Goal: Task Accomplishment & Management: Manage account settings

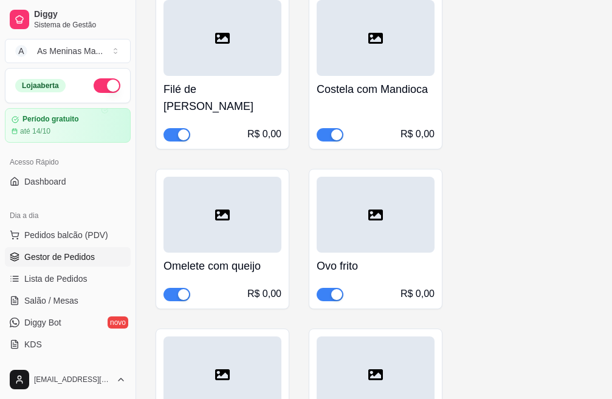
scroll to position [1560, 0]
click at [43, 262] on span "Gestor de Pedidos" at bounding box center [59, 257] width 70 height 12
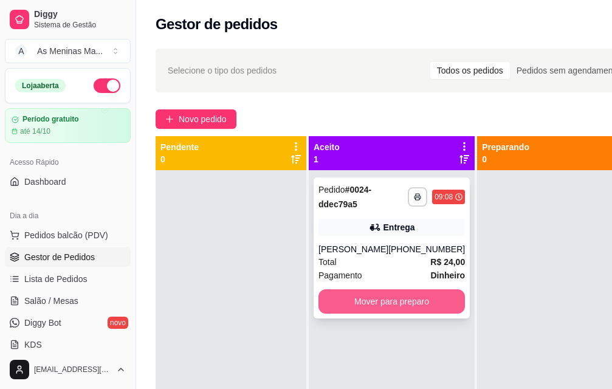
click at [343, 301] on button "Mover para preparo" at bounding box center [391, 301] width 146 height 24
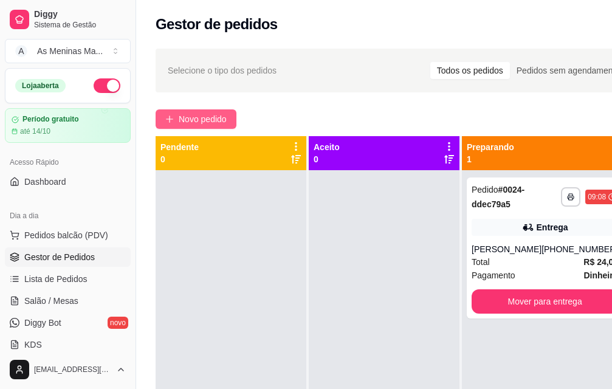
click at [171, 124] on button "Novo pedido" at bounding box center [196, 118] width 81 height 19
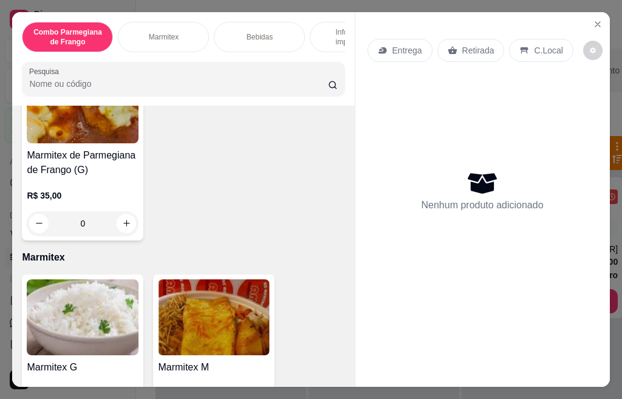
scroll to position [365, 0]
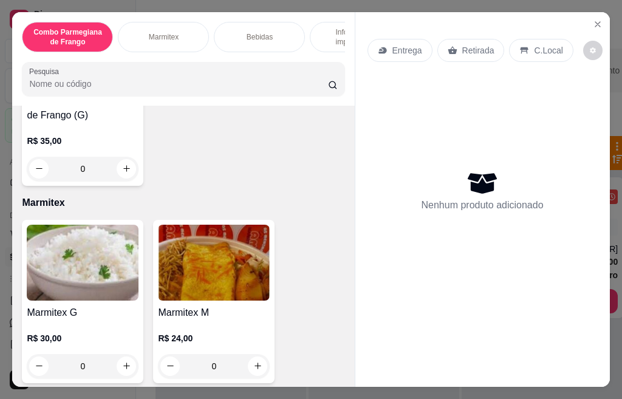
click at [60, 262] on img at bounding box center [83, 263] width 112 height 76
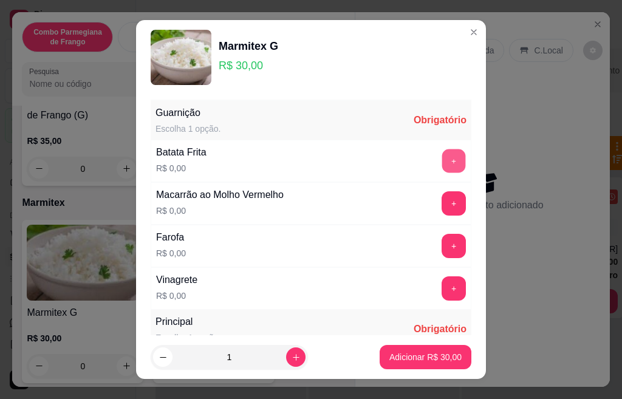
click at [442, 156] on button "+" at bounding box center [454, 161] width 24 height 24
click at [442, 204] on button "+" at bounding box center [454, 203] width 24 height 24
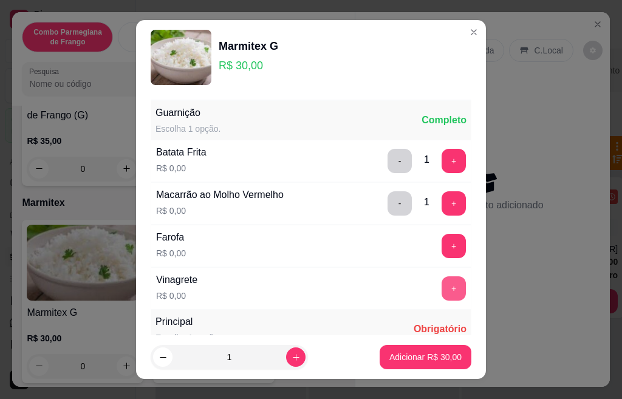
click at [442, 287] on button "+" at bounding box center [454, 288] width 24 height 24
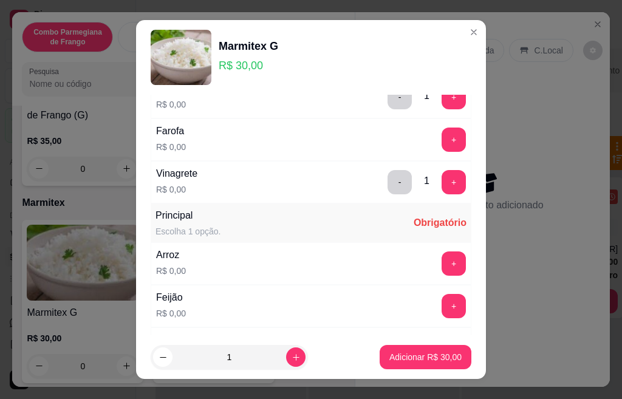
scroll to position [122, 0]
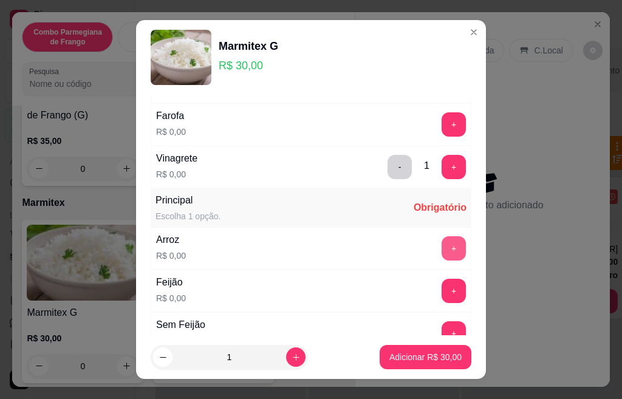
click at [442, 251] on button "+" at bounding box center [454, 248] width 24 height 24
click at [442, 298] on button "+" at bounding box center [454, 291] width 24 height 24
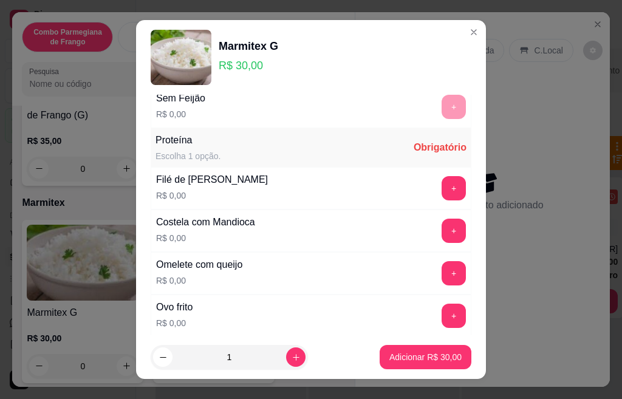
scroll to position [365, 0]
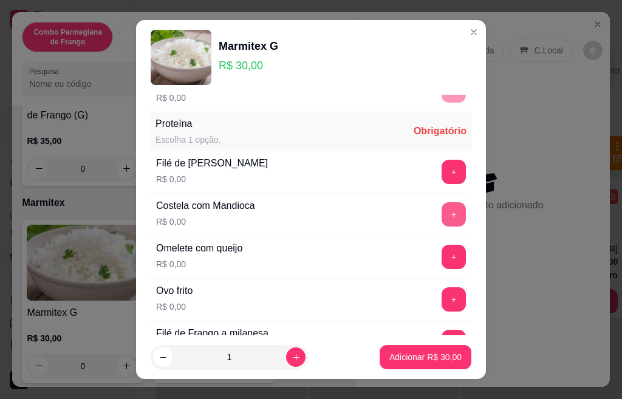
click at [442, 216] on button "+" at bounding box center [454, 214] width 24 height 24
click at [442, 252] on button "+" at bounding box center [454, 257] width 24 height 24
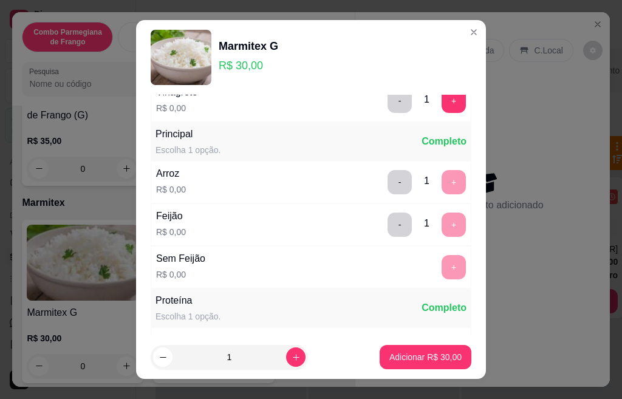
scroll to position [184, 0]
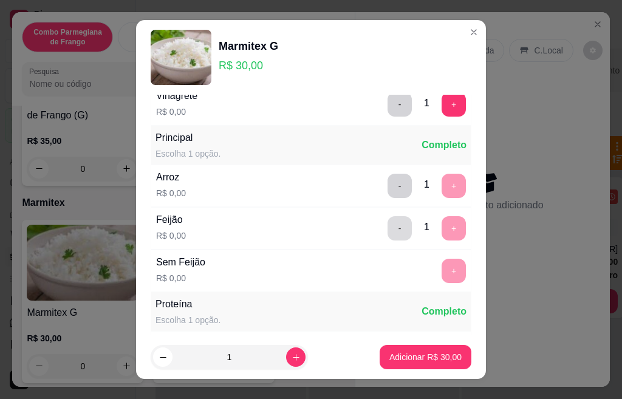
click at [388, 230] on button "-" at bounding box center [400, 228] width 24 height 24
click at [442, 265] on button "+" at bounding box center [454, 271] width 24 height 24
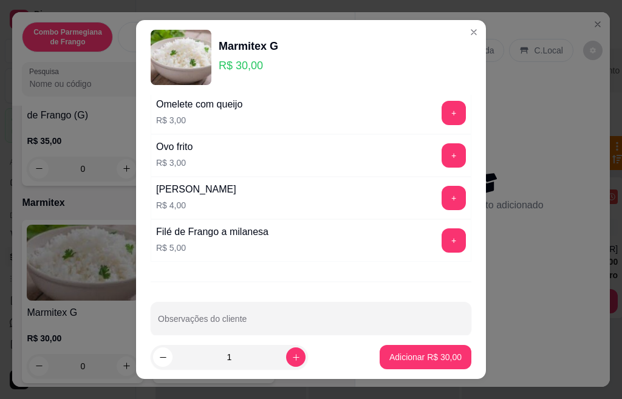
scroll to position [820, 0]
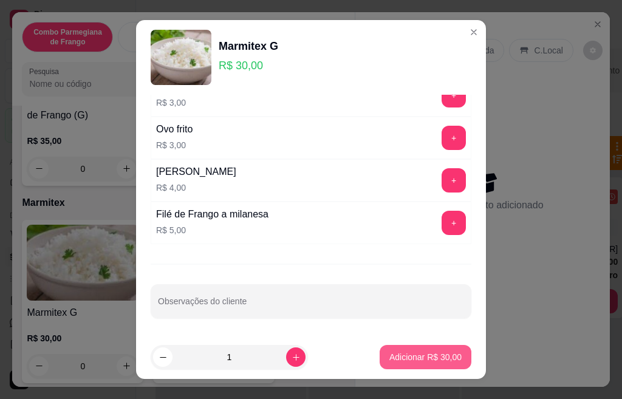
click at [436, 350] on button "Adicionar R$ 30,00" at bounding box center [426, 357] width 92 height 24
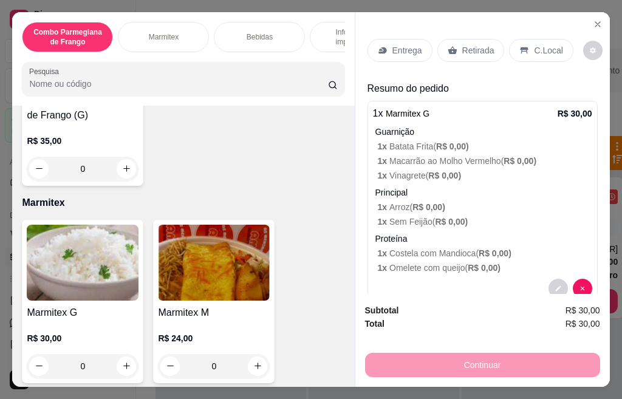
scroll to position [26, 0]
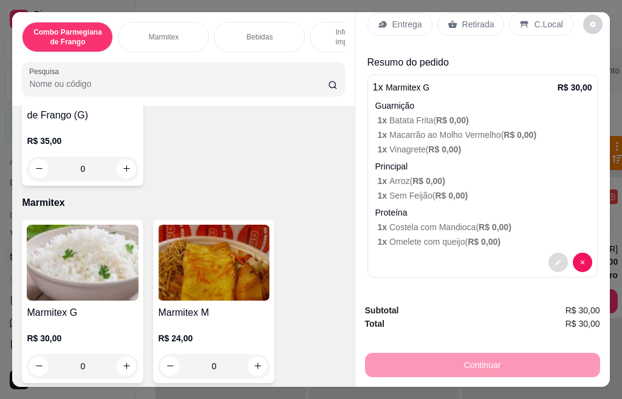
click at [549, 262] on button "decrease-product-quantity" at bounding box center [558, 262] width 19 height 19
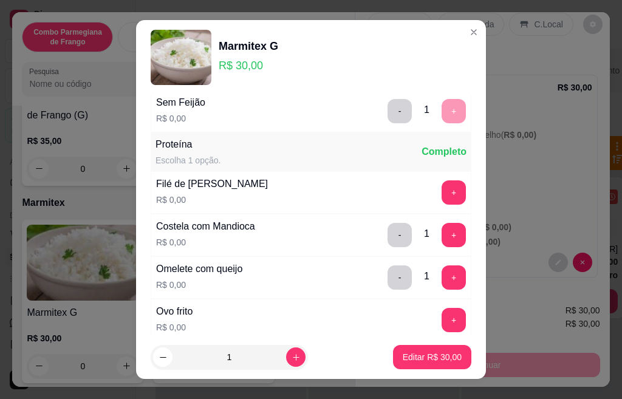
scroll to position [486, 0]
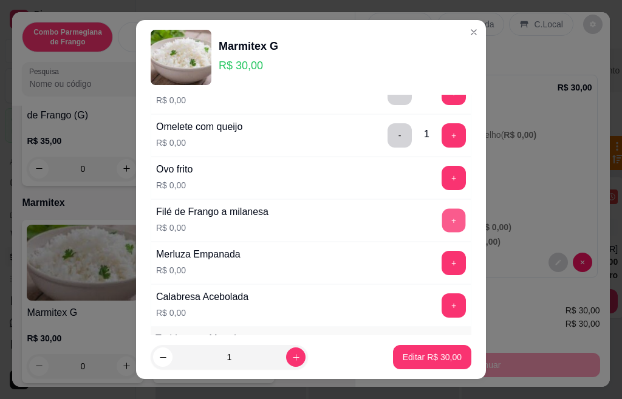
click at [442, 219] on button "+" at bounding box center [454, 220] width 24 height 24
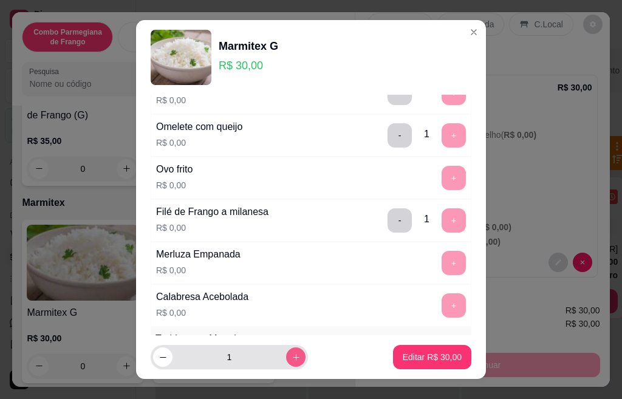
click at [292, 360] on icon "increase-product-quantity" at bounding box center [296, 357] width 9 height 9
type input "2"
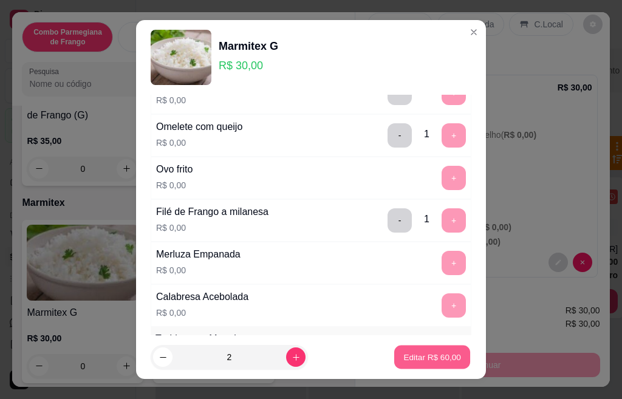
click at [433, 357] on p "Editar R$ 60,00" at bounding box center [431, 357] width 57 height 12
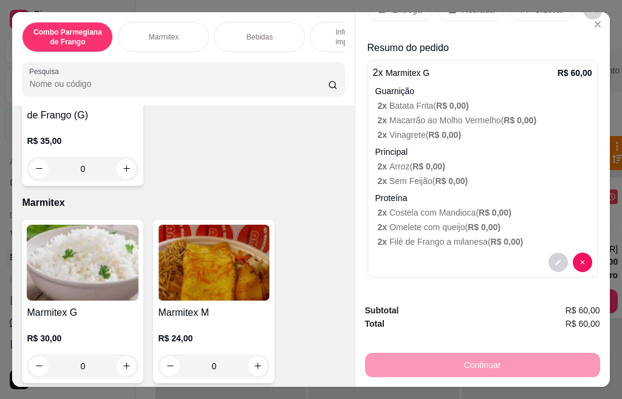
scroll to position [0, 0]
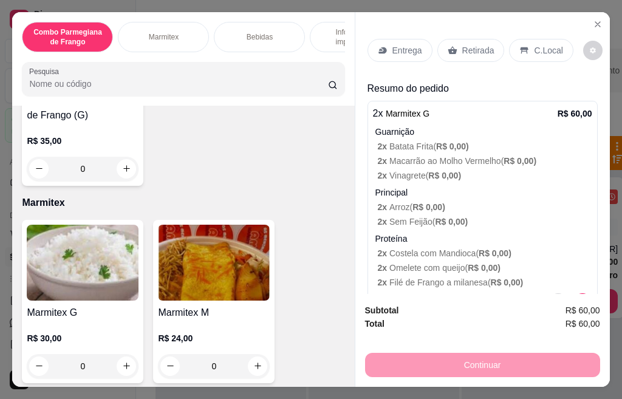
click at [409, 45] on p "Entrega" at bounding box center [408, 50] width 30 height 12
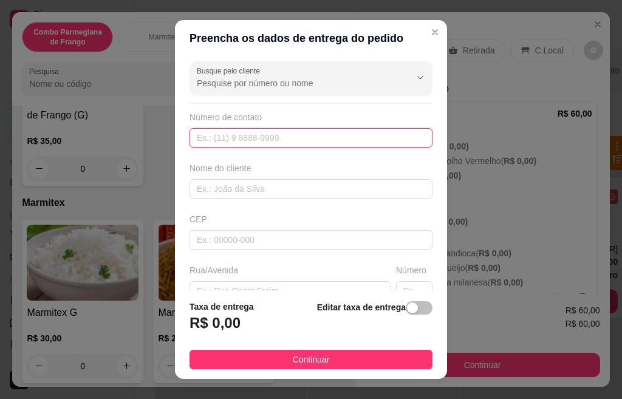
click at [268, 142] on input "text" at bounding box center [311, 137] width 243 height 19
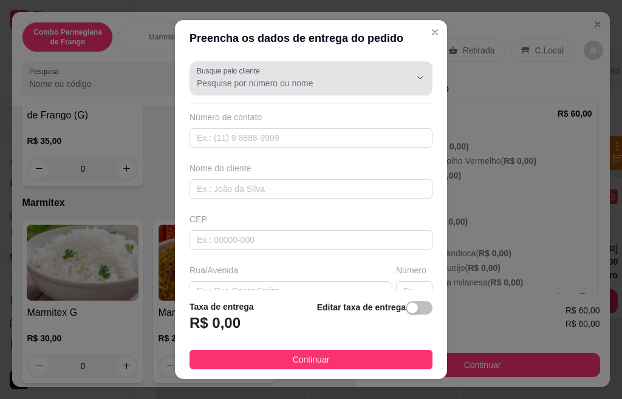
click at [355, 66] on div at bounding box center [311, 78] width 228 height 24
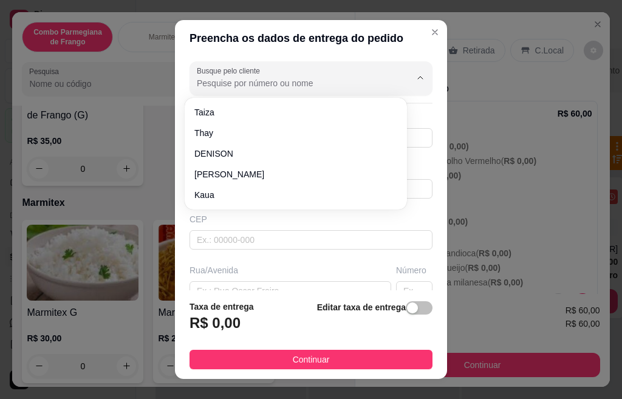
click at [360, 77] on input "Busque pelo cliente" at bounding box center [294, 83] width 194 height 12
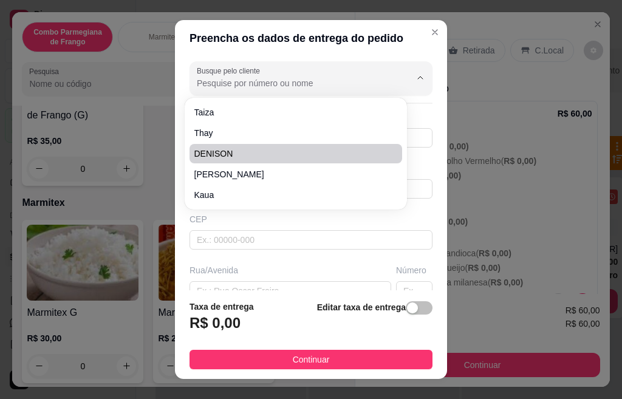
click at [231, 151] on span "DENISON" at bounding box center [289, 154] width 191 height 12
type input "DENISON"
type input "16997645689"
type input "DENISON"
type input "[GEOGRAPHIC_DATA]"
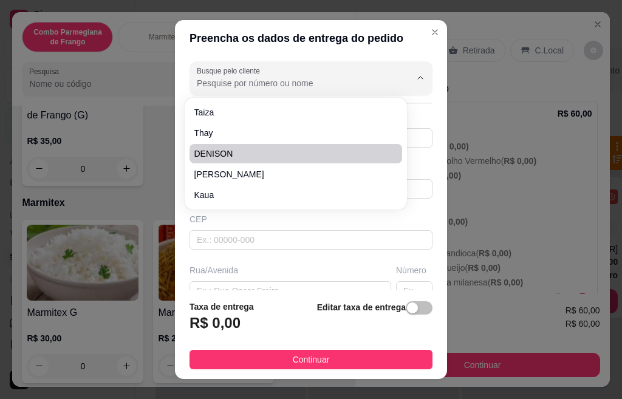
type input "141"
type input "CENTRO"
type input "SANTA BARBARA DOESTE"
type input "OBRA PAULISTÃO"
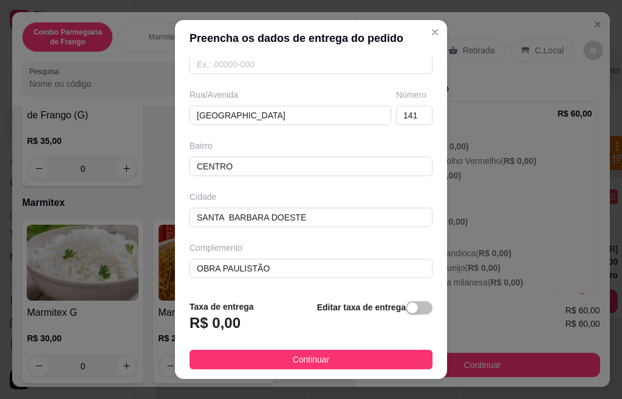
scroll to position [19, 0]
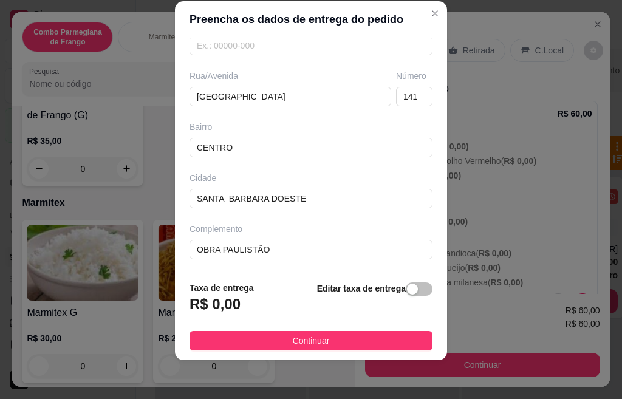
click at [235, 306] on div "R$ 0,00" at bounding box center [222, 308] width 64 height 27
click at [407, 292] on div "button" at bounding box center [412, 289] width 11 height 11
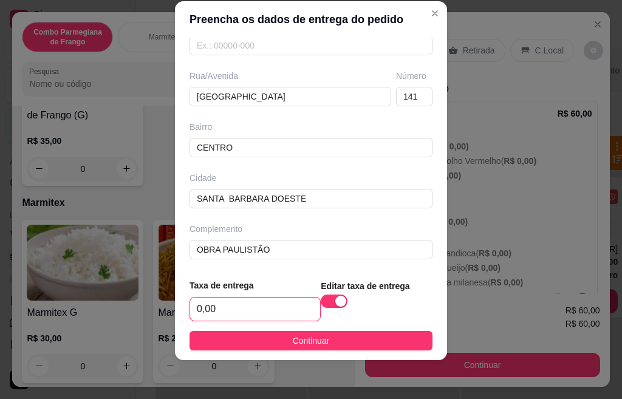
click at [229, 309] on input "0,00" at bounding box center [255, 309] width 130 height 23
type input "5,00"
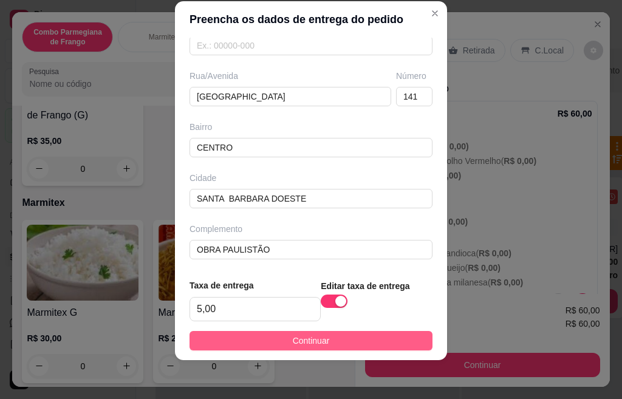
click at [293, 339] on span "Continuar" at bounding box center [311, 340] width 37 height 13
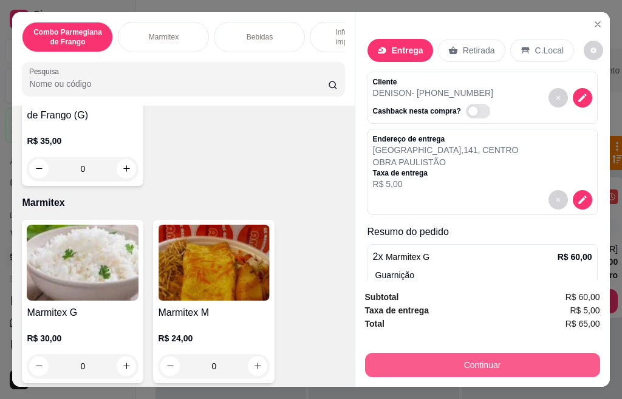
click at [403, 355] on button "Continuar" at bounding box center [482, 365] width 235 height 24
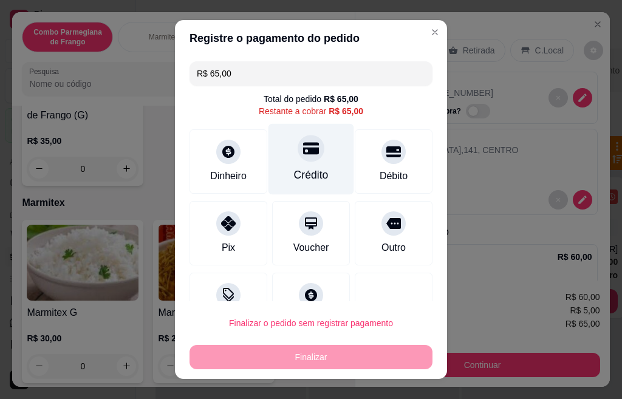
click at [298, 157] on div at bounding box center [311, 148] width 27 height 27
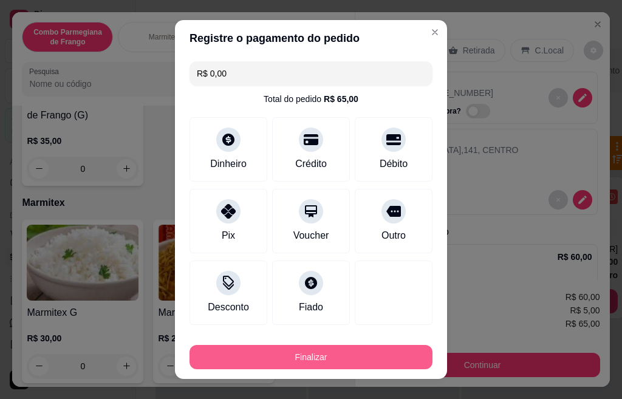
click at [305, 358] on button "Finalizar" at bounding box center [311, 357] width 243 height 24
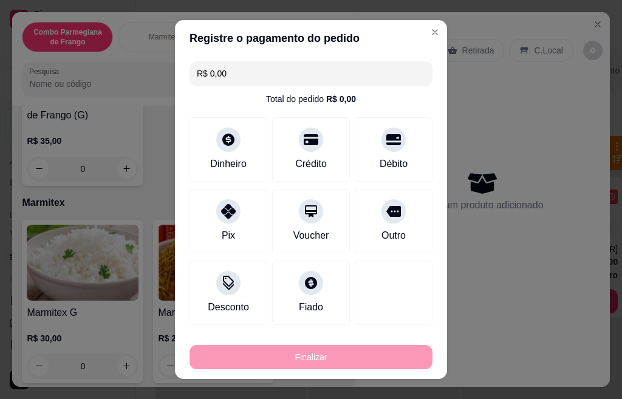
type input "-R$ 65,00"
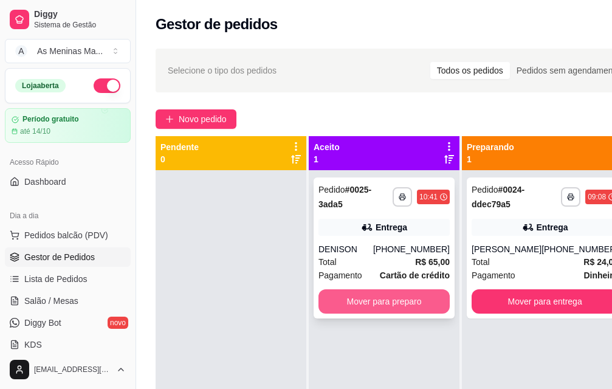
click at [402, 303] on button "Mover para preparo" at bounding box center [383, 301] width 131 height 24
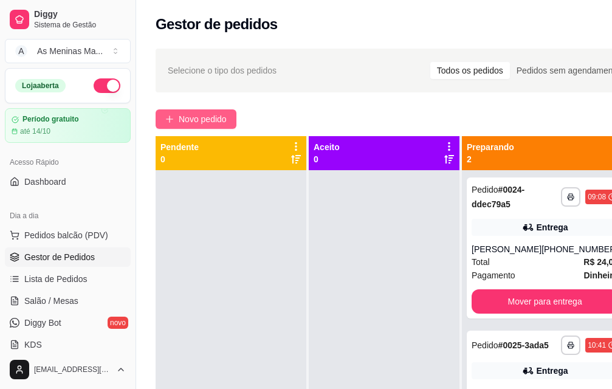
click at [172, 117] on icon "plus" at bounding box center [169, 119] width 9 height 9
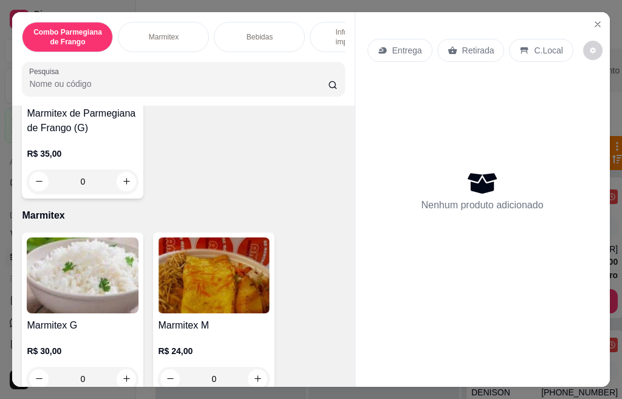
scroll to position [365, 0]
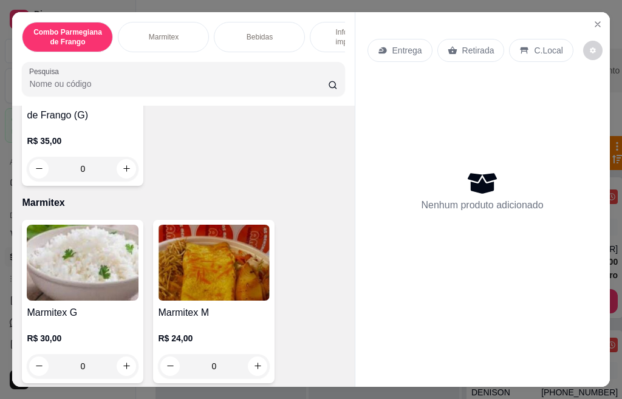
click at [79, 315] on h4 "Marmitex G" at bounding box center [83, 313] width 112 height 15
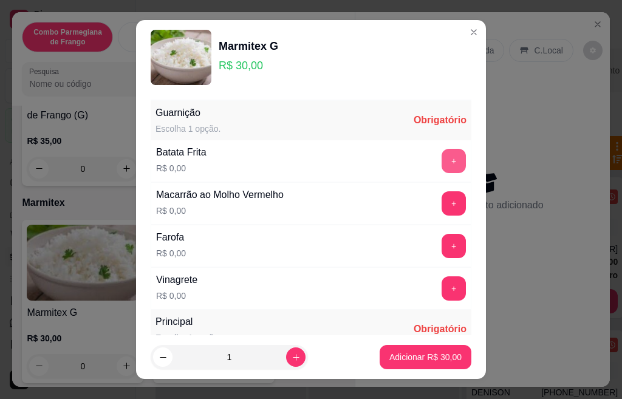
click at [442, 162] on button "+" at bounding box center [454, 161] width 24 height 24
click at [442, 199] on button "+" at bounding box center [454, 203] width 24 height 24
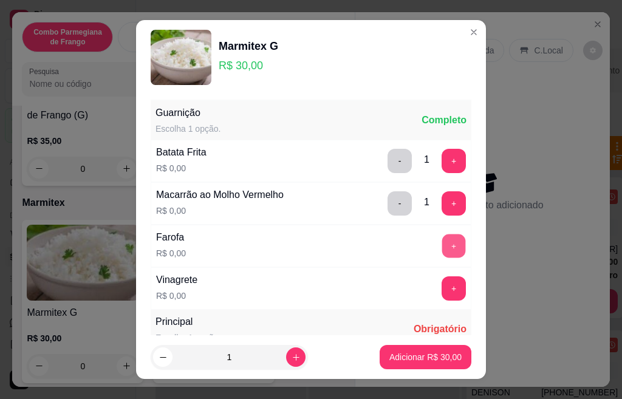
click at [442, 245] on button "+" at bounding box center [454, 246] width 24 height 24
click at [442, 283] on button "+" at bounding box center [454, 288] width 24 height 24
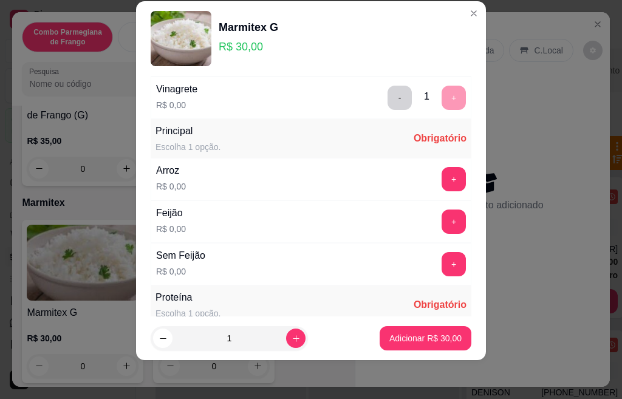
scroll to position [215, 0]
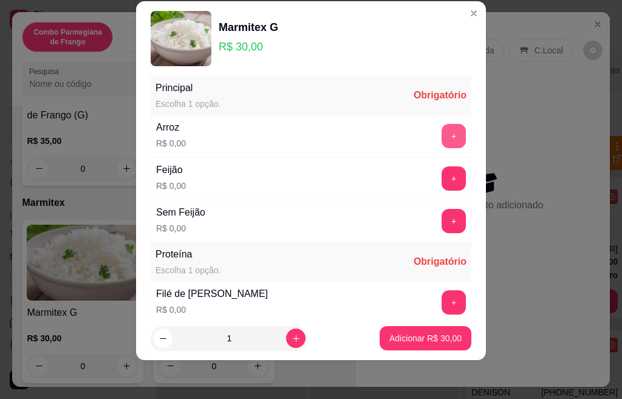
click at [442, 137] on button "+" at bounding box center [454, 136] width 24 height 24
click at [442, 180] on button "+" at bounding box center [454, 178] width 24 height 24
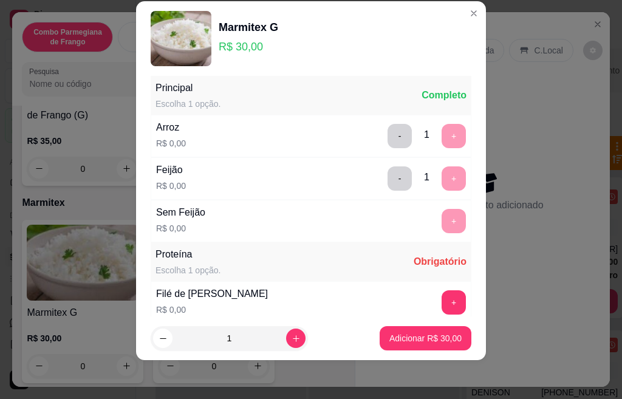
scroll to position [382, 0]
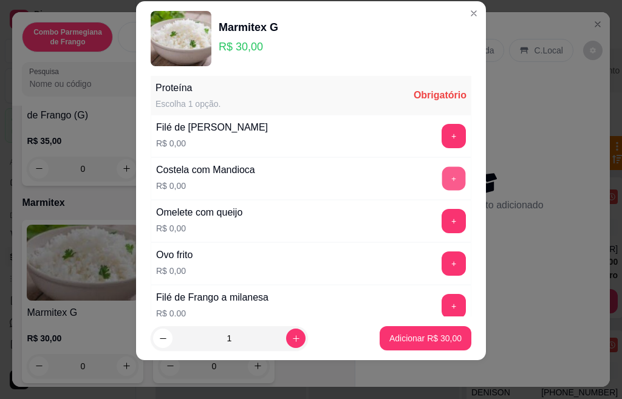
click at [442, 180] on button "+" at bounding box center [454, 178] width 24 height 24
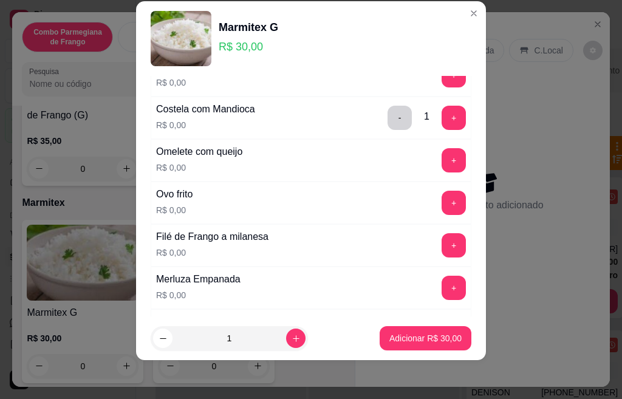
scroll to position [503, 0]
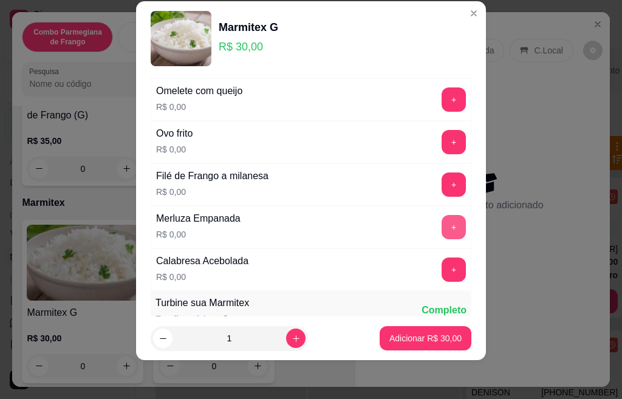
click at [442, 225] on button "+" at bounding box center [454, 227] width 24 height 24
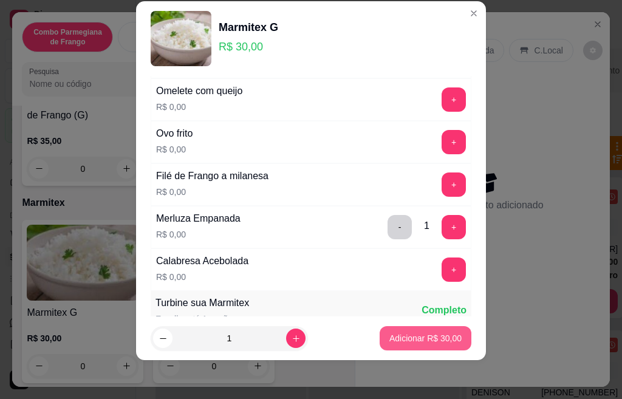
click at [410, 341] on p "Adicionar R$ 30,00" at bounding box center [425, 338] width 72 height 12
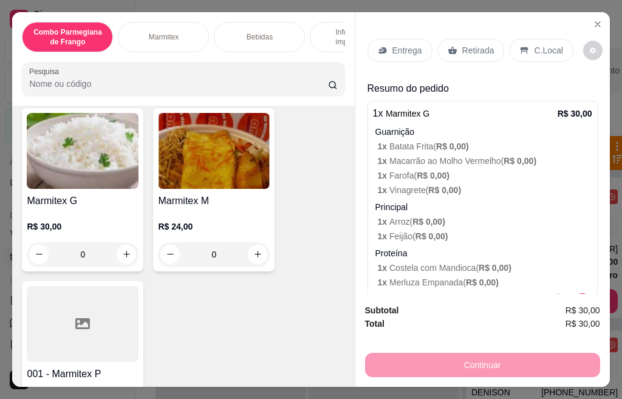
scroll to position [486, 0]
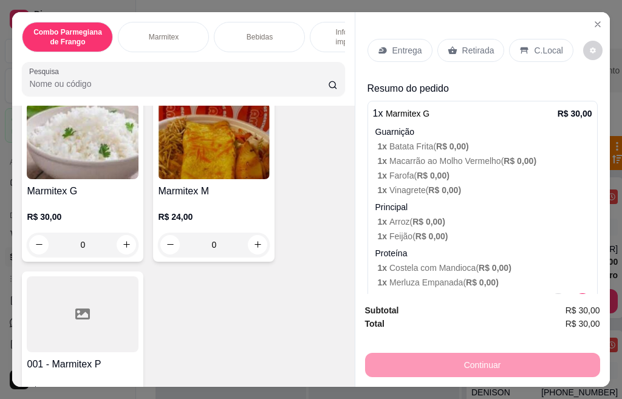
click at [227, 213] on div "R$ 24,00 0" at bounding box center [214, 228] width 112 height 58
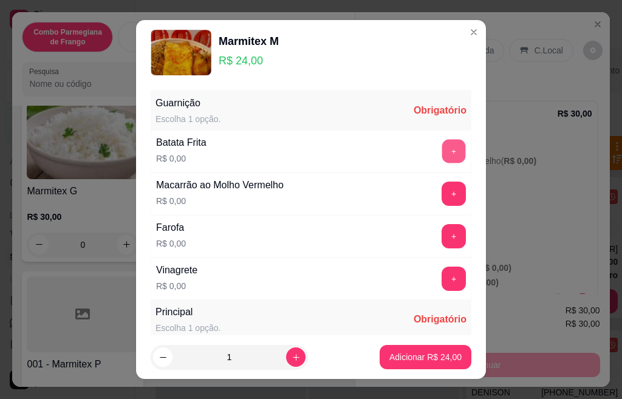
click at [442, 149] on button "+" at bounding box center [454, 151] width 24 height 24
click at [442, 193] on button "+" at bounding box center [454, 194] width 24 height 24
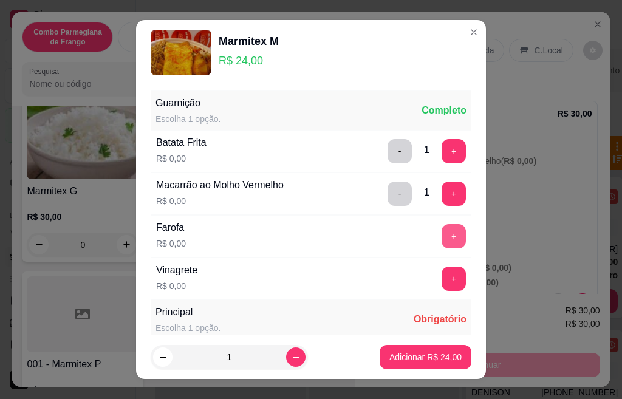
click at [442, 233] on button "+" at bounding box center [454, 236] width 24 height 24
click at [442, 278] on button "+" at bounding box center [454, 279] width 24 height 24
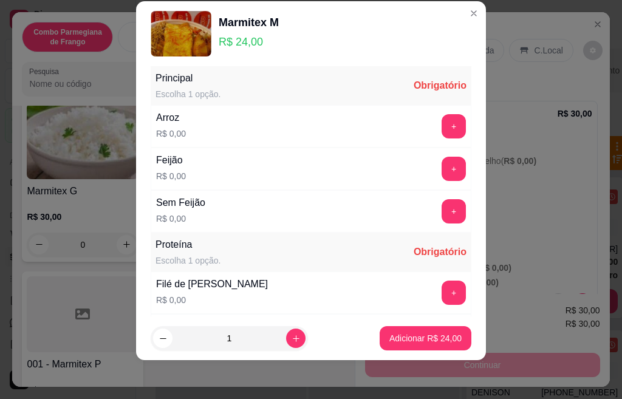
scroll to position [239, 0]
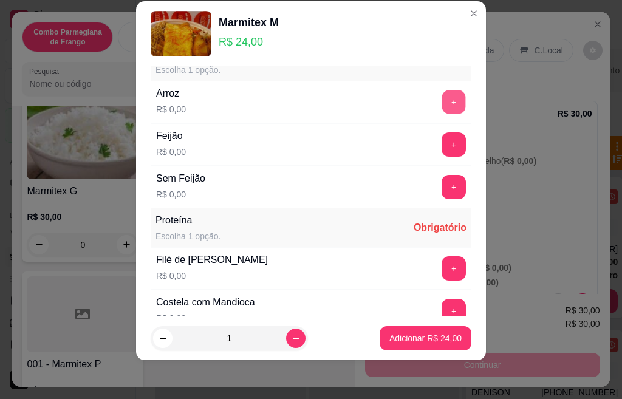
click at [442, 103] on button "+" at bounding box center [454, 102] width 24 height 24
click at [442, 145] on button "+" at bounding box center [454, 144] width 24 height 24
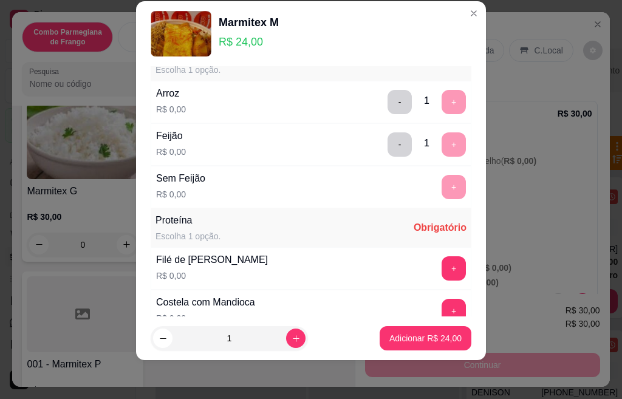
scroll to position [382, 0]
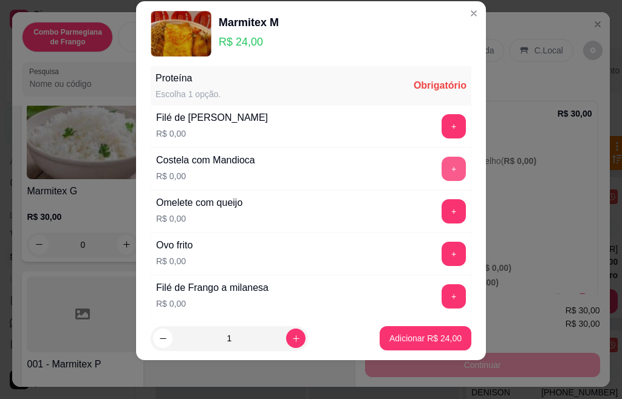
click at [442, 170] on button "+" at bounding box center [454, 169] width 24 height 24
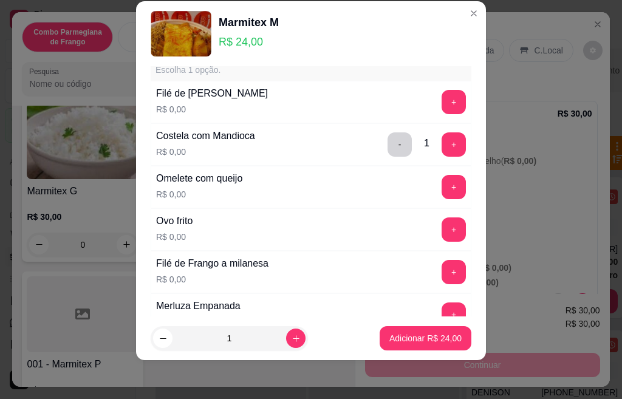
scroll to position [430, 0]
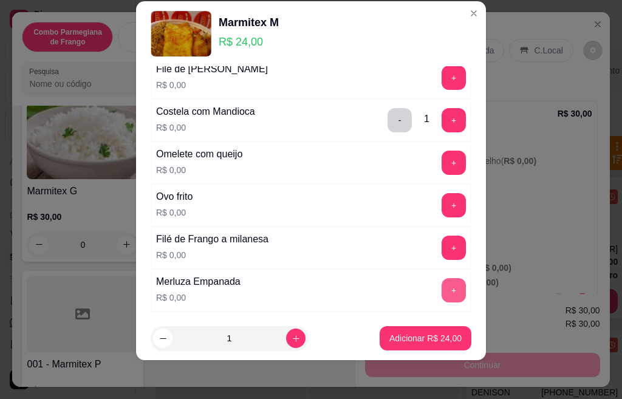
click at [442, 287] on button "+" at bounding box center [454, 290] width 24 height 24
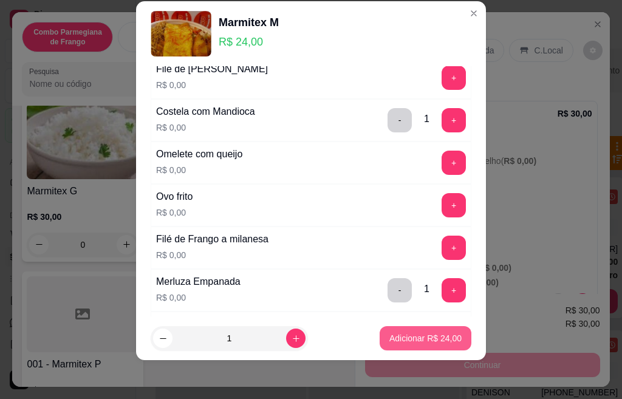
click at [407, 343] on p "Adicionar R$ 24,00" at bounding box center [425, 338] width 72 height 12
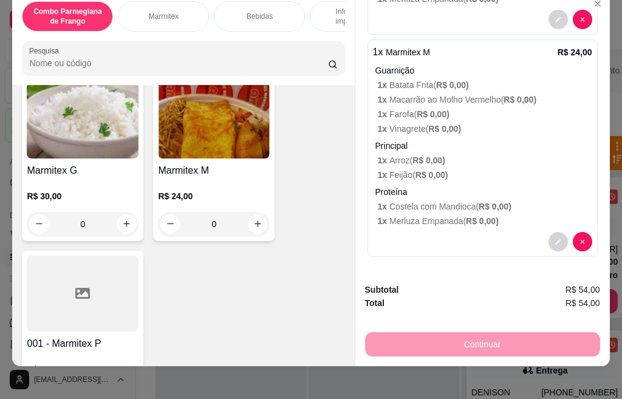
scroll to position [32, 0]
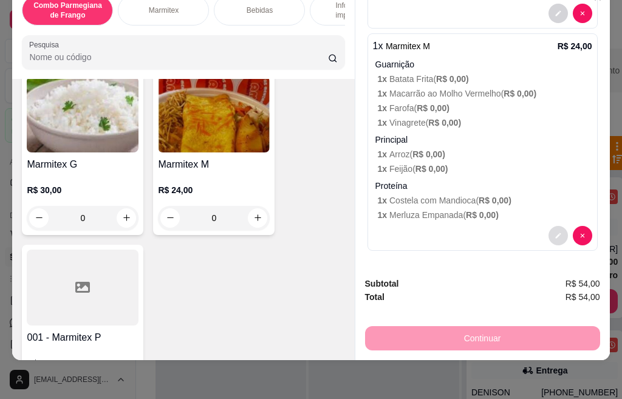
click at [555, 232] on icon "decrease-product-quantity" at bounding box center [558, 235] width 7 height 7
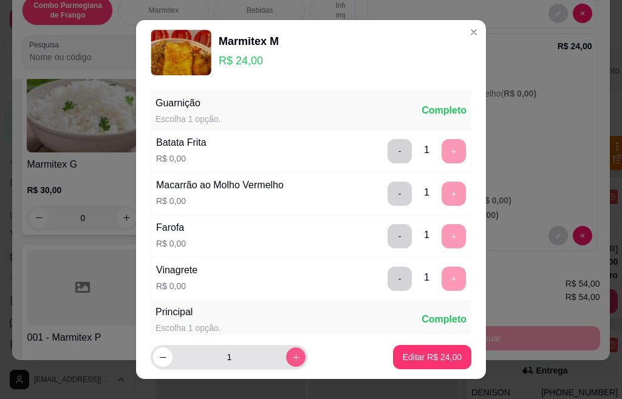
click at [293, 357] on icon "increase-product-quantity" at bounding box center [296, 357] width 7 height 7
click at [293, 357] on icon "increase-product-quantity" at bounding box center [296, 357] width 6 height 6
click at [293, 357] on icon "increase-product-quantity" at bounding box center [296, 357] width 7 height 7
click at [292, 357] on icon "increase-product-quantity" at bounding box center [296, 357] width 9 height 9
type input "5"
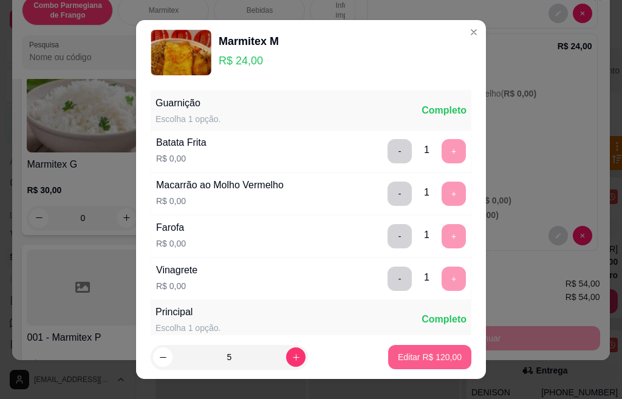
click at [401, 357] on p "Editar R$ 120,00" at bounding box center [430, 357] width 64 height 12
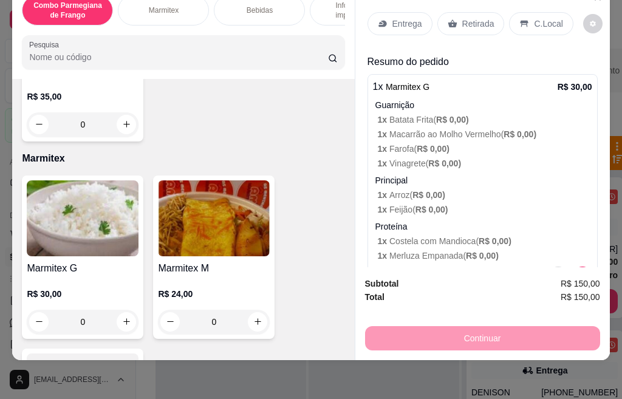
scroll to position [365, 0]
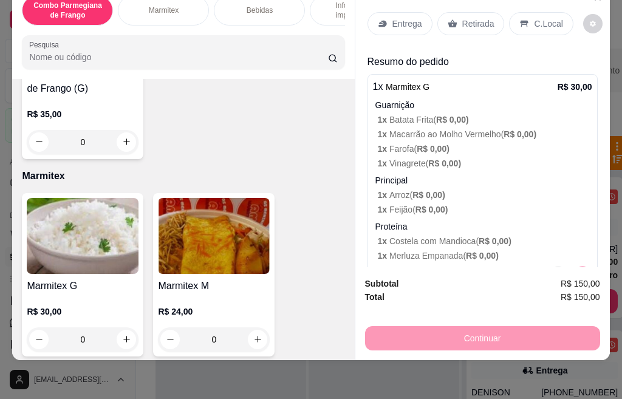
click at [218, 259] on img at bounding box center [214, 236] width 112 height 76
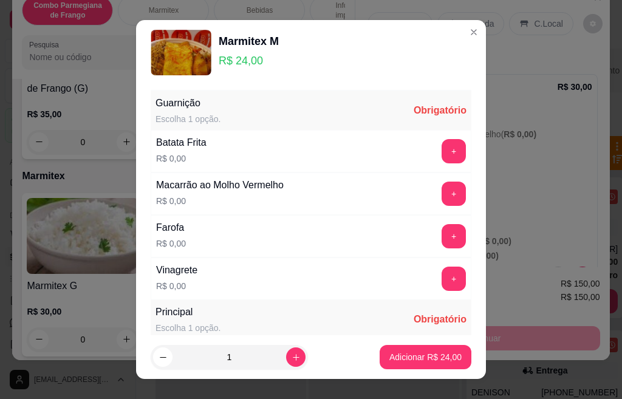
click at [442, 149] on button "+" at bounding box center [454, 151] width 24 height 24
click at [442, 195] on button "+" at bounding box center [454, 194] width 24 height 24
click at [442, 239] on button "+" at bounding box center [454, 236] width 24 height 24
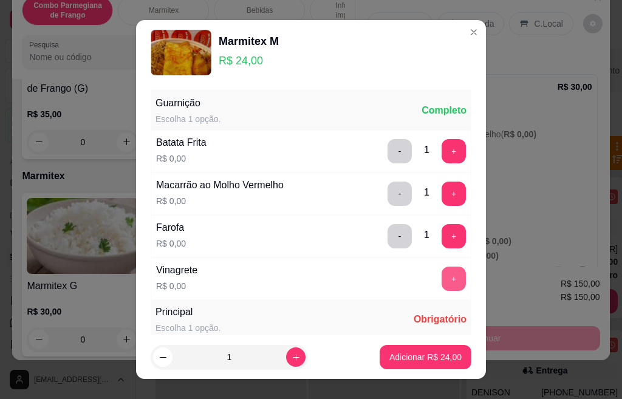
click at [442, 284] on button "+" at bounding box center [454, 279] width 24 height 24
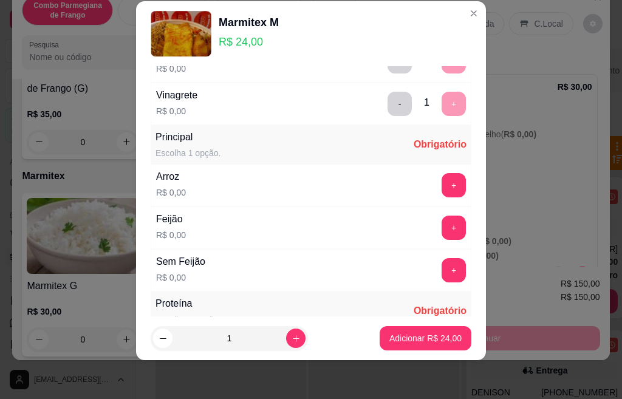
scroll to position [215, 0]
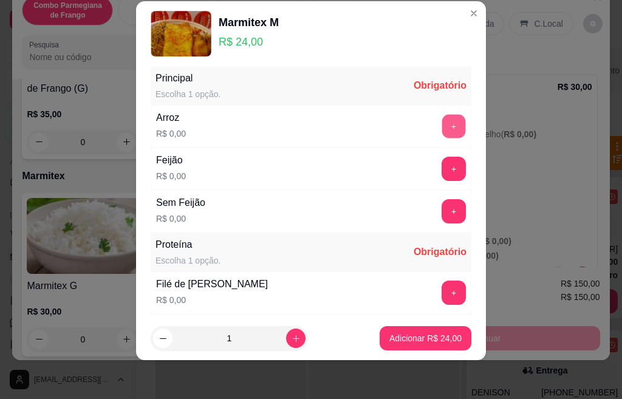
click at [442, 131] on button "+" at bounding box center [454, 126] width 24 height 24
click at [442, 170] on button "+" at bounding box center [454, 169] width 24 height 24
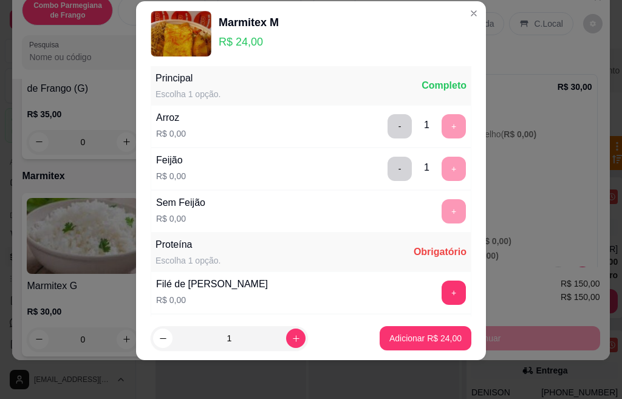
scroll to position [382, 0]
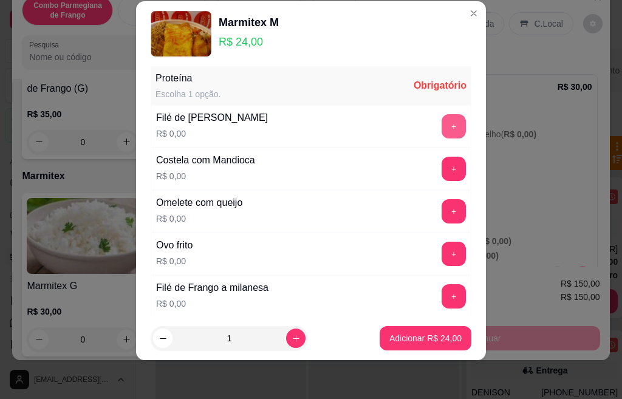
click at [442, 131] on button "+" at bounding box center [454, 126] width 24 height 24
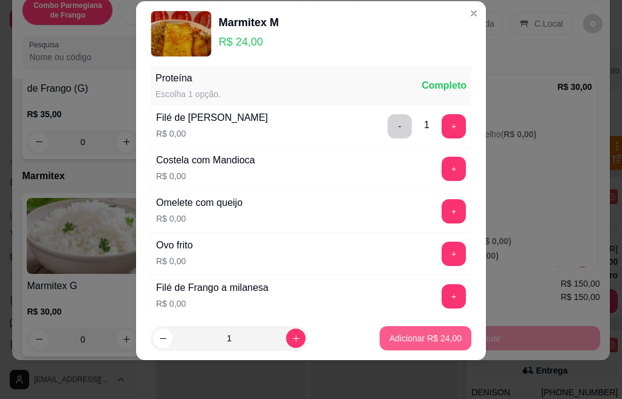
click at [411, 354] on footer "1 Adicionar R$ 24,00" at bounding box center [311, 339] width 350 height 44
click at [358, 220] on div "Omelete com queijo R$ 0,00 +" at bounding box center [311, 211] width 321 height 43
click at [411, 336] on p "Adicionar R$ 24,00" at bounding box center [425, 338] width 72 height 12
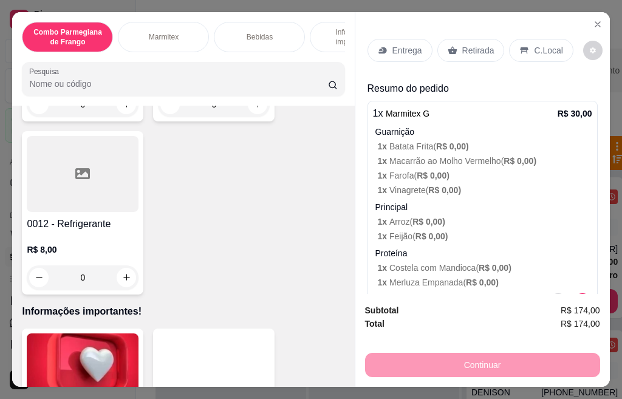
scroll to position [2066, 0]
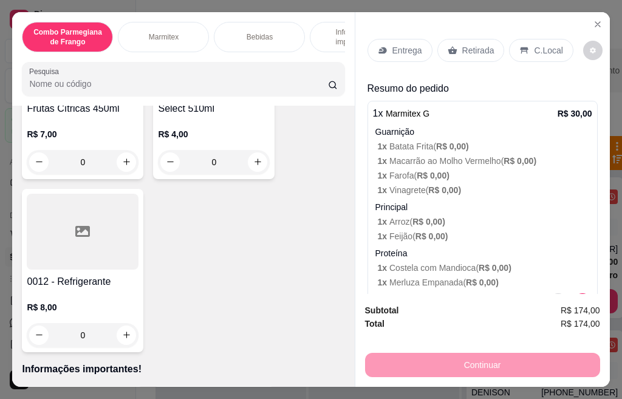
click at [103, 275] on h4 "0012 - Refrigerante" at bounding box center [83, 282] width 112 height 15
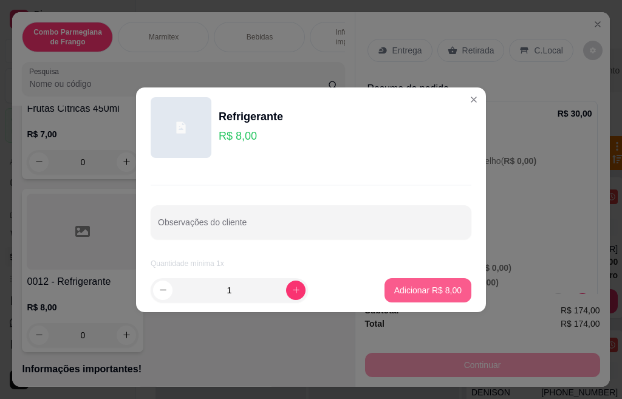
click at [394, 290] on p "Adicionar R$ 8,00" at bounding box center [427, 290] width 67 height 12
type input "1"
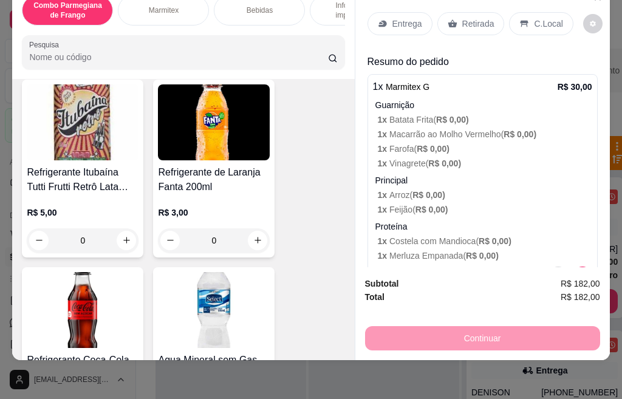
scroll to position [0, 0]
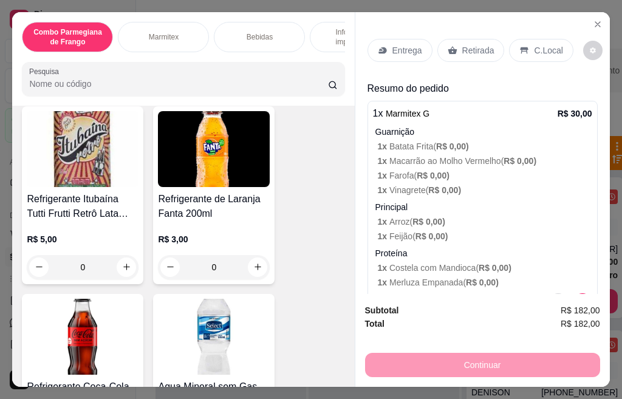
click at [404, 47] on p "Entrega" at bounding box center [408, 50] width 30 height 12
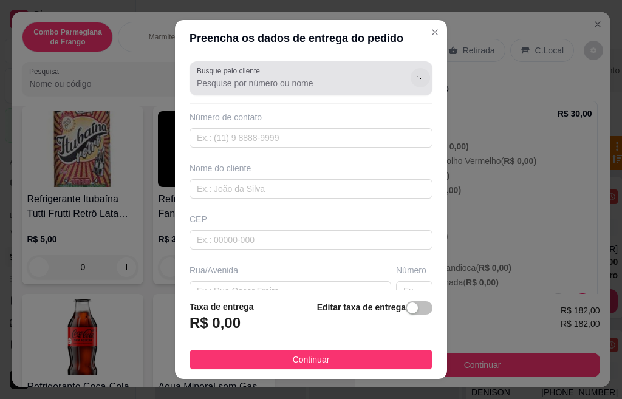
click at [416, 81] on icon "Show suggestions" at bounding box center [421, 78] width 10 height 10
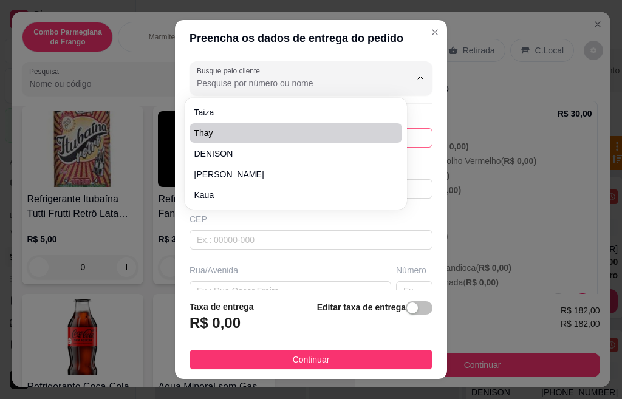
scroll to position [61, 0]
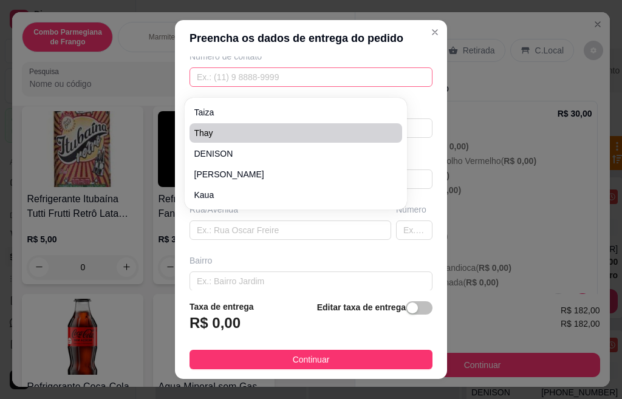
click at [276, 80] on input "text" at bounding box center [311, 76] width 243 height 19
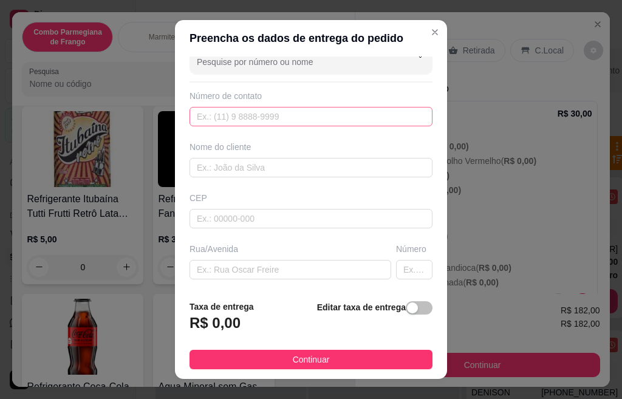
scroll to position [0, 0]
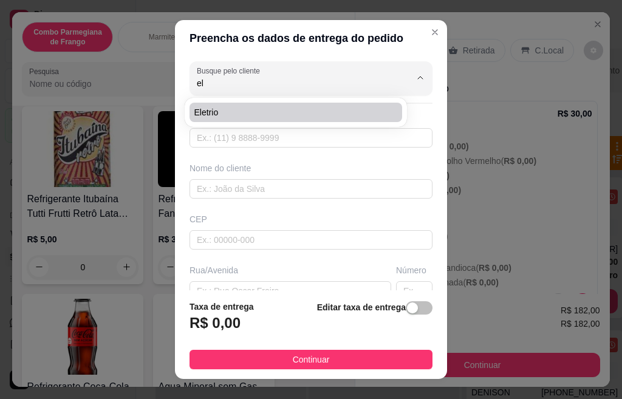
click at [232, 109] on span "Eletrio" at bounding box center [289, 112] width 191 height 12
type input "Eletrio"
type input "19974060445"
type input "Eletrio"
type input "[GEOGRAPHIC_DATA]"
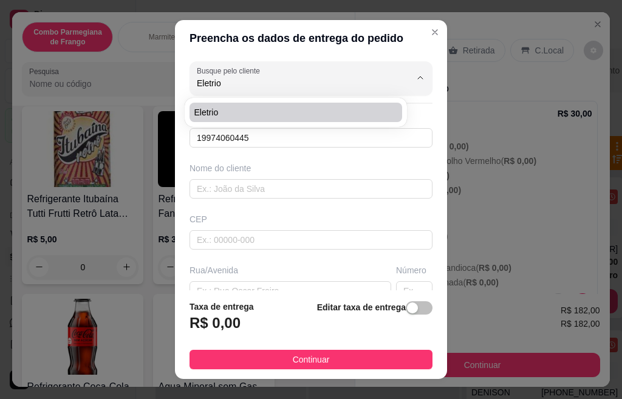
type input "141"
type input "centro"
type input "Santa Barbara D'oeste"
type input "Obra Paulistão"
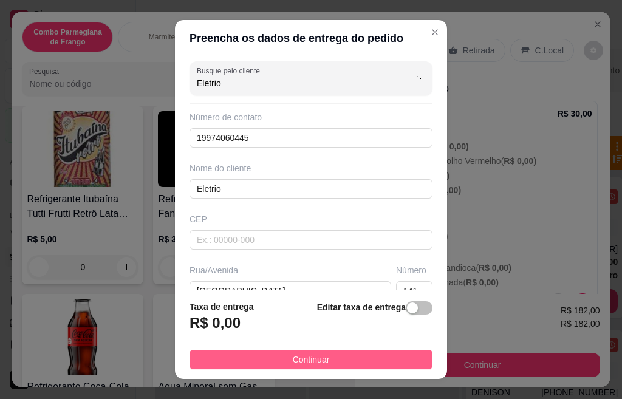
type input "Eletrio"
click at [293, 357] on span "Continuar" at bounding box center [311, 359] width 37 height 13
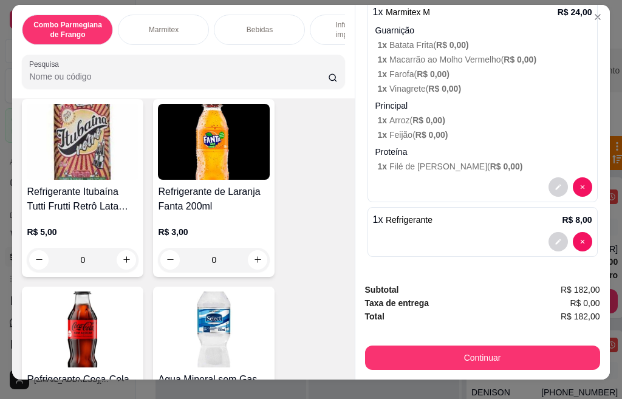
scroll to position [32, 0]
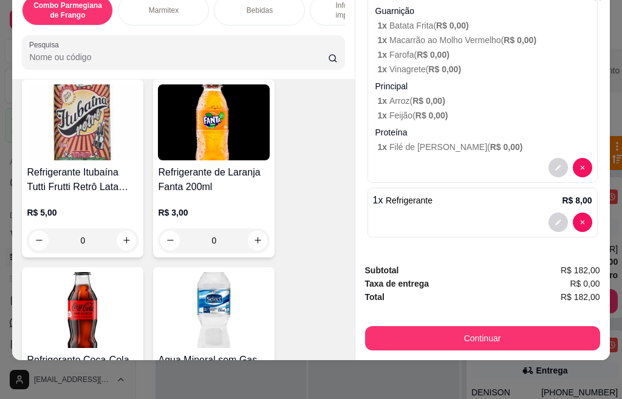
click at [583, 277] on span "R$ 0,00" at bounding box center [585, 283] width 30 height 13
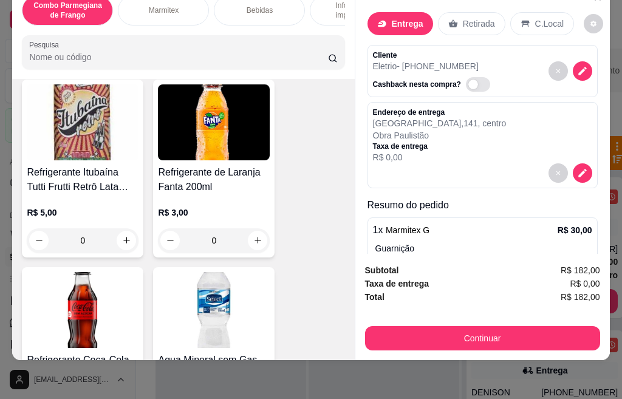
scroll to position [0, 0]
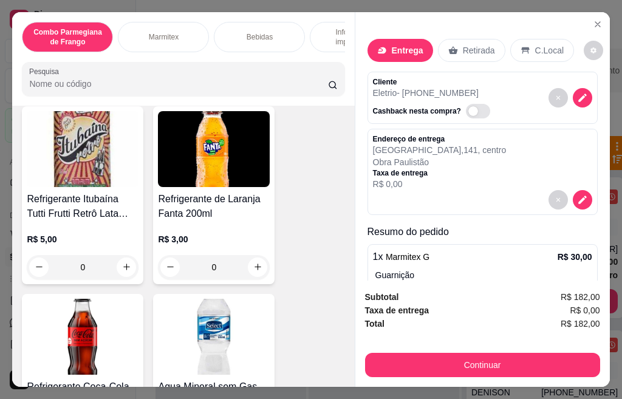
click at [410, 47] on p "Entrega" at bounding box center [408, 50] width 32 height 12
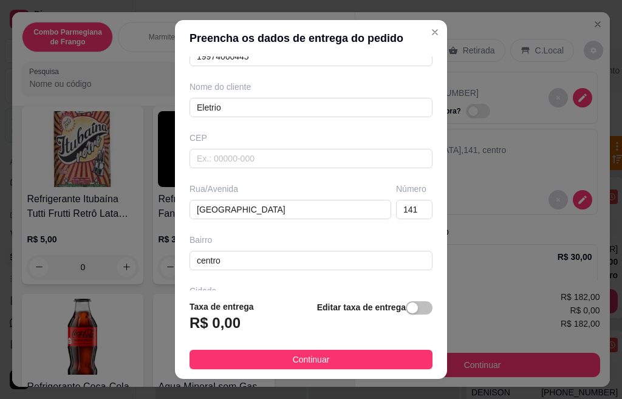
scroll to position [176, 0]
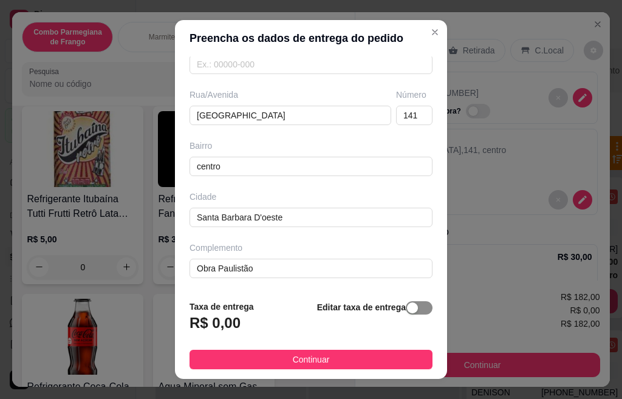
click at [407, 307] on div "button" at bounding box center [412, 308] width 11 height 11
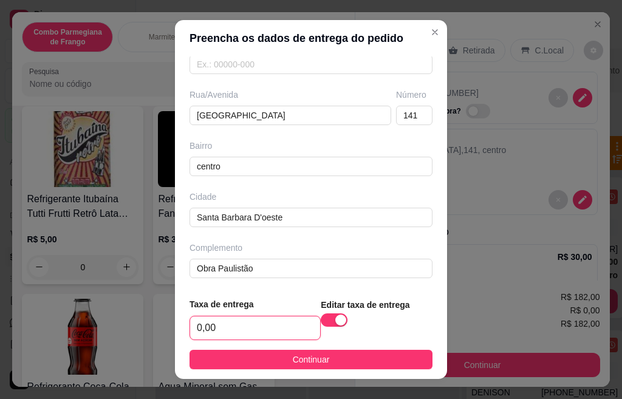
click at [286, 325] on input "0,00" at bounding box center [255, 328] width 130 height 23
type input "7,00"
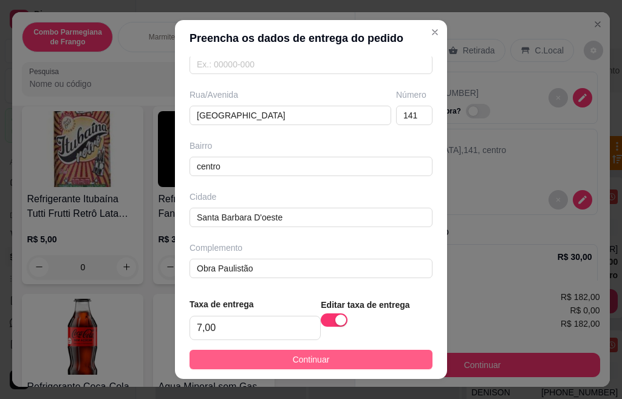
click at [322, 364] on button "Continuar" at bounding box center [311, 359] width 243 height 19
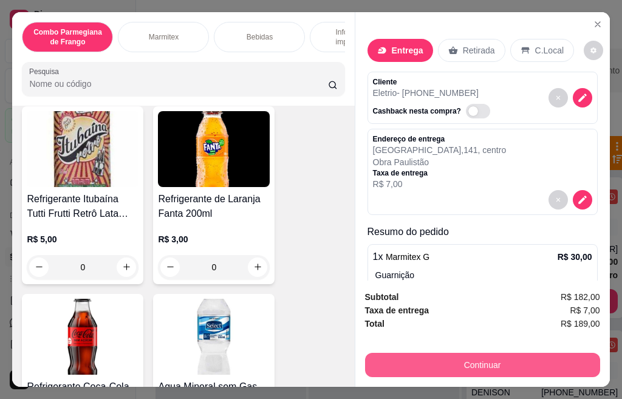
click at [413, 356] on button "Continuar" at bounding box center [482, 365] width 235 height 24
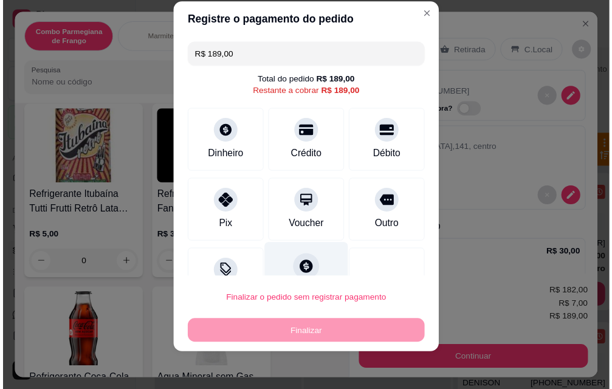
scroll to position [41, 0]
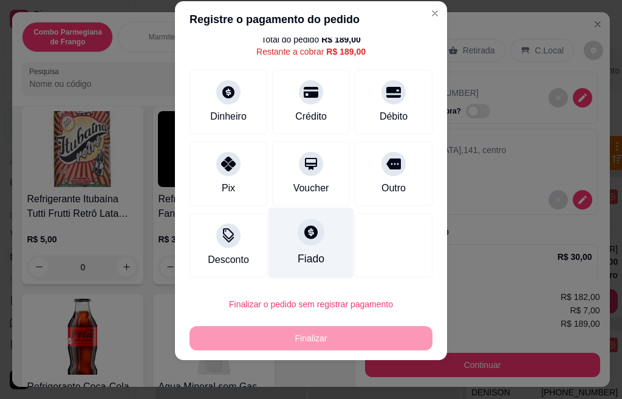
click at [303, 249] on div "Fiado" at bounding box center [312, 243] width 86 height 71
type input "R$ 0,00"
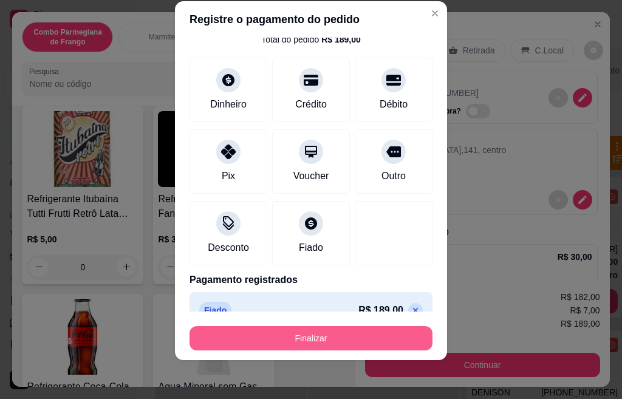
click at [329, 340] on button "Finalizar" at bounding box center [311, 338] width 243 height 24
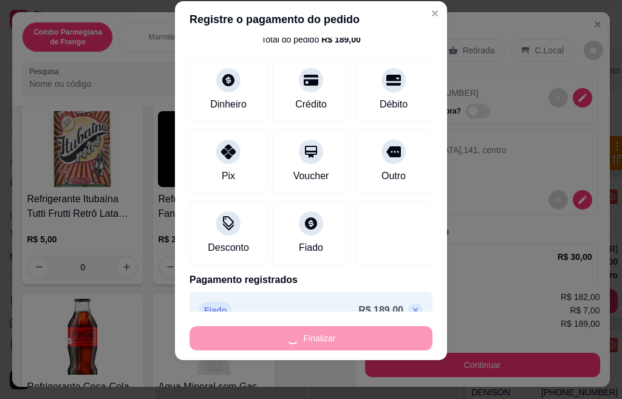
type input "0"
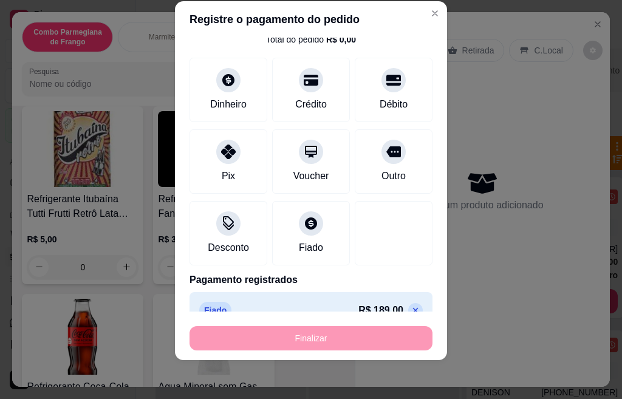
type input "-R$ 189,00"
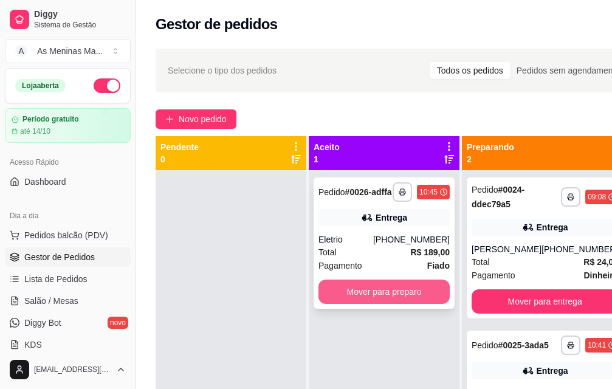
click at [407, 304] on button "Mover para preparo" at bounding box center [383, 292] width 131 height 24
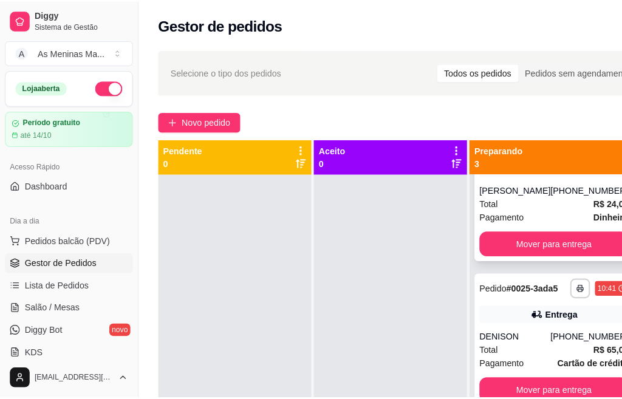
scroll to position [84, 0]
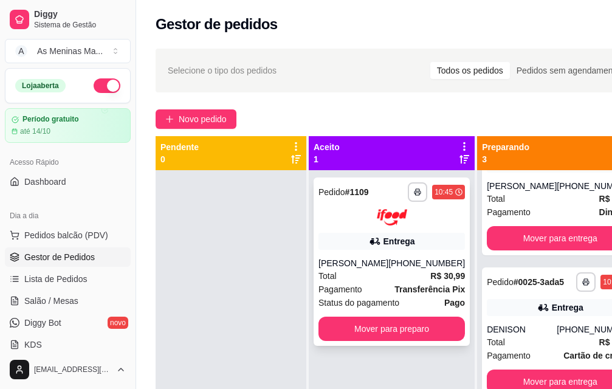
click at [383, 285] on div "Pagamento Transferência Pix" at bounding box center [391, 289] width 146 height 13
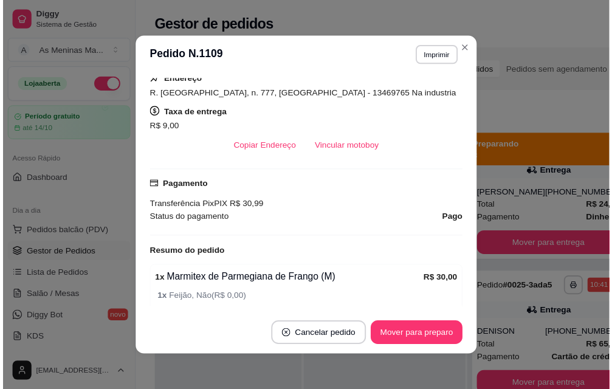
scroll to position [304, 0]
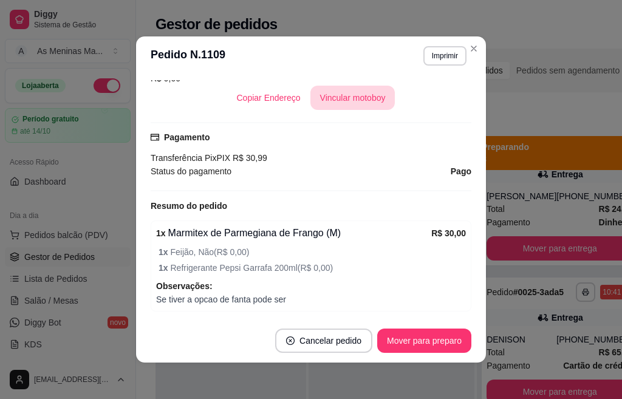
click at [341, 97] on button "Vincular motoboy" at bounding box center [352, 98] width 85 height 24
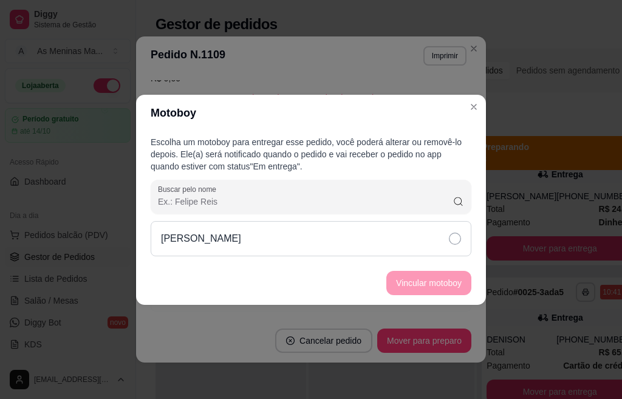
click at [455, 238] on icon at bounding box center [455, 239] width 12 height 12
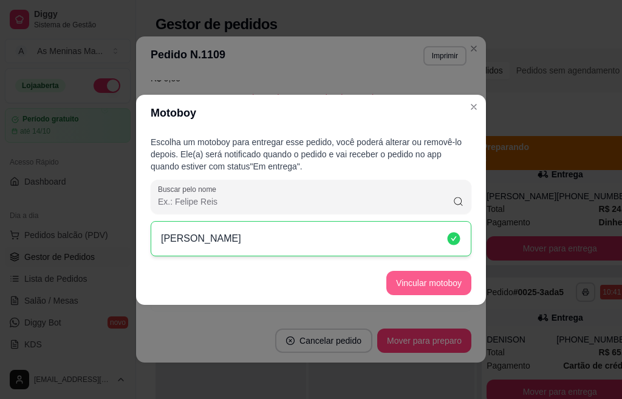
click at [443, 283] on button "Vincular motoboy" at bounding box center [428, 283] width 85 height 24
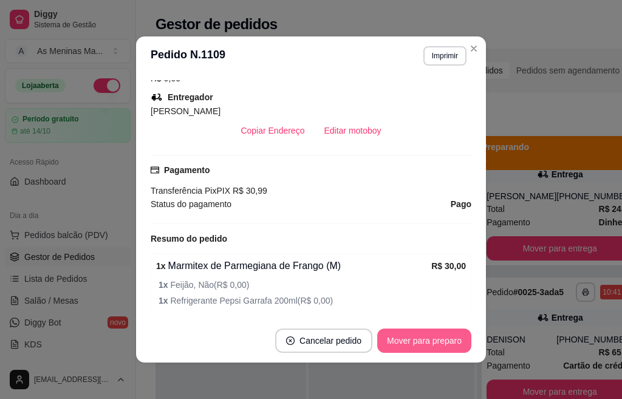
click at [422, 343] on button "Mover para preparo" at bounding box center [424, 341] width 94 height 24
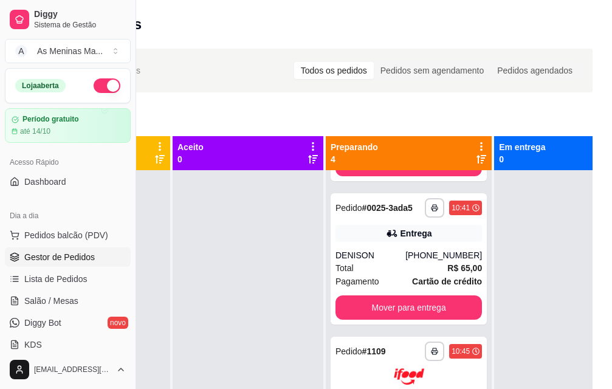
scroll to position [122, 0]
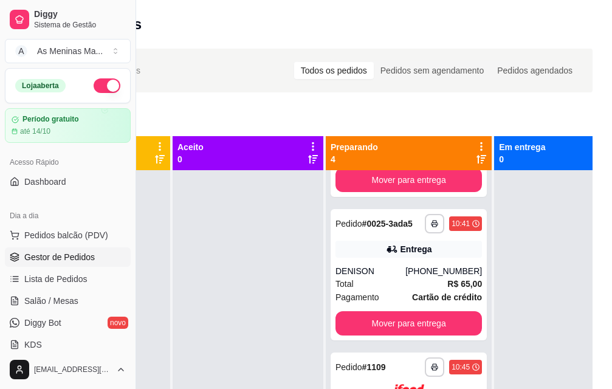
click at [368, 231] on div "Pedido # 0025-3ada5" at bounding box center [373, 223] width 77 height 15
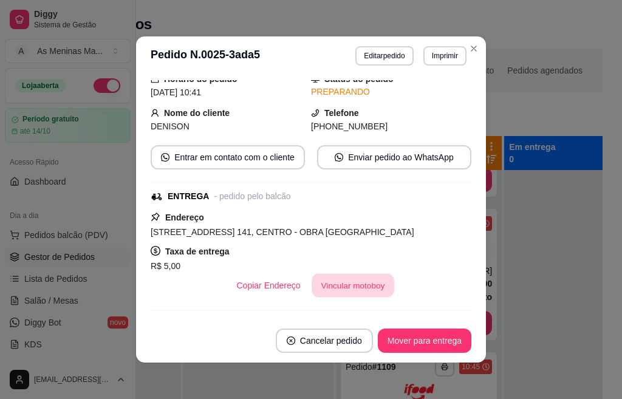
click at [361, 293] on button "Vincular motoboy" at bounding box center [353, 286] width 83 height 24
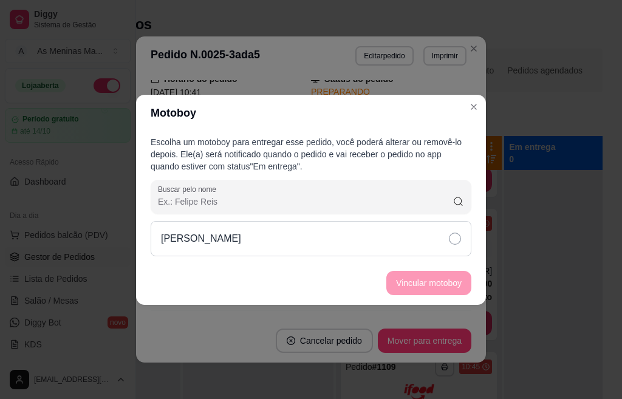
click at [315, 237] on div "[PERSON_NAME]" at bounding box center [311, 238] width 321 height 35
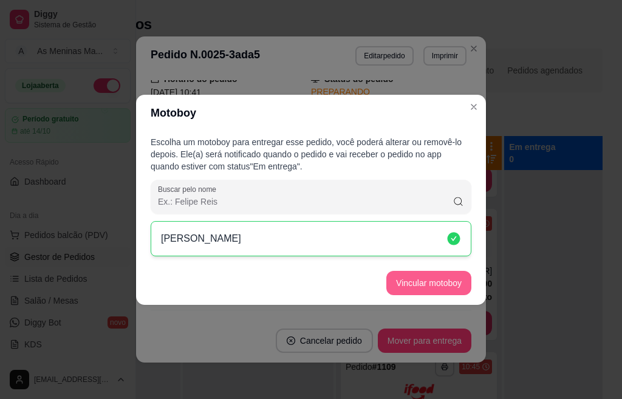
click at [403, 281] on button "Vincular motoboy" at bounding box center [428, 283] width 85 height 24
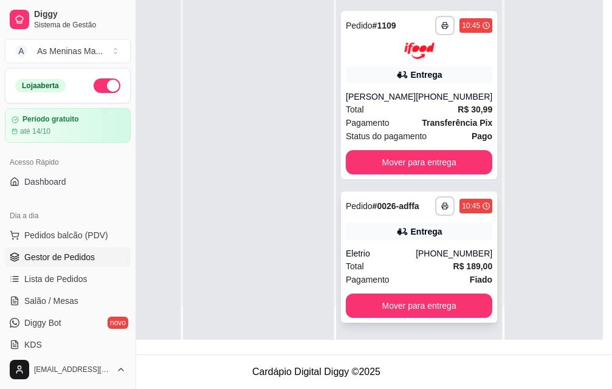
scroll to position [196, 126]
click at [376, 223] on div "Entrega" at bounding box center [419, 231] width 146 height 17
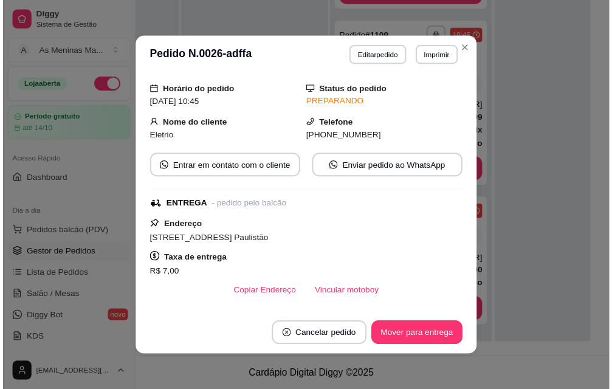
scroll to position [243, 0]
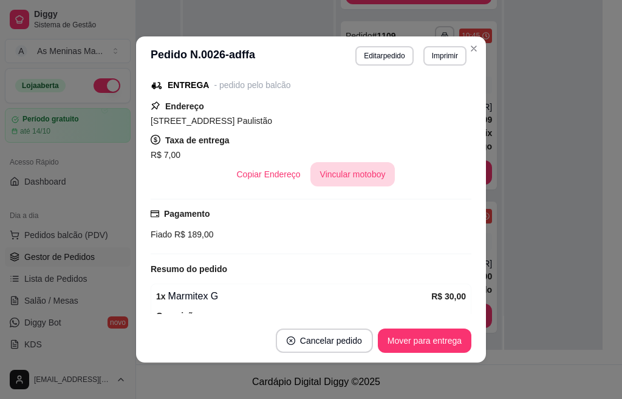
click at [337, 176] on button "Vincular motoboy" at bounding box center [352, 174] width 85 height 24
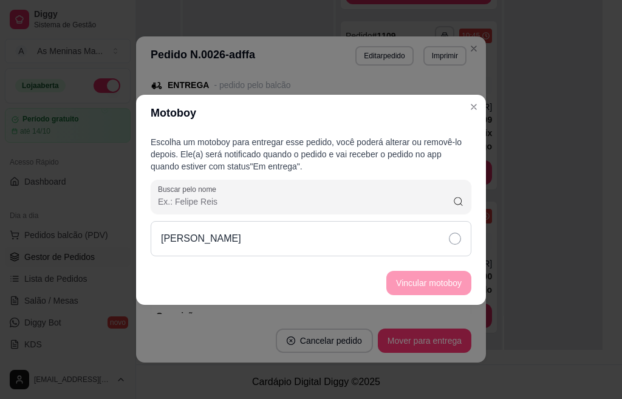
click at [359, 236] on div "[PERSON_NAME]" at bounding box center [311, 238] width 321 height 35
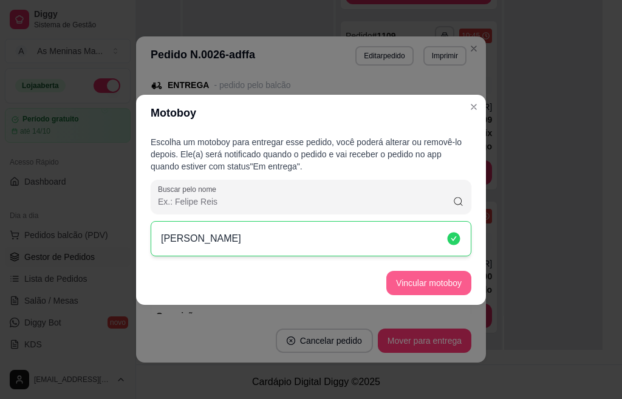
click at [422, 282] on button "Vincular motoboy" at bounding box center [428, 283] width 85 height 24
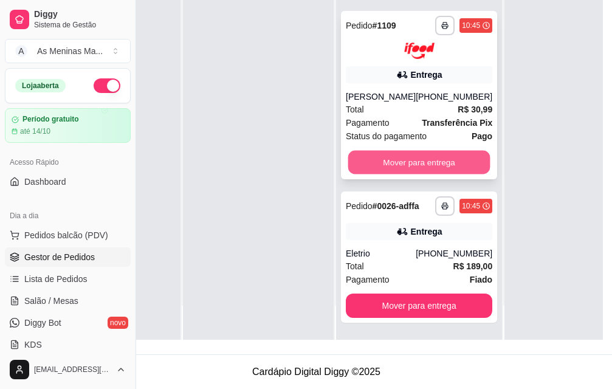
click at [384, 159] on button "Mover para entrega" at bounding box center [419, 162] width 142 height 24
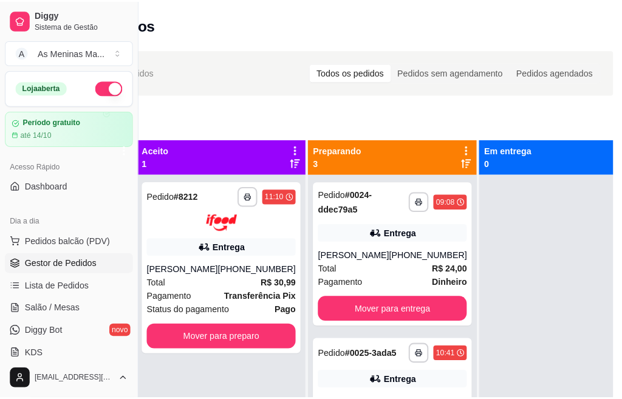
scroll to position [0, 0]
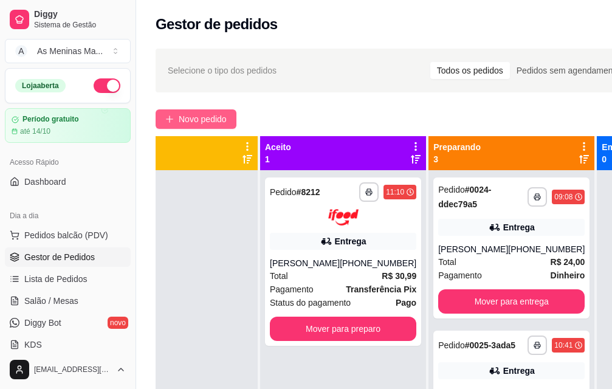
click at [194, 125] on span "Novo pedido" at bounding box center [203, 118] width 48 height 13
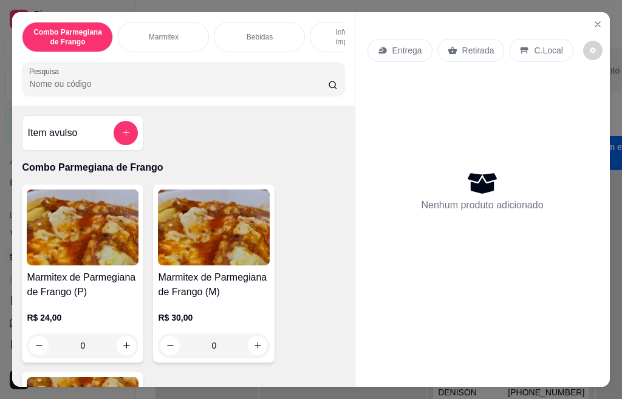
scroll to position [245, 0]
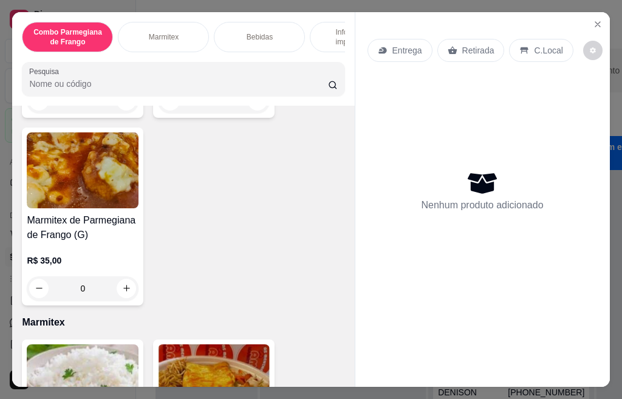
click at [177, 345] on img at bounding box center [214, 383] width 112 height 76
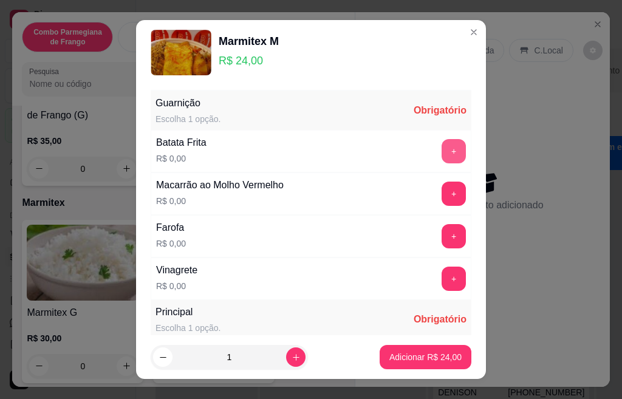
click at [442, 151] on button "+" at bounding box center [454, 151] width 24 height 24
click at [442, 241] on button "+" at bounding box center [454, 236] width 24 height 24
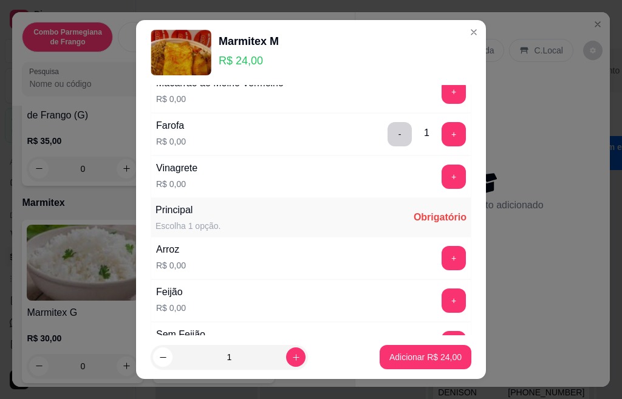
scroll to position [122, 0]
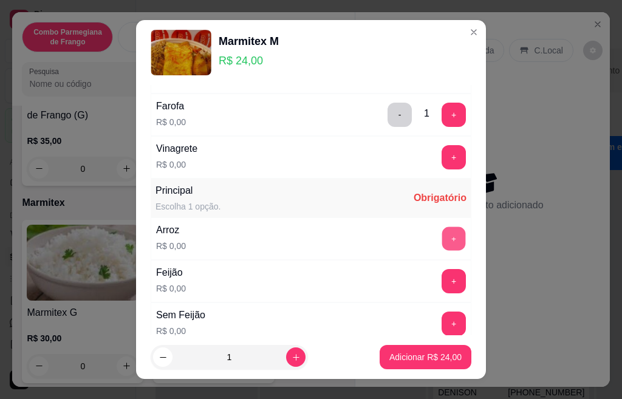
click at [442, 242] on button "+" at bounding box center [454, 239] width 24 height 24
click at [442, 280] on button "+" at bounding box center [454, 281] width 24 height 24
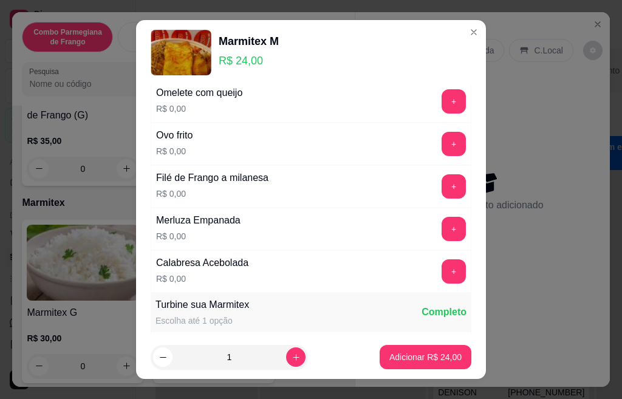
scroll to position [583, 0]
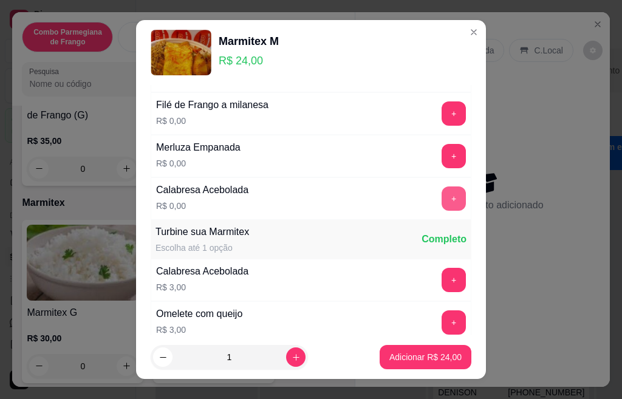
click at [442, 202] on button "+" at bounding box center [454, 199] width 24 height 24
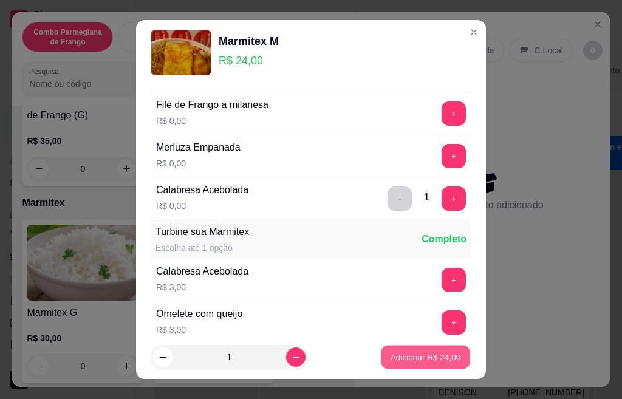
click at [391, 359] on p "Adicionar R$ 24,00" at bounding box center [426, 357] width 70 height 12
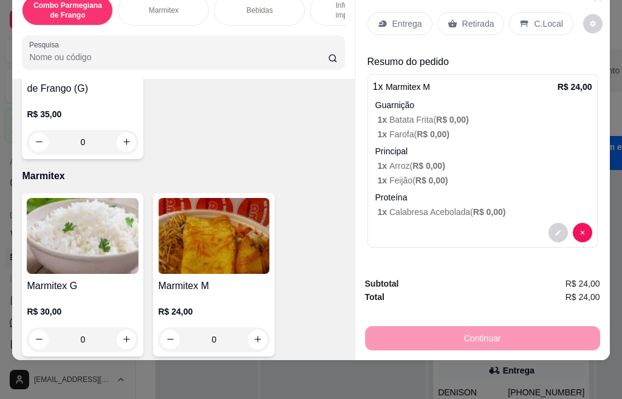
scroll to position [0, 0]
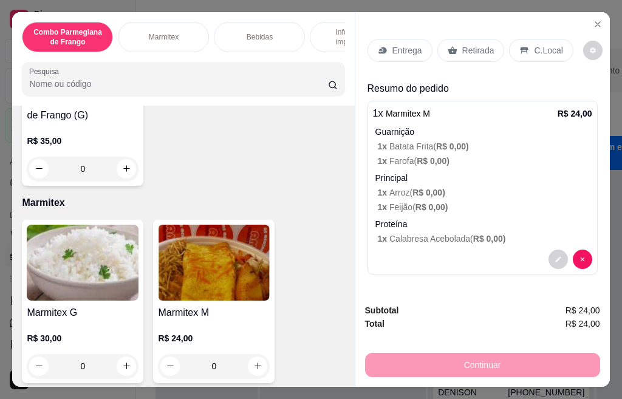
click at [385, 49] on div "Entrega" at bounding box center [400, 50] width 65 height 23
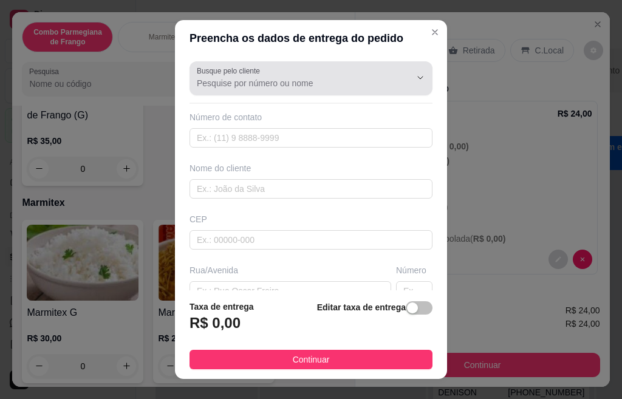
click at [264, 75] on div at bounding box center [311, 78] width 228 height 24
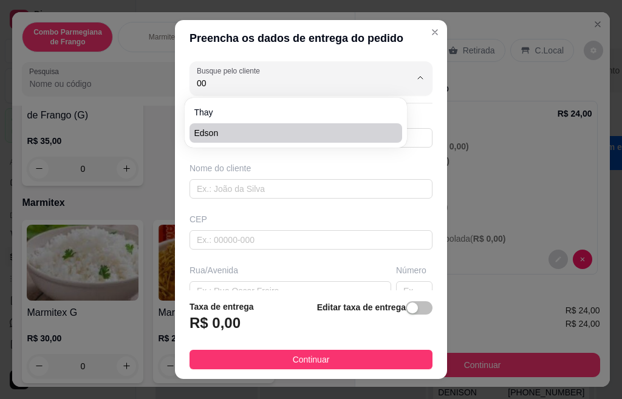
click at [214, 135] on span "Edson" at bounding box center [289, 133] width 191 height 12
type input "Edson"
type input "19996000047"
type input "Edson"
type input "[GEOGRAPHIC_DATA]"
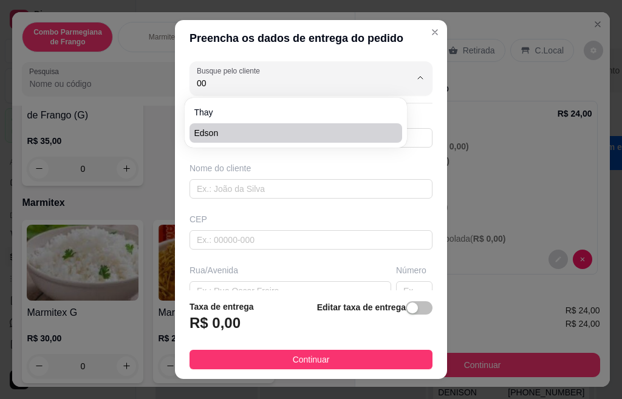
type input "141"
type input "Centro"
type input "Santa Barbara doeste"
type input "obra paulistão"
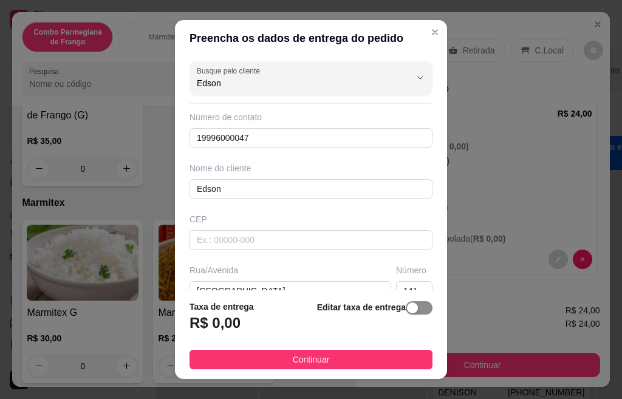
type input "Edson"
click at [407, 308] on div "button" at bounding box center [412, 308] width 11 height 11
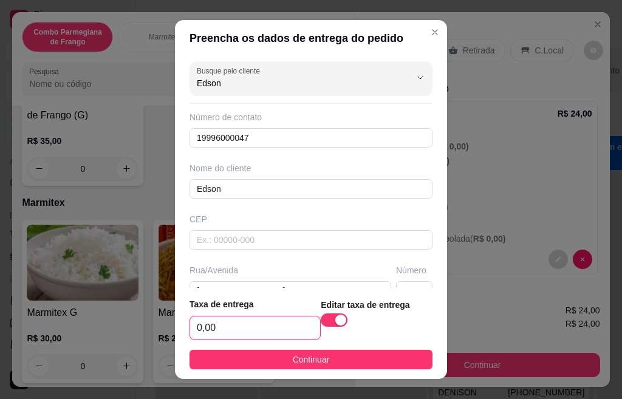
click at [228, 323] on input "0,00" at bounding box center [255, 328] width 130 height 23
type input "3,00"
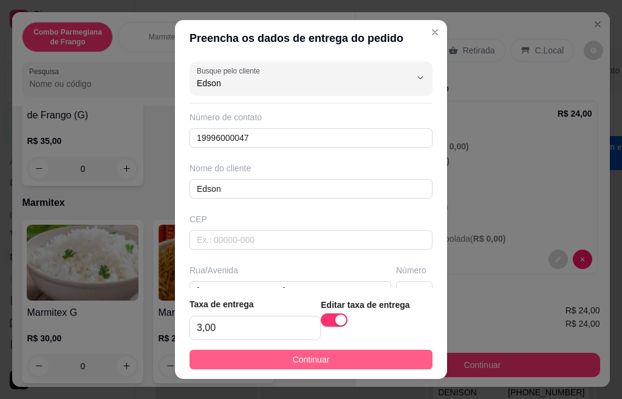
click at [251, 351] on button "Continuar" at bounding box center [311, 359] width 243 height 19
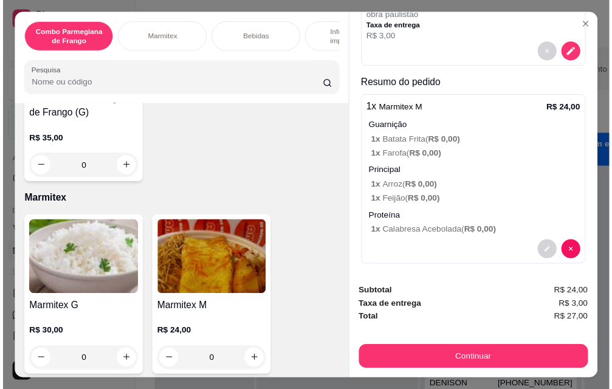
scroll to position [154, 0]
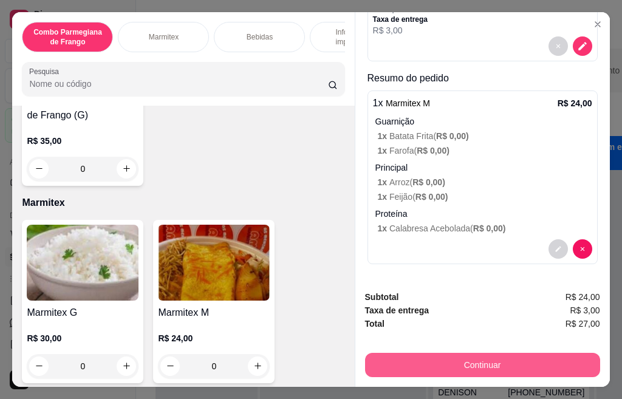
click at [467, 364] on button "Continuar" at bounding box center [482, 365] width 235 height 24
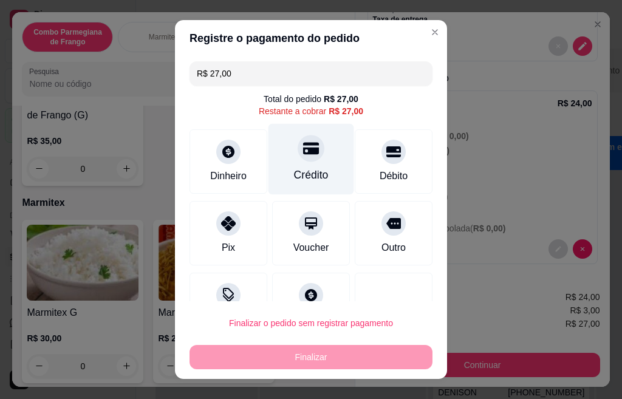
click at [298, 161] on div at bounding box center [311, 148] width 27 height 27
type input "R$ 0,00"
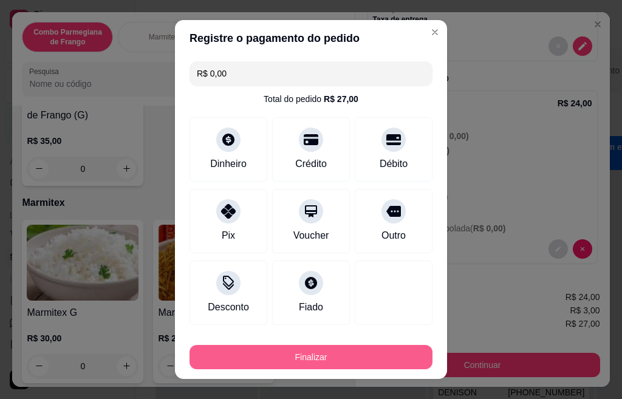
click at [335, 358] on button "Finalizar" at bounding box center [311, 357] width 243 height 24
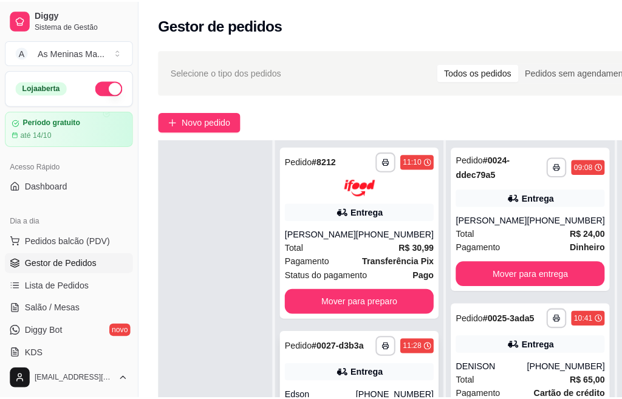
scroll to position [61, 0]
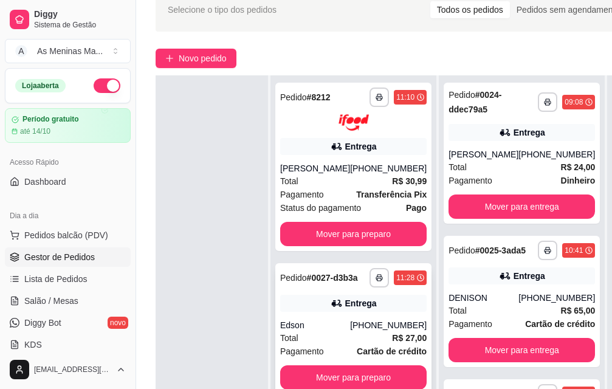
click at [374, 346] on strong "Cartão de crédito" at bounding box center [392, 351] width 70 height 10
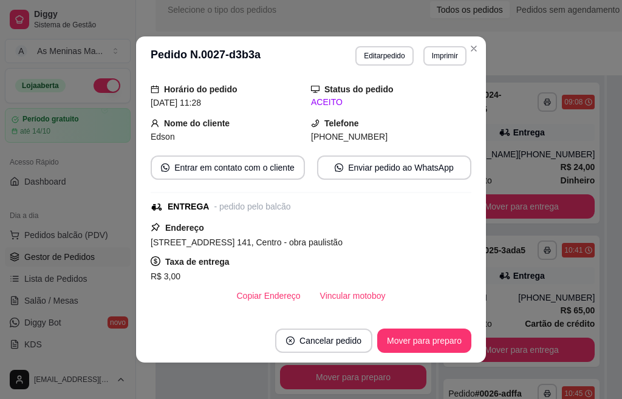
scroll to position [205, 0]
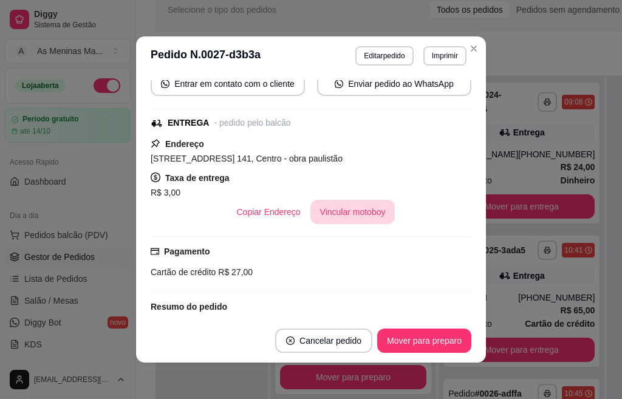
click at [347, 211] on button "Vincular motoboy" at bounding box center [352, 212] width 85 height 24
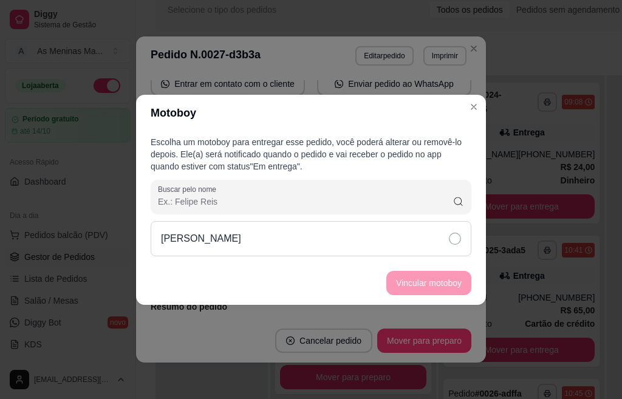
click at [461, 238] on div "[PERSON_NAME]" at bounding box center [311, 238] width 321 height 35
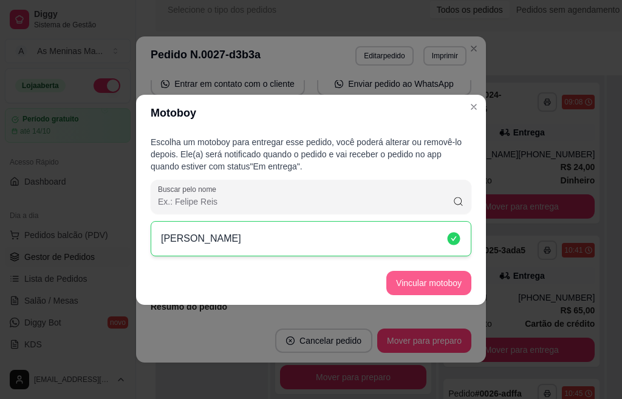
click at [410, 289] on button "Vincular motoboy" at bounding box center [428, 283] width 85 height 24
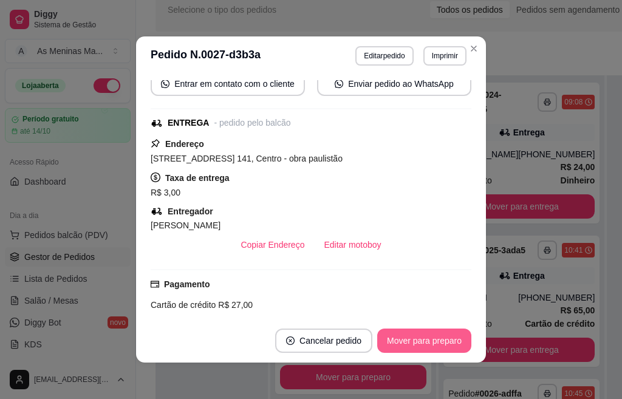
click at [451, 342] on button "Mover para preparo" at bounding box center [424, 341] width 94 height 24
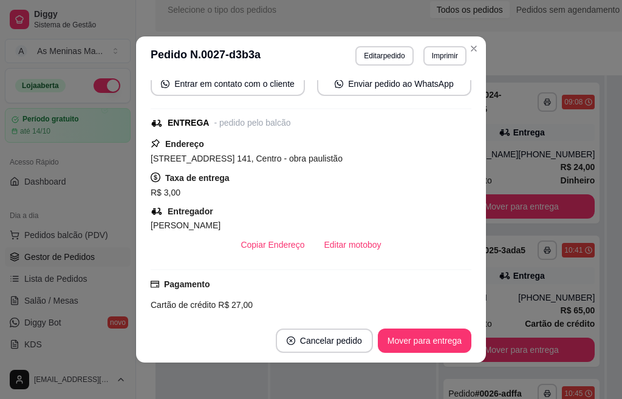
drag, startPoint x: 470, startPoint y: 214, endPoint x: 468, endPoint y: 153, distance: 62.0
click at [468, 153] on div "Atenção Seu período de teste acabou no dia Invalid Date . Essa funcionalidade e…" at bounding box center [311, 197] width 350 height 244
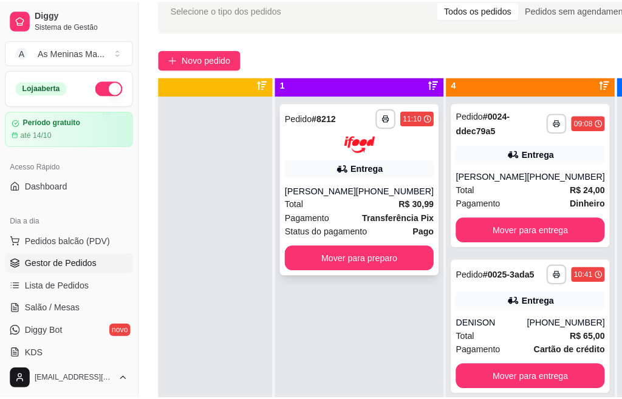
scroll to position [0, 38]
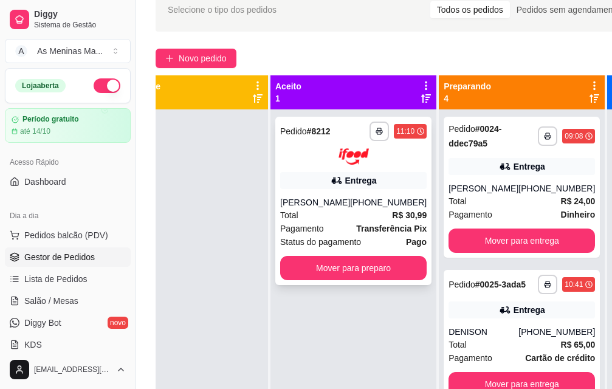
click at [336, 196] on div "[PERSON_NAME]" at bounding box center [315, 202] width 70 height 12
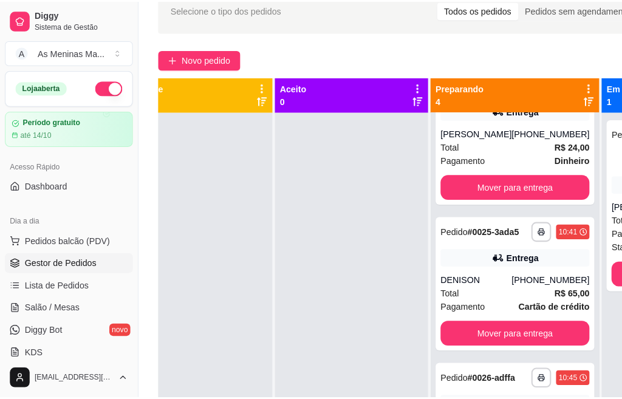
scroll to position [61, 0]
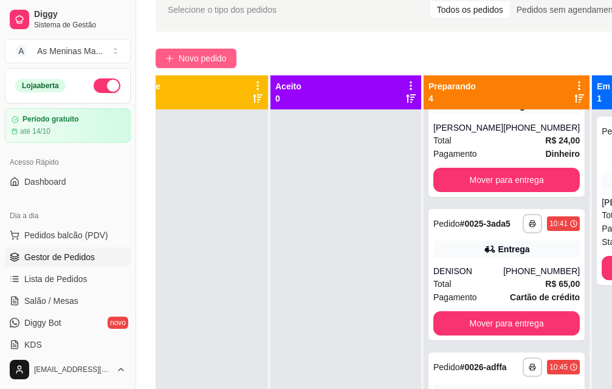
click at [199, 57] on span "Novo pedido" at bounding box center [203, 58] width 48 height 13
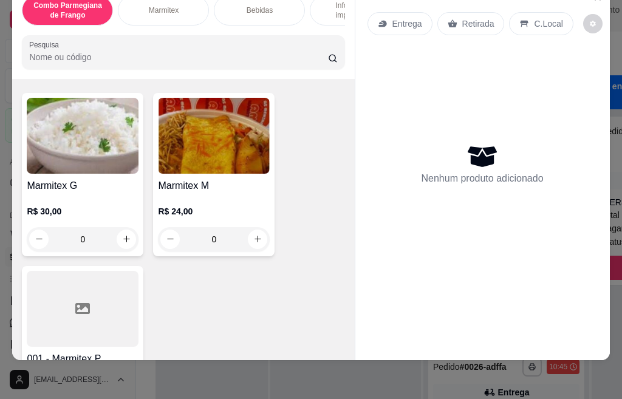
scroll to position [547, 0]
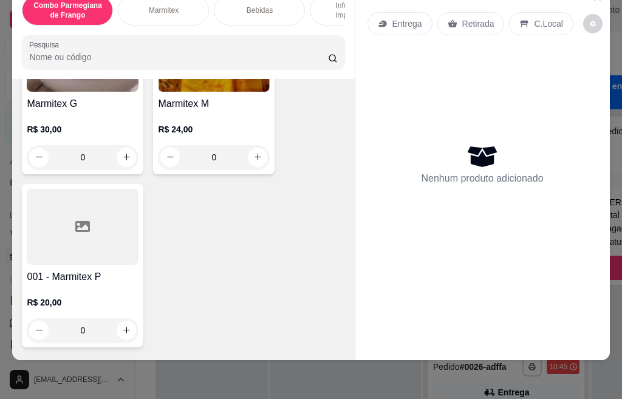
click at [209, 105] on h4 "Marmitex M" at bounding box center [214, 104] width 112 height 15
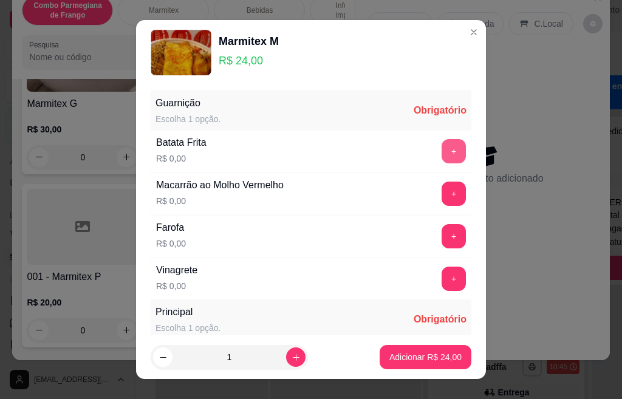
click at [442, 156] on button "+" at bounding box center [454, 151] width 24 height 24
click at [442, 190] on button "+" at bounding box center [454, 194] width 24 height 24
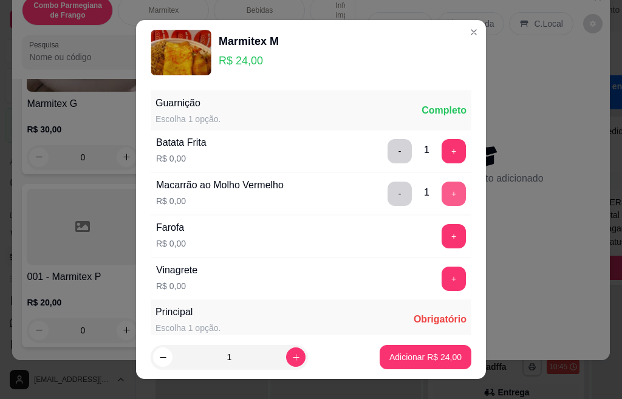
click at [442, 234] on button "+" at bounding box center [454, 236] width 24 height 24
click at [442, 281] on button "+" at bounding box center [454, 279] width 24 height 24
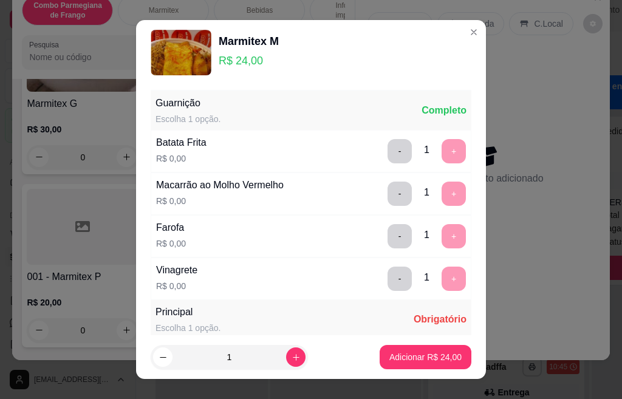
click at [465, 335] on footer "1 Adicionar R$ 24,00" at bounding box center [311, 357] width 350 height 44
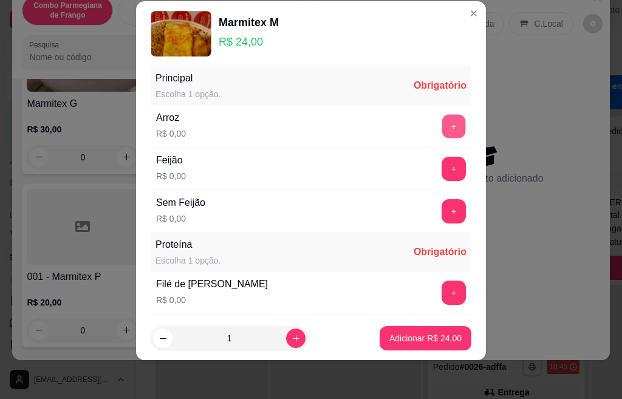
click at [442, 125] on button "+" at bounding box center [454, 126] width 24 height 24
click at [442, 170] on button "+" at bounding box center [454, 169] width 24 height 24
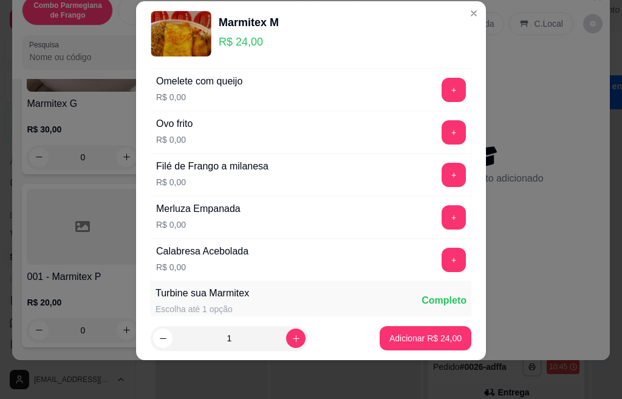
scroll to position [442, 0]
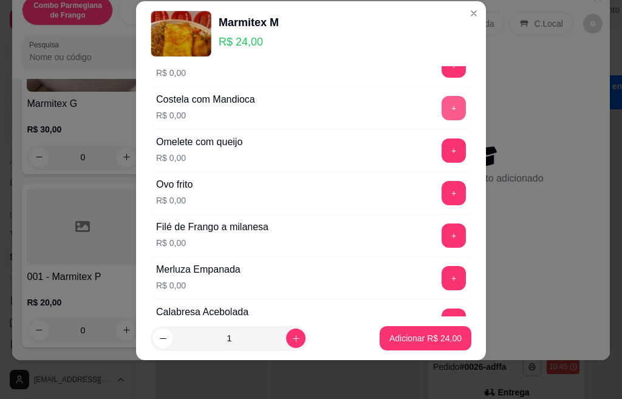
click at [442, 110] on button "+" at bounding box center [454, 108] width 24 height 24
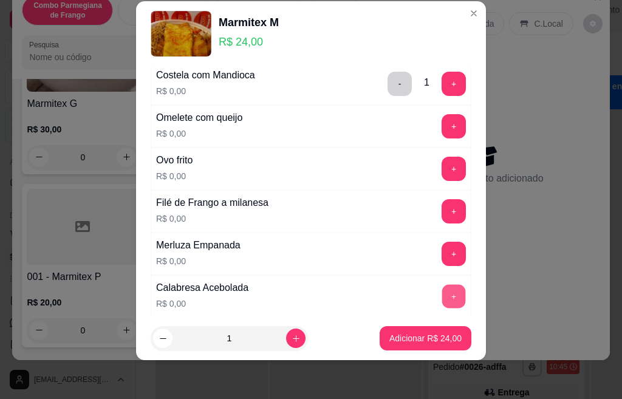
click at [442, 298] on button "+" at bounding box center [454, 296] width 24 height 24
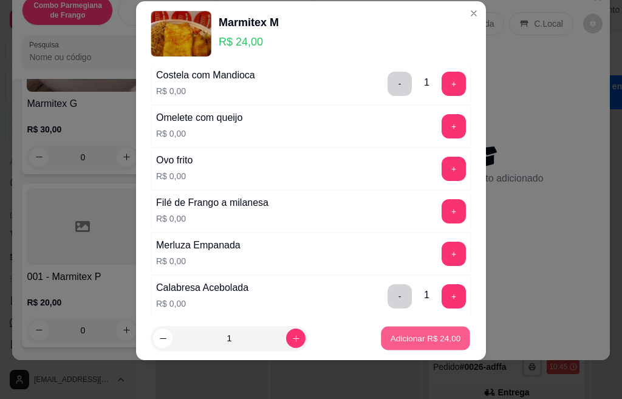
click at [411, 338] on p "Adicionar R$ 24,00" at bounding box center [426, 338] width 70 height 12
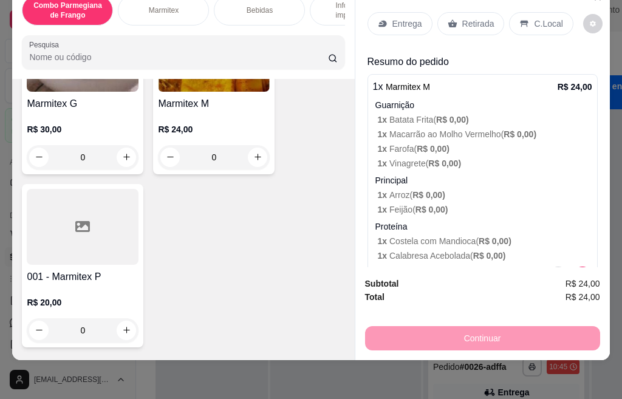
click at [479, 18] on p "Retirada" at bounding box center [478, 24] width 32 height 12
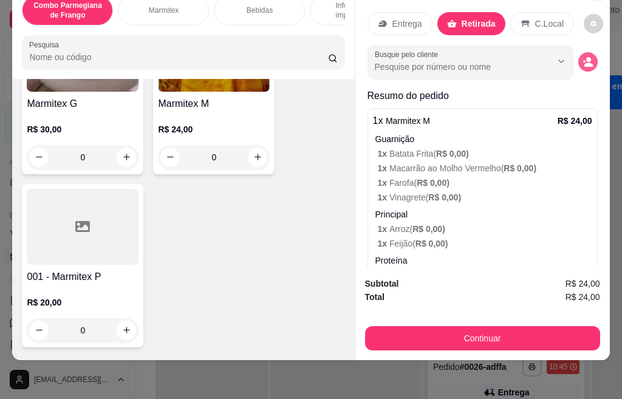
click at [578, 52] on button "decrease-product-quantity" at bounding box center [587, 61] width 19 height 19
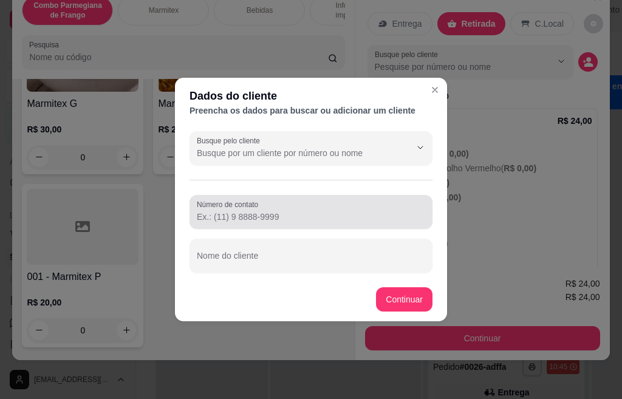
click at [284, 211] on input "Número de contato" at bounding box center [311, 217] width 228 height 12
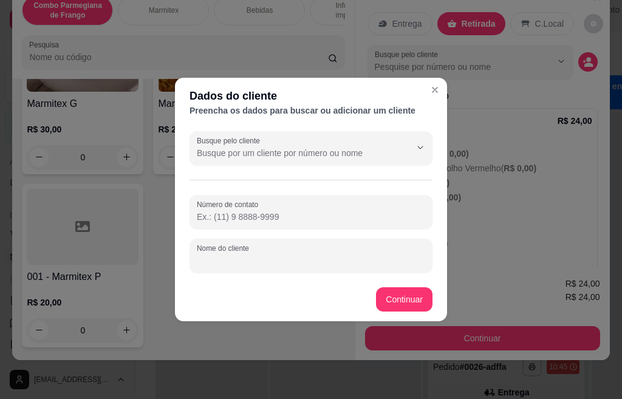
click at [299, 258] on input "Nome do cliente" at bounding box center [311, 261] width 228 height 12
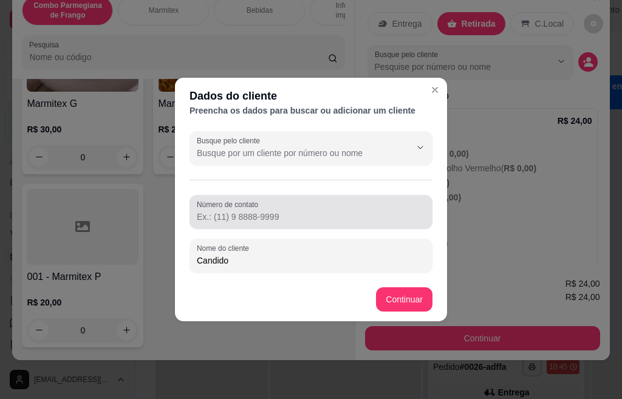
type input "Candido"
click at [277, 207] on div at bounding box center [311, 212] width 228 height 24
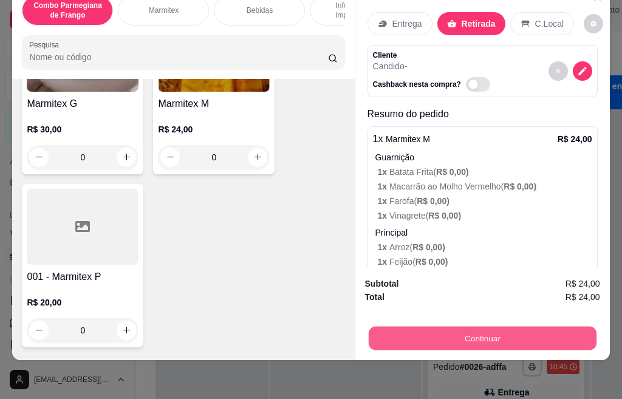
click at [473, 328] on button "Continuar" at bounding box center [482, 339] width 228 height 24
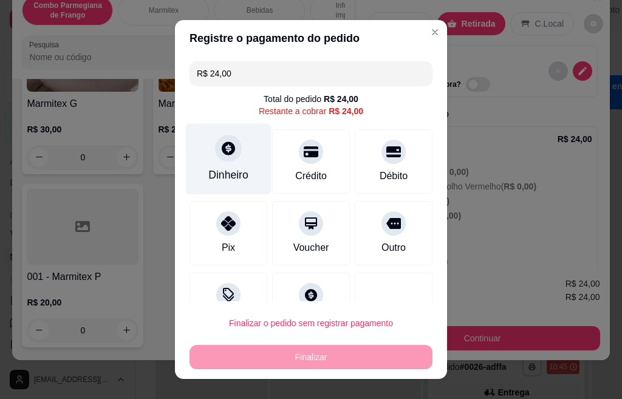
click at [219, 163] on div "Dinheiro" at bounding box center [229, 159] width 86 height 71
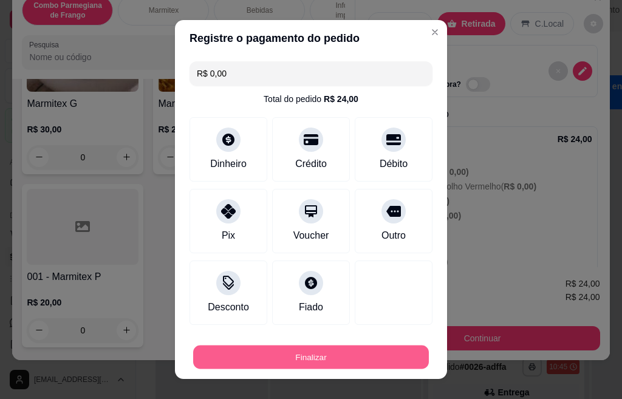
click at [295, 362] on button "Finalizar" at bounding box center [311, 358] width 236 height 24
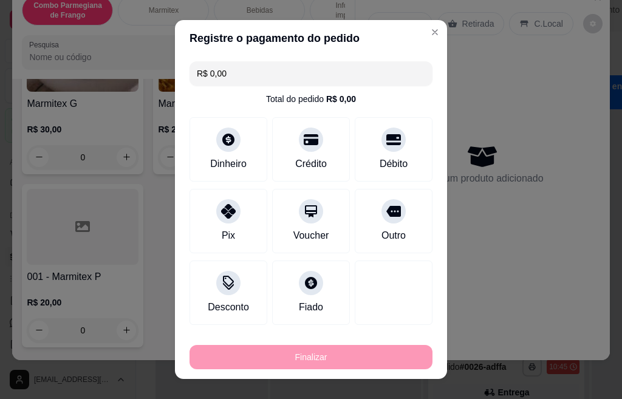
type input "-R$ 24,00"
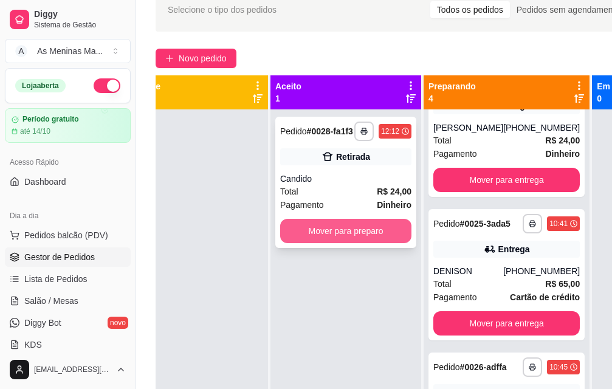
click at [320, 243] on button "Mover para preparo" at bounding box center [345, 231] width 131 height 24
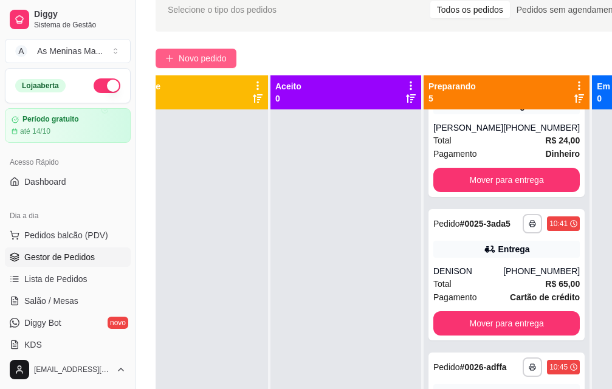
click at [182, 64] on span "Novo pedido" at bounding box center [203, 58] width 48 height 13
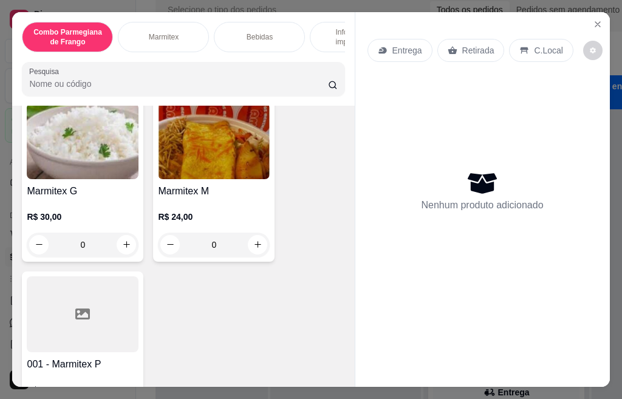
scroll to position [608, 0]
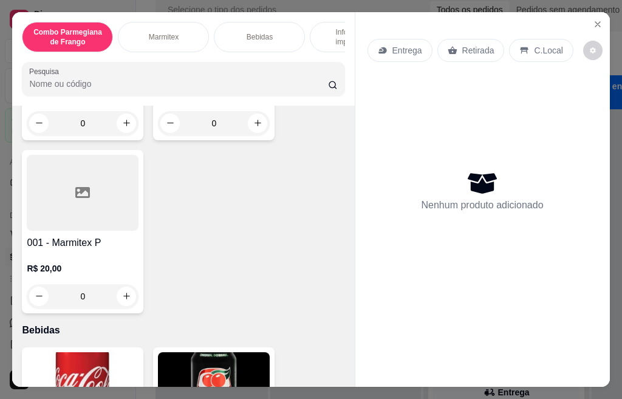
click at [76, 200] on icon at bounding box center [82, 192] width 15 height 15
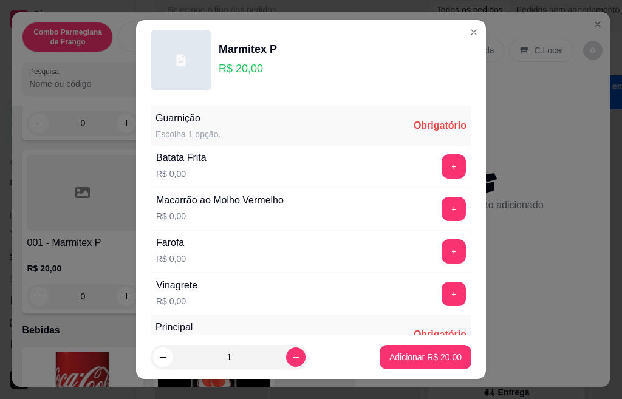
click at [442, 171] on button "+" at bounding box center [454, 166] width 24 height 24
click at [442, 211] on button "+" at bounding box center [454, 209] width 24 height 24
click at [442, 257] on button "+" at bounding box center [454, 251] width 24 height 24
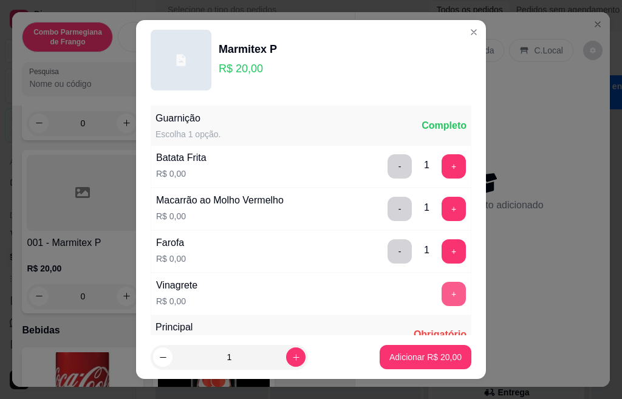
click at [442, 294] on button "+" at bounding box center [454, 294] width 24 height 24
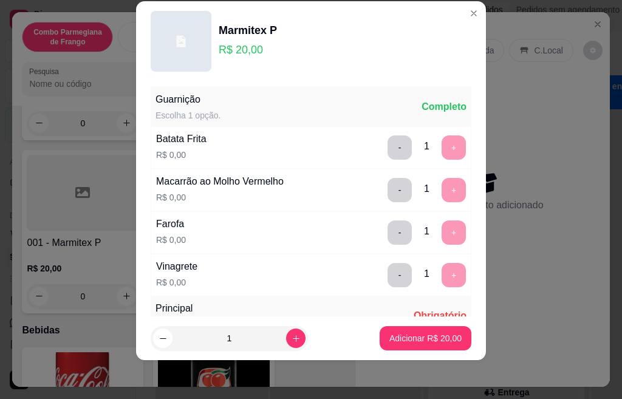
scroll to position [215, 0]
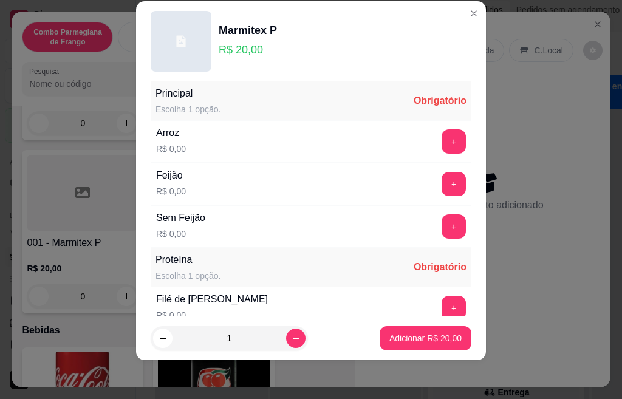
click at [442, 137] on button "+" at bounding box center [454, 141] width 24 height 24
click at [442, 187] on button "+" at bounding box center [454, 184] width 24 height 24
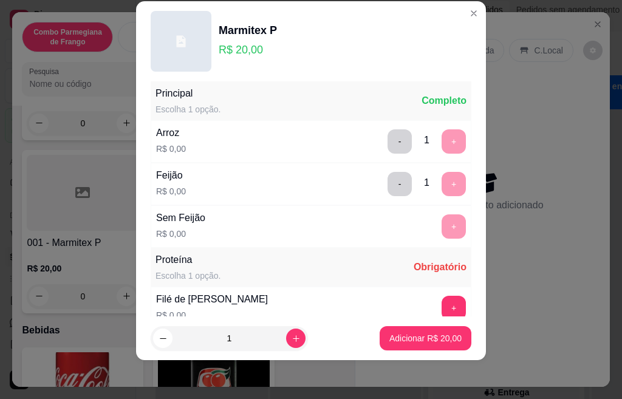
scroll to position [382, 0]
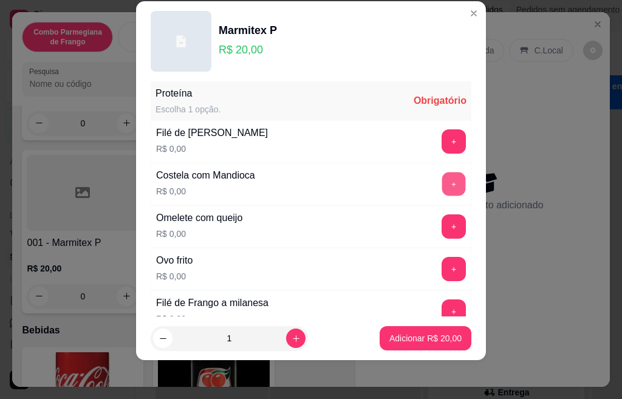
click at [442, 184] on button "+" at bounding box center [454, 184] width 24 height 24
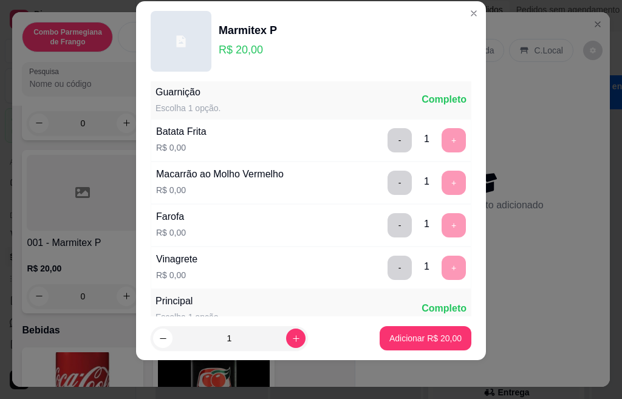
scroll to position [0, 0]
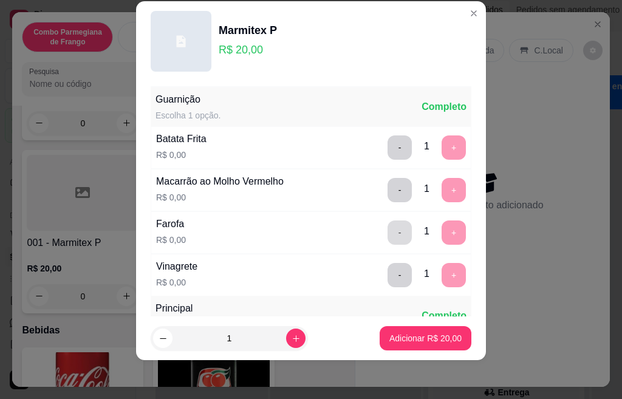
click at [388, 235] on button "-" at bounding box center [400, 233] width 24 height 24
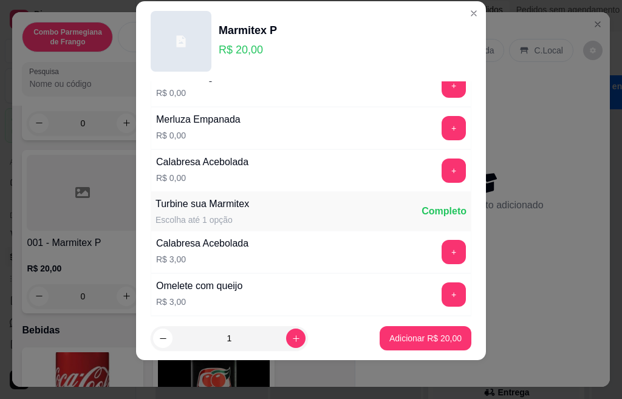
scroll to position [547, 0]
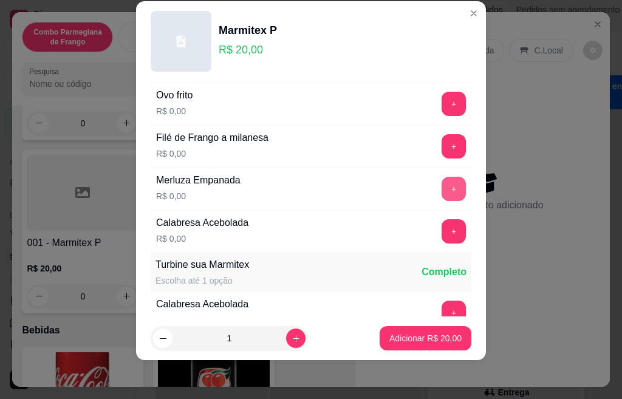
click at [442, 190] on button "+" at bounding box center [454, 189] width 24 height 24
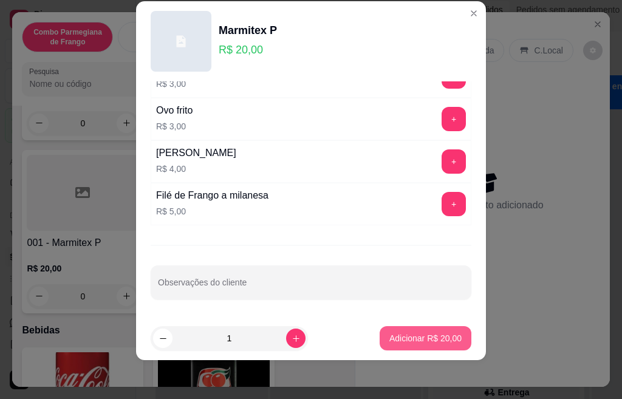
scroll to position [765, 0]
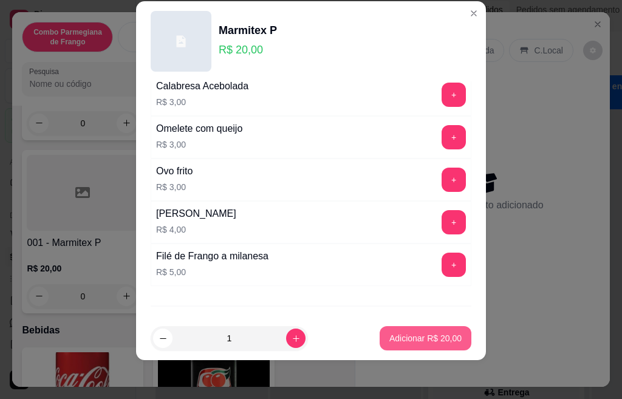
click at [397, 346] on button "Adicionar R$ 20,00" at bounding box center [426, 338] width 92 height 24
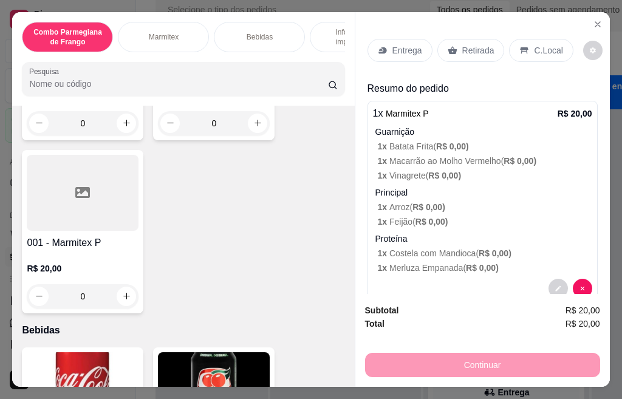
click at [480, 44] on p "Retirada" at bounding box center [478, 50] width 32 height 12
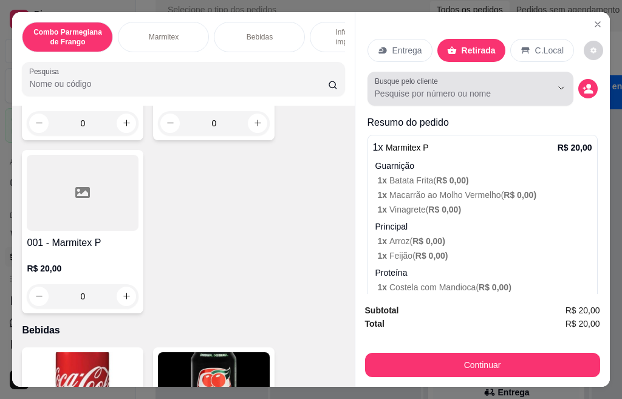
click at [433, 87] on input "Busque pelo cliente" at bounding box center [453, 93] width 157 height 12
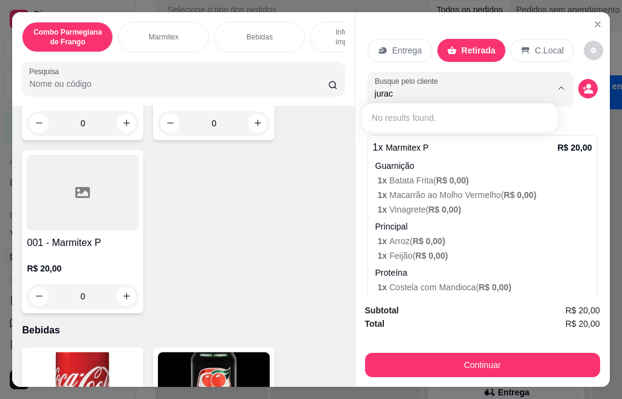
type input "juraci"
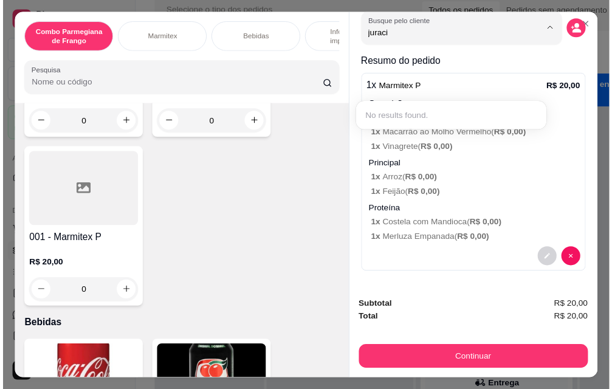
scroll to position [0, 0]
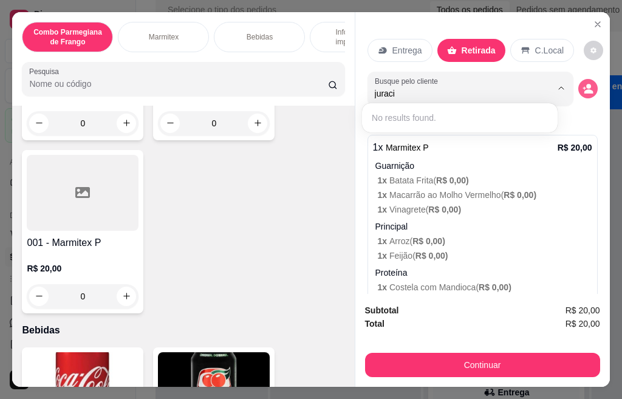
click at [578, 79] on button "decrease-product-quantity" at bounding box center [587, 88] width 19 height 19
click at [583, 83] on icon "decrease-product-quantity" at bounding box center [588, 88] width 11 height 11
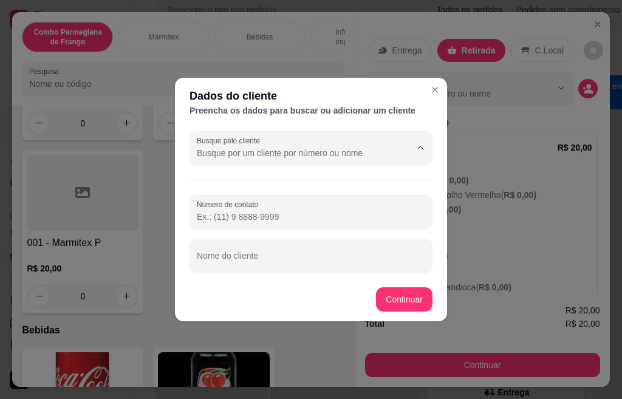
click at [311, 157] on input "Busque pelo cliente" at bounding box center [294, 153] width 194 height 12
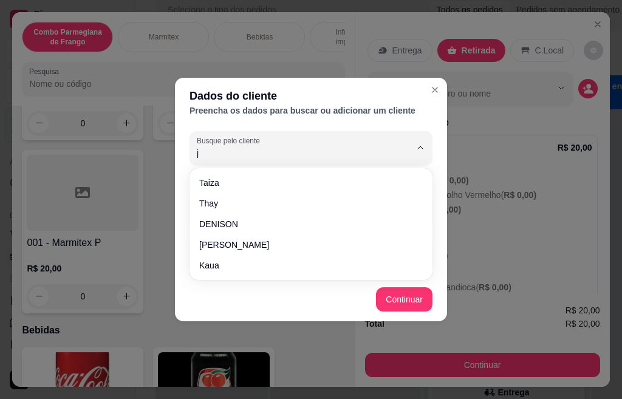
type input "ju"
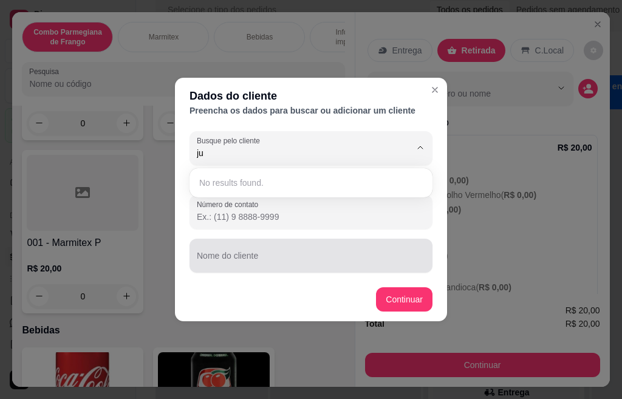
click at [238, 263] on input "Nome do cliente" at bounding box center [311, 261] width 228 height 12
click at [238, 261] on div "Nome do cliente" at bounding box center [311, 256] width 243 height 34
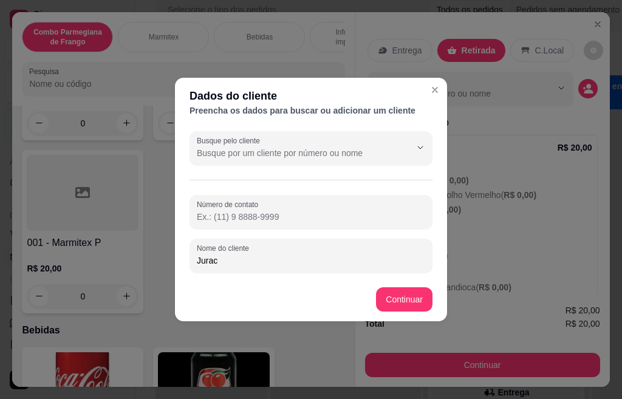
type input "Juraci"
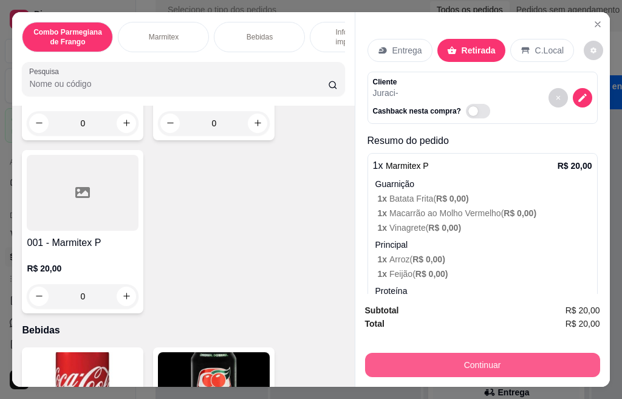
click at [451, 364] on button "Continuar" at bounding box center [482, 365] width 235 height 24
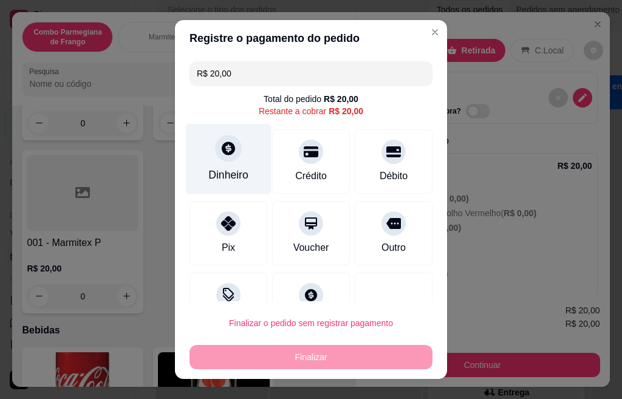
click at [224, 159] on div at bounding box center [228, 148] width 27 height 27
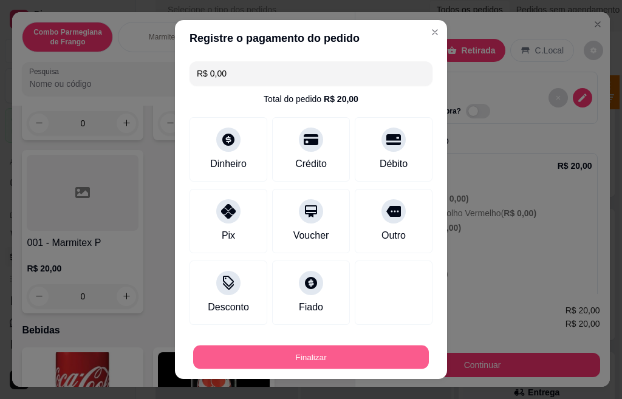
click at [334, 355] on button "Finalizar" at bounding box center [311, 358] width 236 height 24
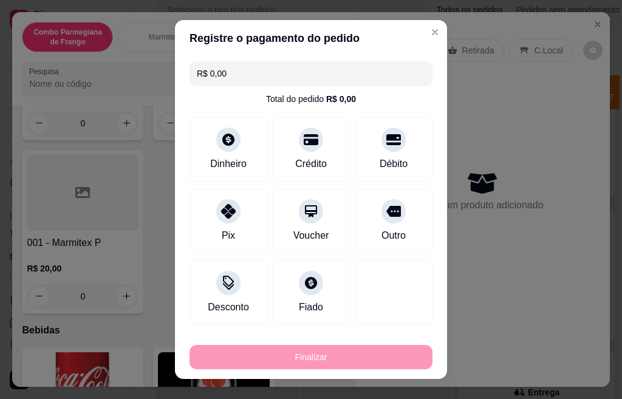
type input "-R$ 20,00"
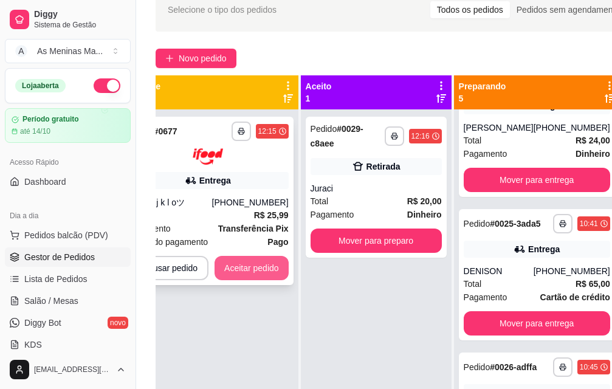
click at [262, 269] on button "Aceitar pedido" at bounding box center [251, 268] width 74 height 24
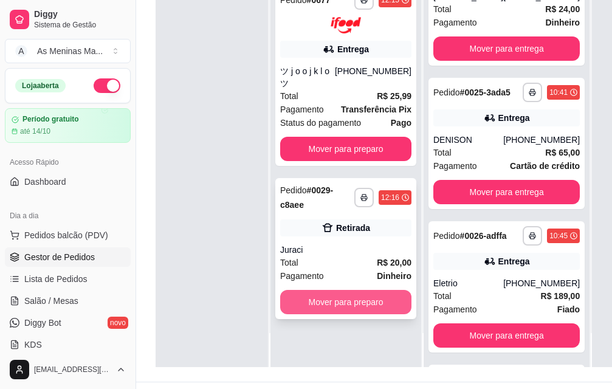
scroll to position [182, 0]
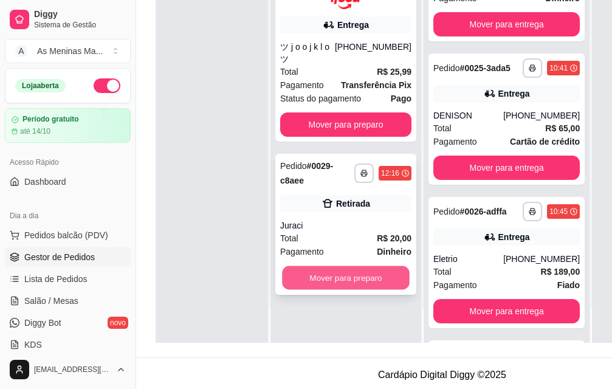
click at [320, 266] on button "Mover para preparo" at bounding box center [346, 278] width 128 height 24
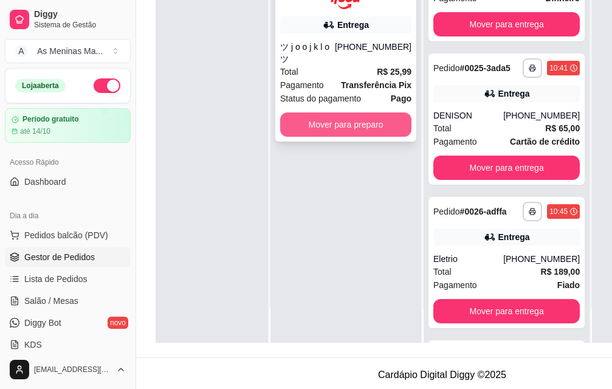
click at [335, 112] on button "Mover para preparo" at bounding box center [345, 124] width 131 height 24
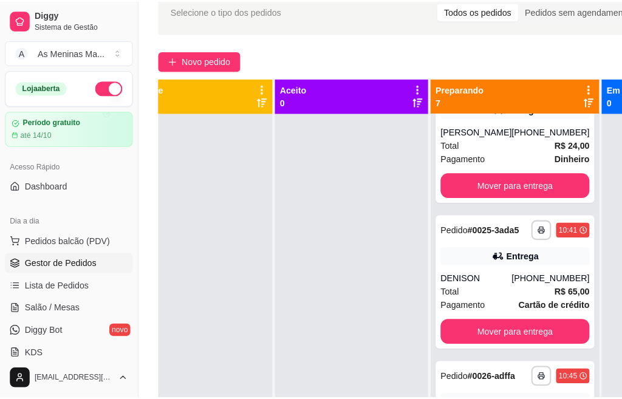
scroll to position [0, 0]
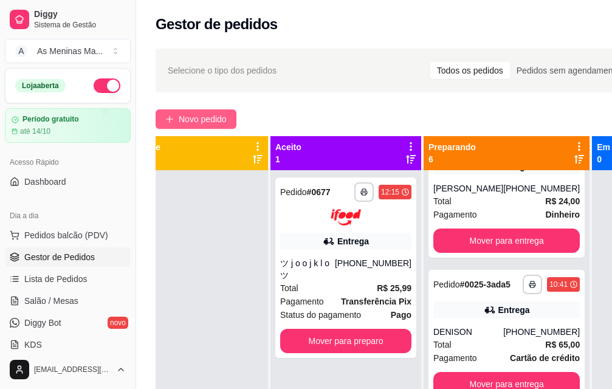
click at [190, 115] on span "Novo pedido" at bounding box center [203, 118] width 48 height 13
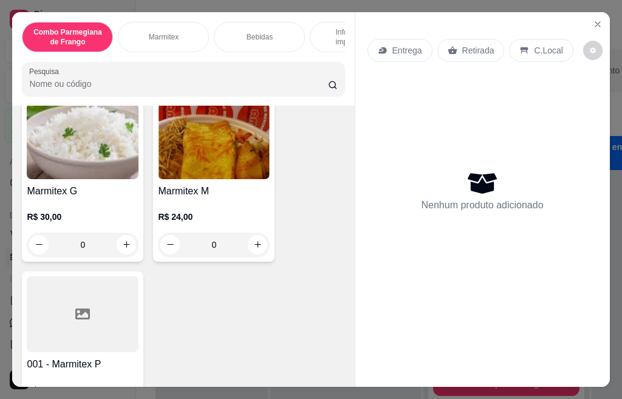
scroll to position [547, 0]
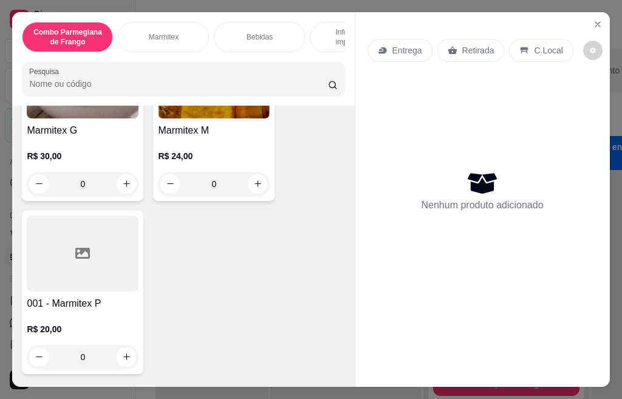
click at [78, 276] on div at bounding box center [83, 254] width 112 height 76
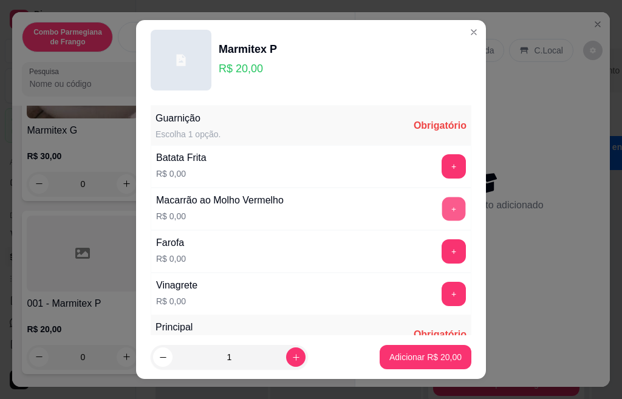
click at [442, 210] on button "+" at bounding box center [454, 209] width 24 height 24
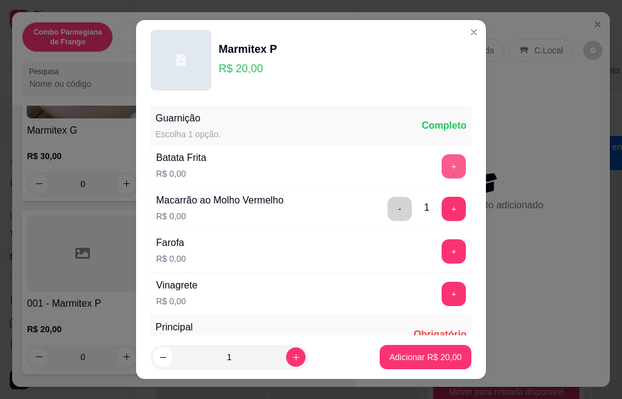
click at [442, 163] on button "+" at bounding box center [454, 166] width 24 height 24
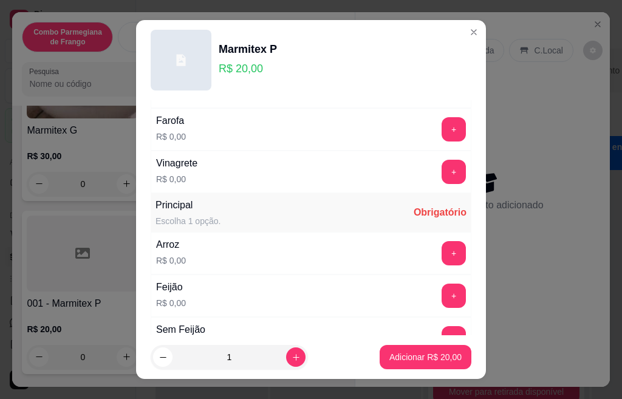
scroll to position [146, 0]
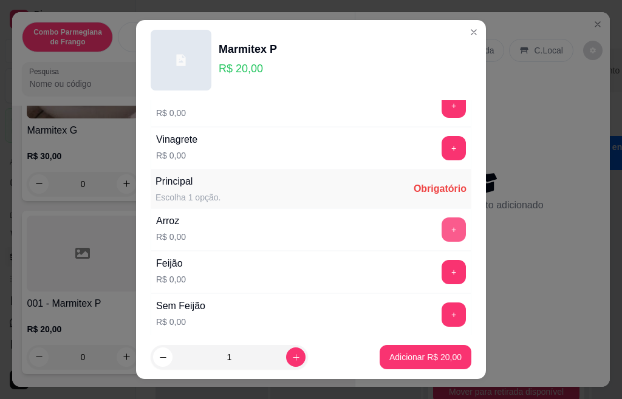
click at [442, 224] on button "+" at bounding box center [454, 230] width 24 height 24
click at [442, 275] on button "+" at bounding box center [454, 272] width 24 height 24
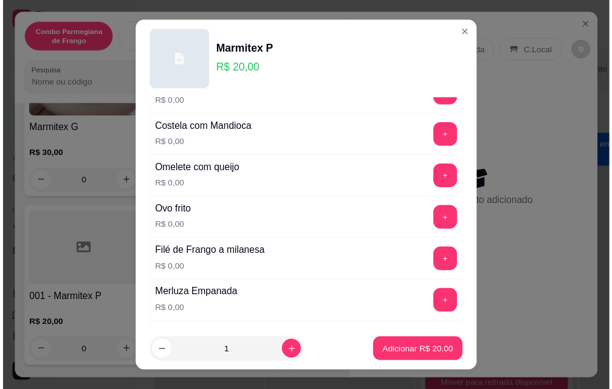
scroll to position [267, 0]
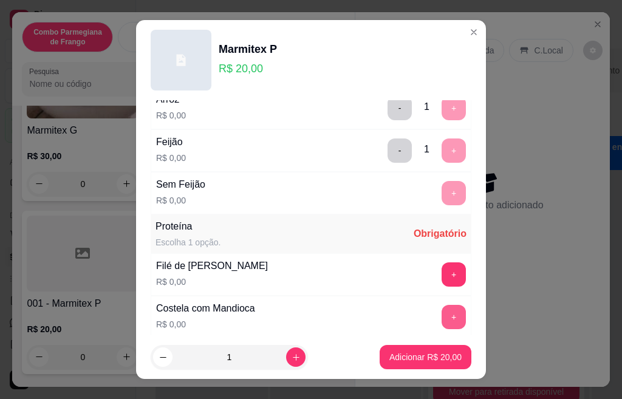
click at [442, 316] on button "+" at bounding box center [454, 317] width 24 height 24
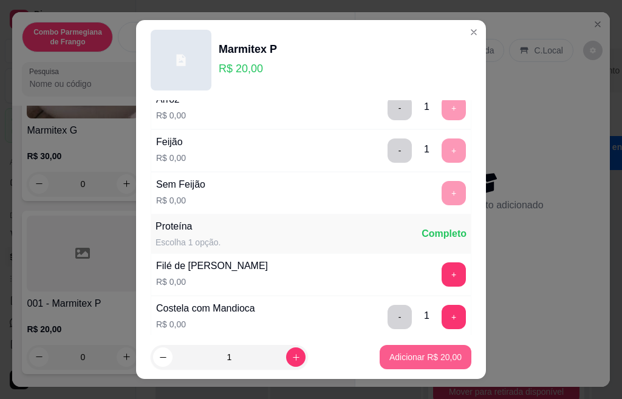
click at [425, 362] on p "Adicionar R$ 20,00" at bounding box center [425, 357] width 72 height 12
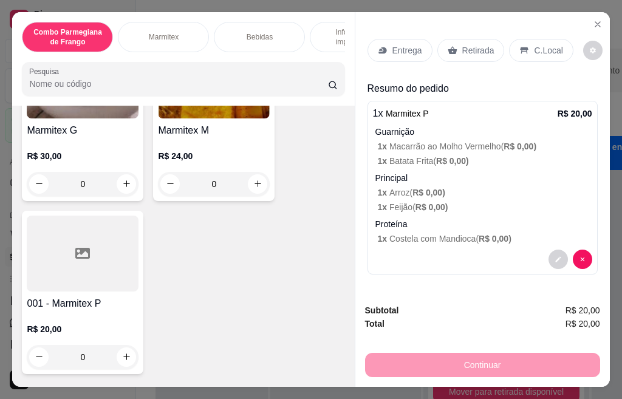
click at [462, 44] on p "Retirada" at bounding box center [478, 50] width 32 height 12
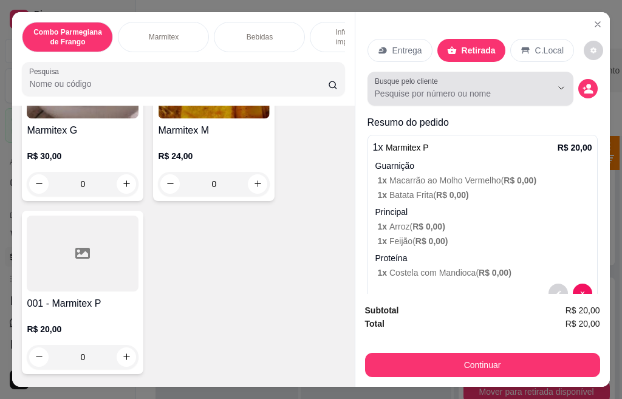
click at [476, 87] on input "Busque pelo cliente" at bounding box center [453, 93] width 157 height 12
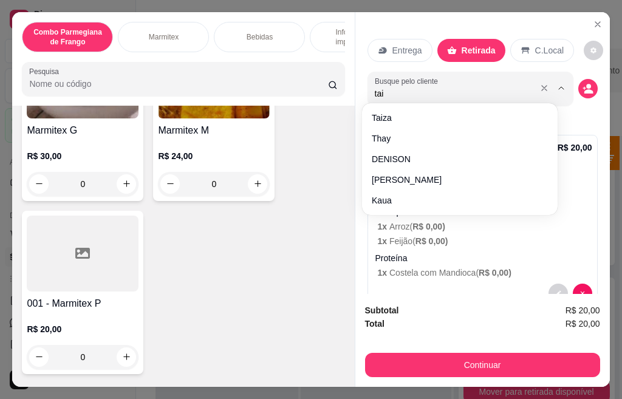
type input "taiz"
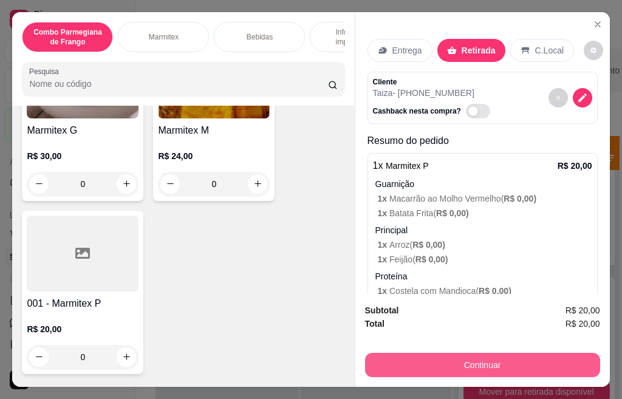
click at [485, 360] on button "Continuar" at bounding box center [482, 365] width 235 height 24
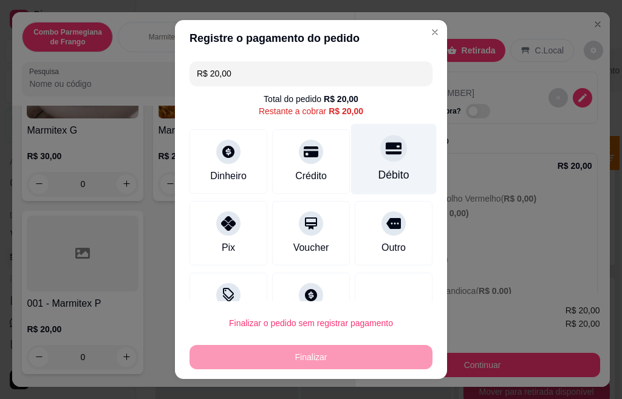
click at [368, 162] on div "Débito" at bounding box center [394, 159] width 86 height 71
type input "R$ 0,00"
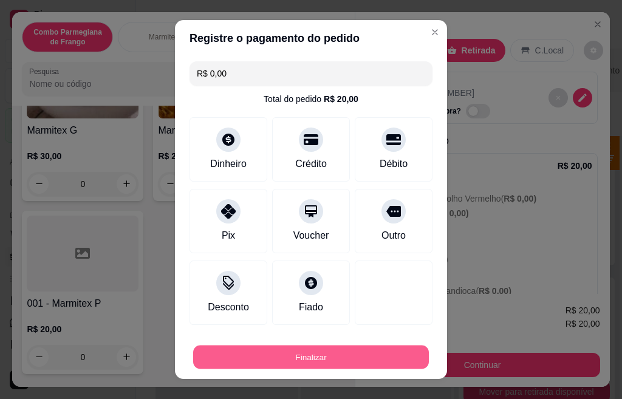
click at [310, 360] on button "Finalizar" at bounding box center [311, 358] width 236 height 24
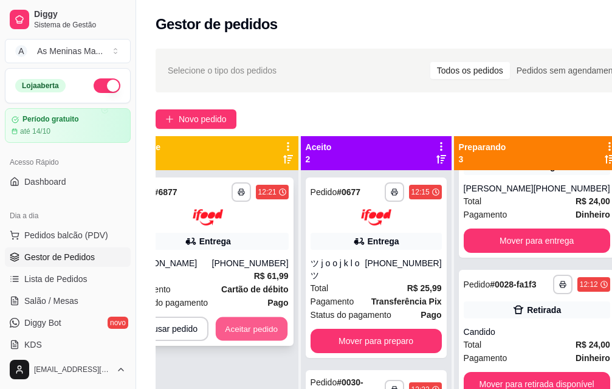
click at [264, 329] on button "Aceitar pedido" at bounding box center [252, 329] width 72 height 24
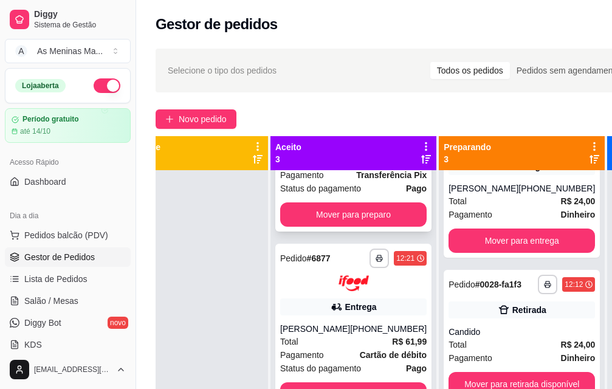
scroll to position [122, 0]
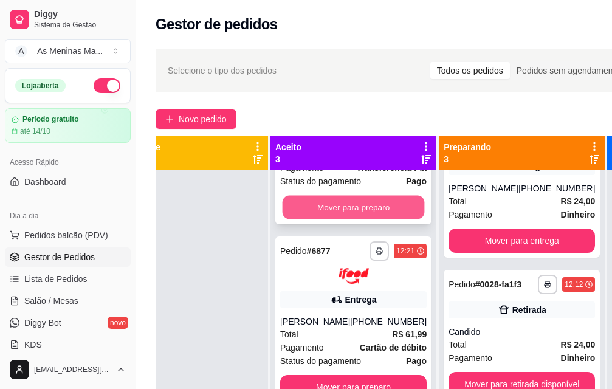
click at [349, 208] on button "Mover para preparo" at bounding box center [354, 207] width 142 height 24
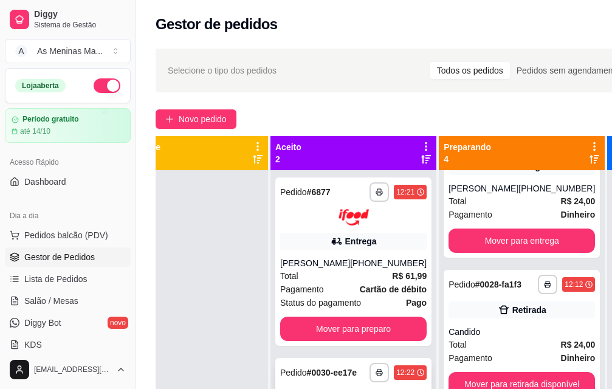
scroll to position [0, 0]
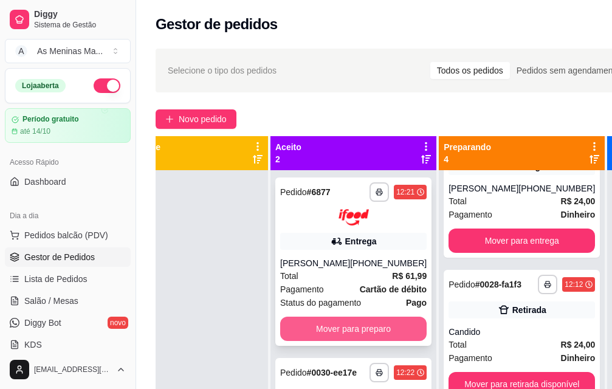
click at [354, 321] on button "Mover para preparo" at bounding box center [353, 329] width 146 height 24
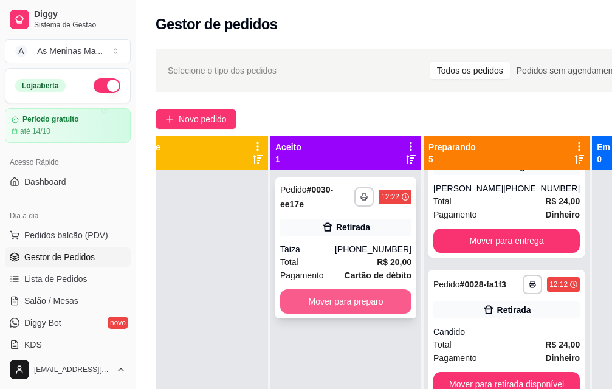
click at [324, 300] on button "Mover para preparo" at bounding box center [345, 301] width 131 height 24
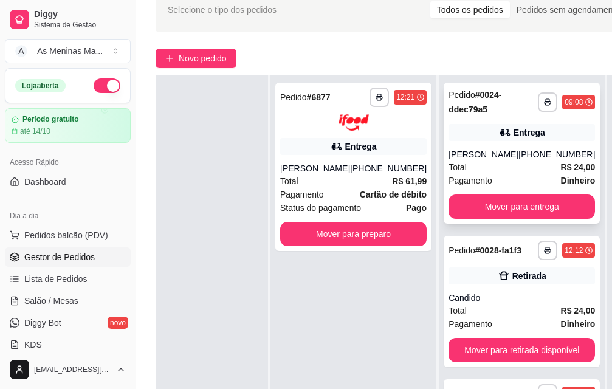
scroll to position [0, 38]
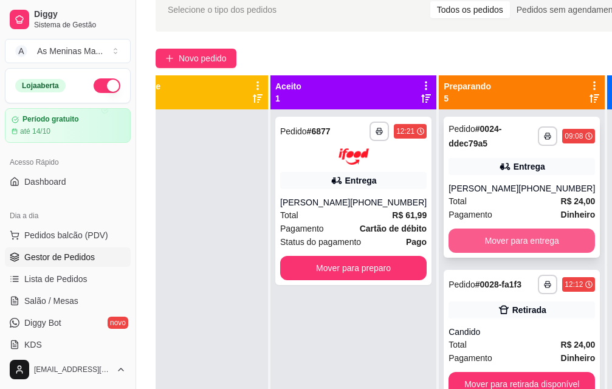
click at [499, 242] on button "Mover para entrega" at bounding box center [521, 240] width 146 height 24
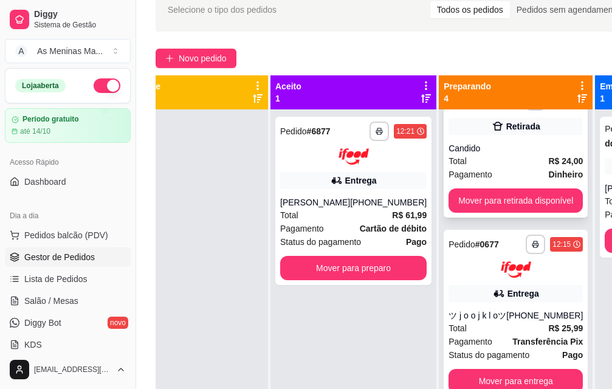
scroll to position [61, 0]
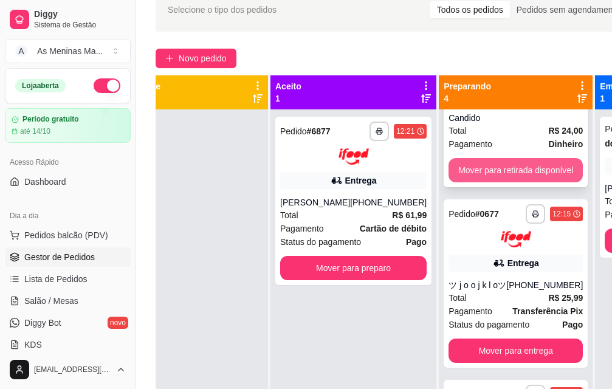
click at [491, 173] on button "Mover para retirada disponível" at bounding box center [515, 170] width 134 height 24
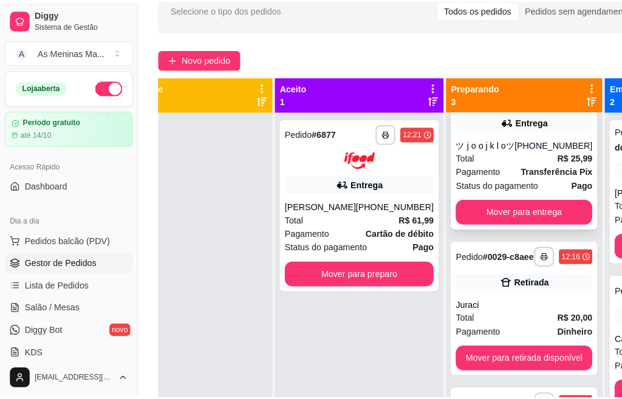
scroll to position [0, 0]
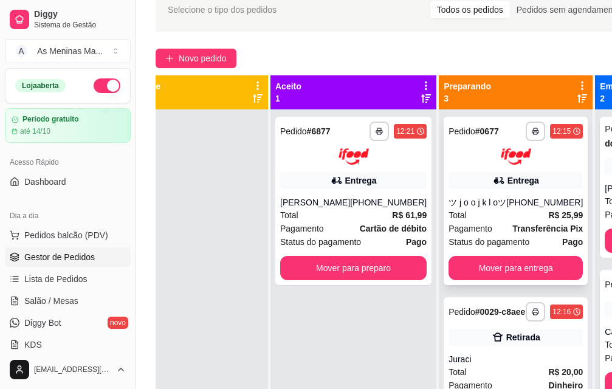
click at [490, 202] on div "ツ j o o j k l oツ" at bounding box center [477, 202] width 58 height 12
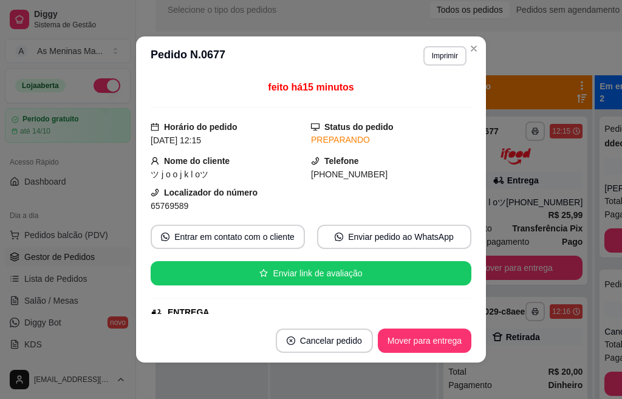
scroll to position [304, 0]
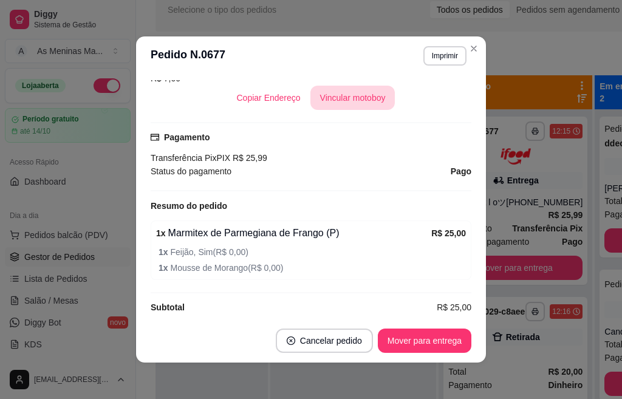
click at [352, 98] on button "Vincular motoboy" at bounding box center [352, 98] width 85 height 24
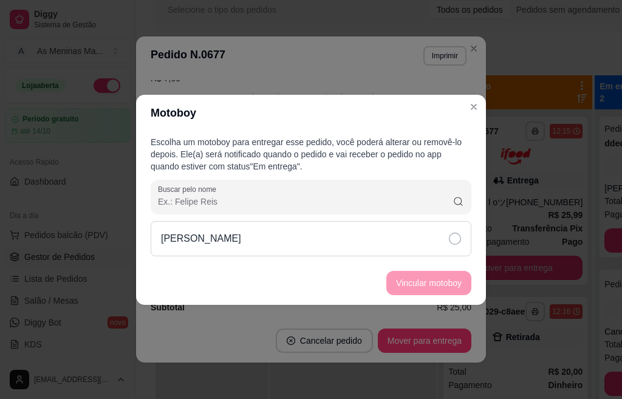
click at [456, 235] on icon at bounding box center [455, 239] width 12 height 12
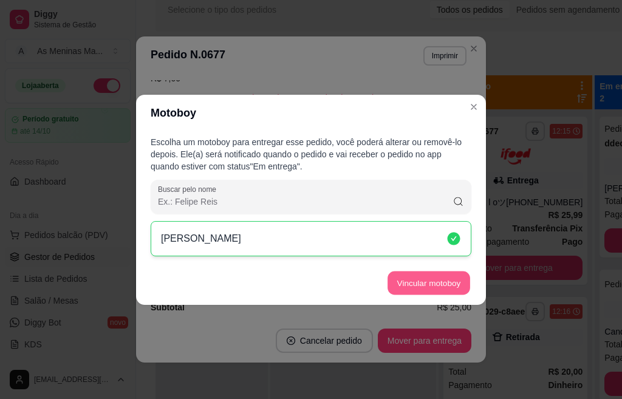
click at [448, 287] on button "Vincular motoboy" at bounding box center [429, 283] width 83 height 24
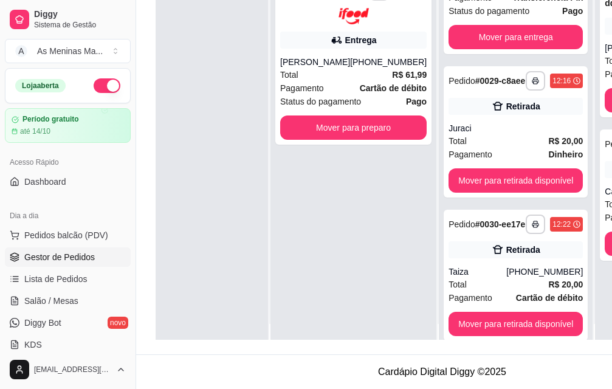
scroll to position [0, 38]
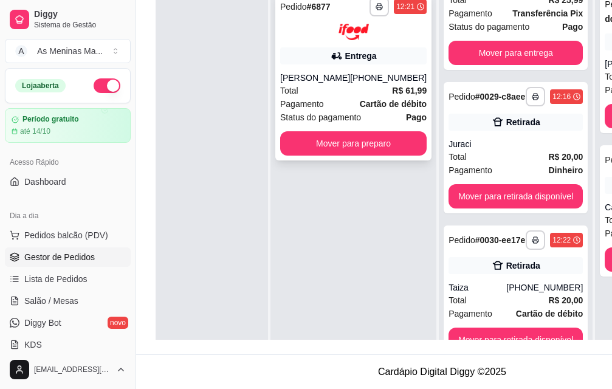
click at [322, 84] on div "Total R$ 61,99" at bounding box center [353, 90] width 146 height 13
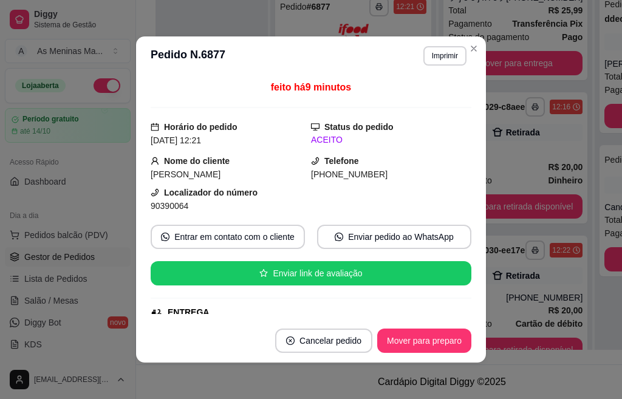
scroll to position [243, 0]
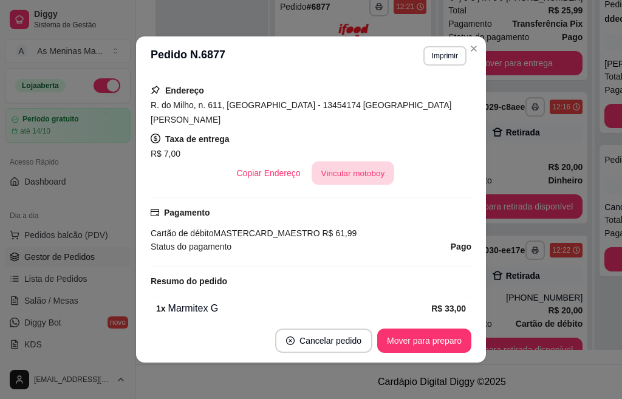
click at [338, 162] on button "Vincular motoboy" at bounding box center [353, 174] width 83 height 24
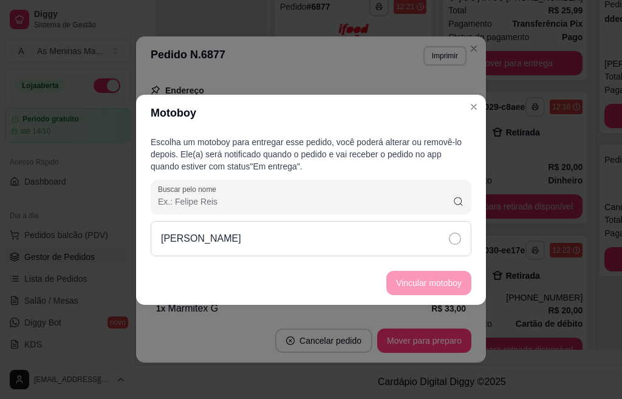
click at [352, 253] on div "[PERSON_NAME]" at bounding box center [311, 238] width 321 height 35
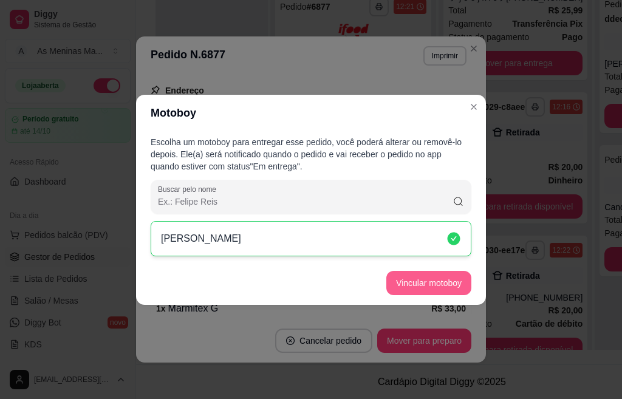
click at [447, 284] on button "Vincular motoboy" at bounding box center [428, 283] width 85 height 24
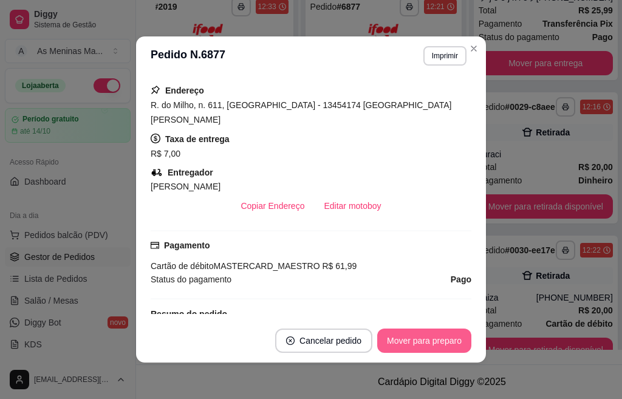
click at [416, 340] on button "Mover para preparo" at bounding box center [424, 341] width 94 height 24
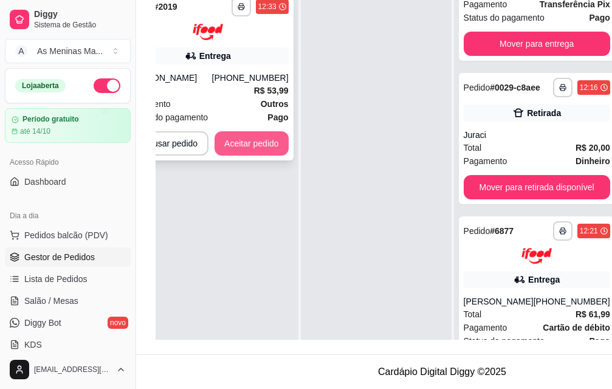
click at [252, 139] on button "Aceitar pedido" at bounding box center [251, 143] width 74 height 24
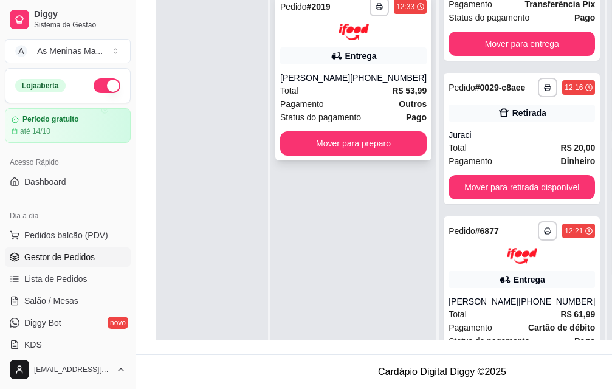
click at [332, 75] on div "[PERSON_NAME]" at bounding box center [315, 78] width 70 height 12
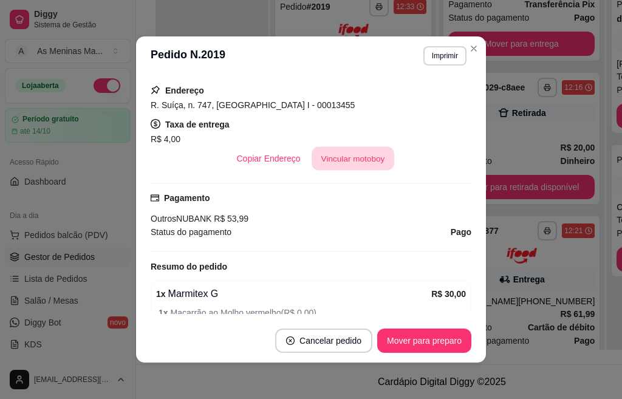
click at [346, 162] on button "Vincular motoboy" at bounding box center [353, 159] width 83 height 24
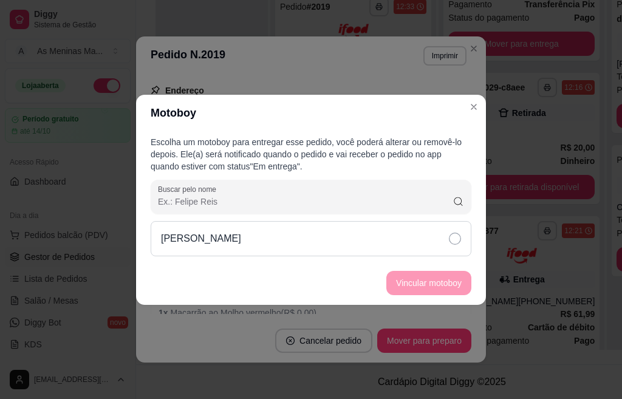
click at [453, 239] on icon at bounding box center [455, 239] width 12 height 12
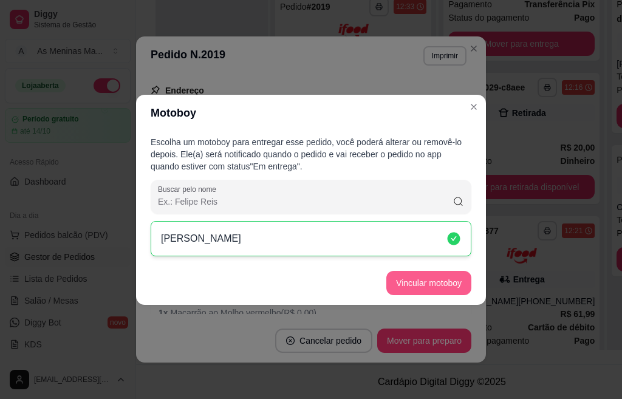
click at [436, 283] on button "Vincular motoboy" at bounding box center [428, 283] width 85 height 24
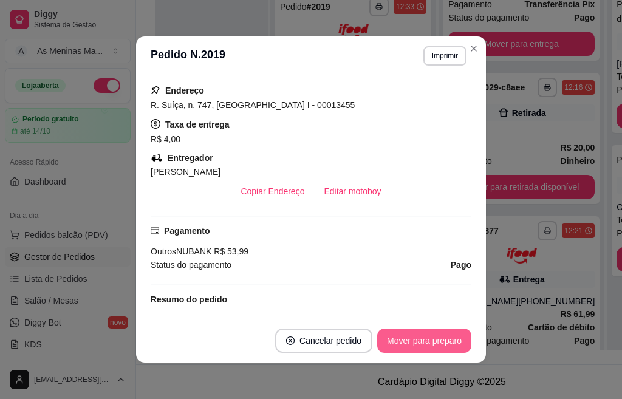
click at [427, 338] on button "Mover para preparo" at bounding box center [424, 341] width 94 height 24
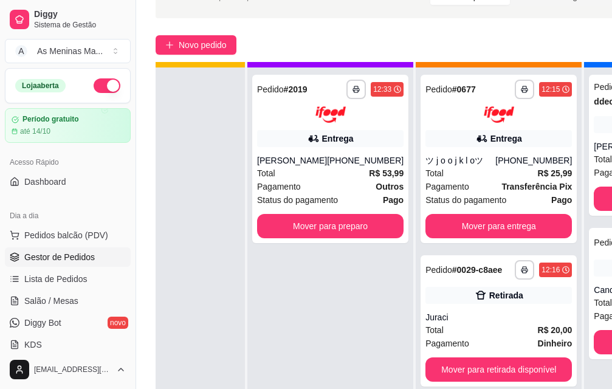
scroll to position [44, 61]
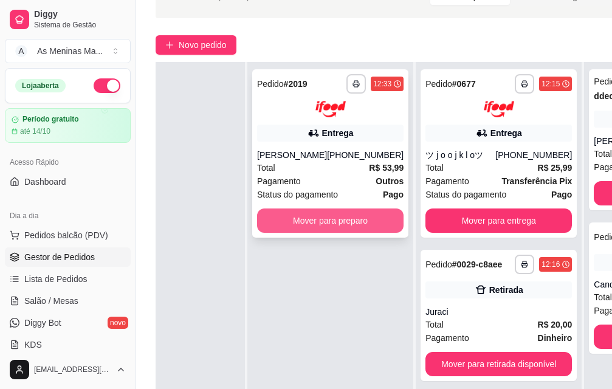
click at [323, 222] on button "Mover para preparo" at bounding box center [330, 220] width 146 height 24
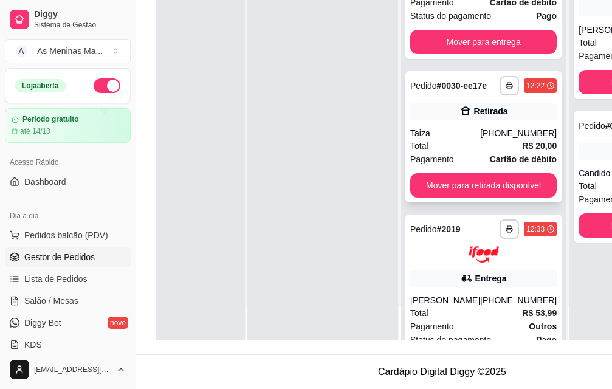
scroll to position [411, 0]
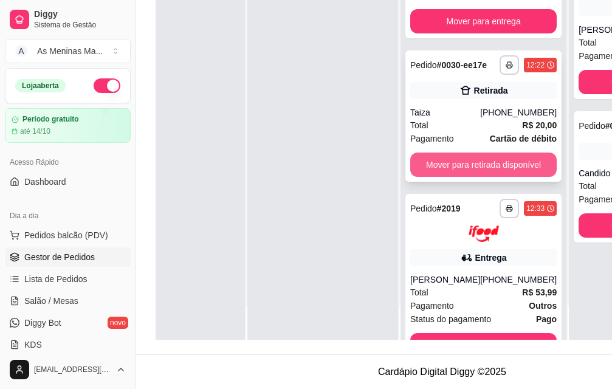
click at [458, 160] on button "Mover para retirada disponível" at bounding box center [483, 165] width 146 height 24
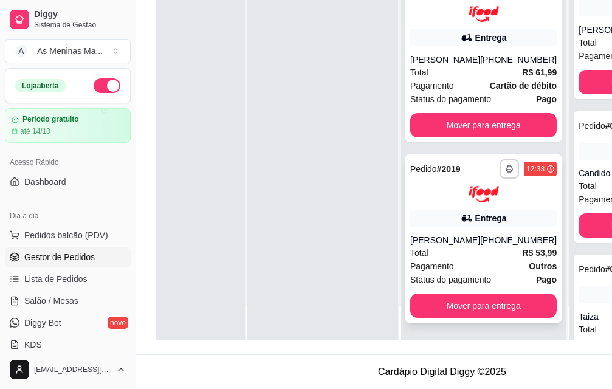
scroll to position [0, 0]
click at [461, 66] on div "Total R$ 61,99" at bounding box center [483, 72] width 146 height 13
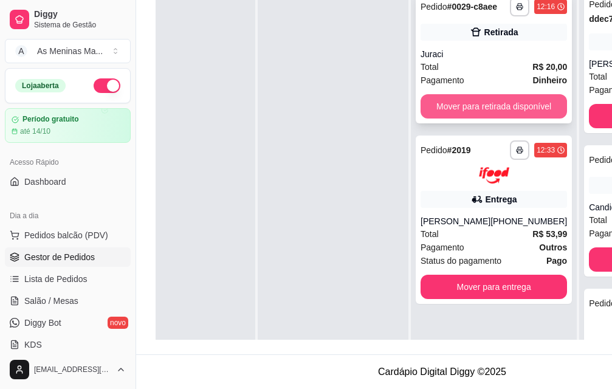
click at [459, 98] on button "Mover para retirada disponível" at bounding box center [493, 106] width 146 height 24
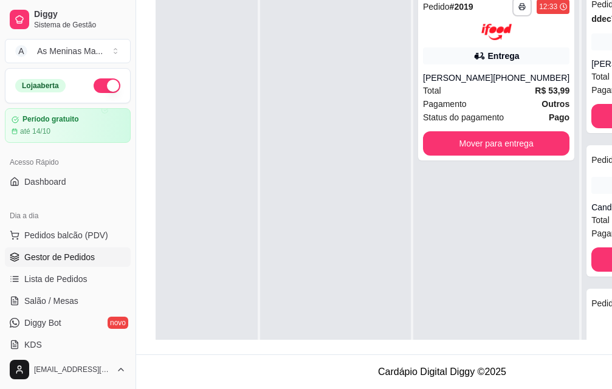
scroll to position [44, 49]
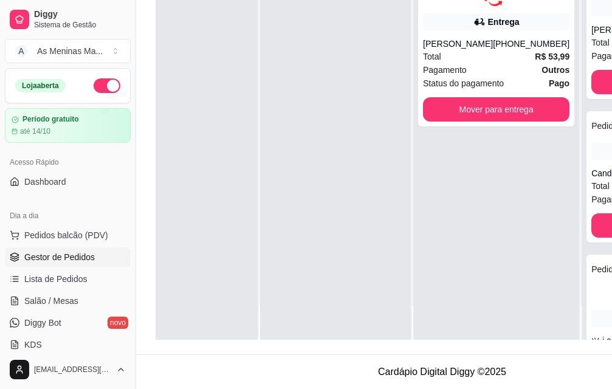
drag, startPoint x: 354, startPoint y: 329, endPoint x: 239, endPoint y: 331, distance: 114.9
click at [239, 331] on div "**********" at bounding box center [442, 145] width 573 height 389
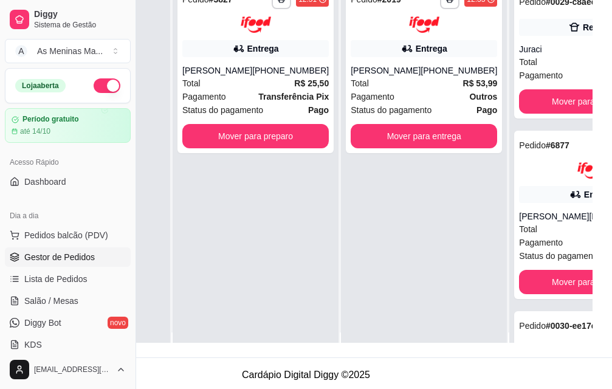
scroll to position [0, 0]
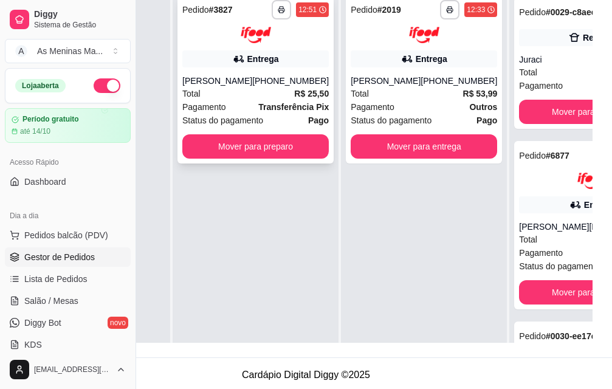
click at [241, 66] on div "Entrega" at bounding box center [255, 58] width 146 height 17
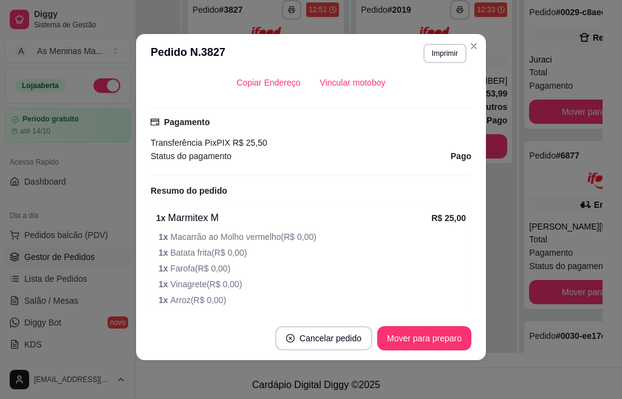
scroll to position [233, 0]
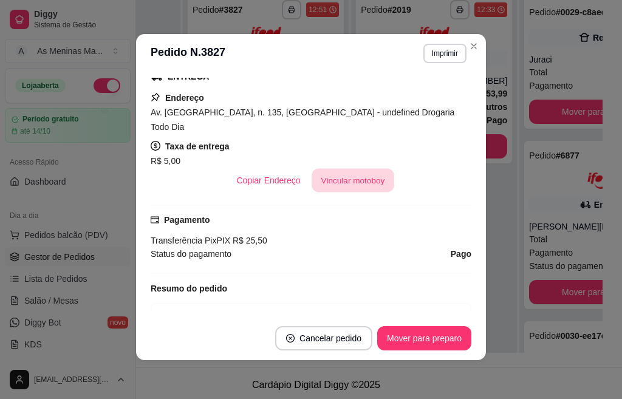
click at [320, 169] on button "Vincular motoboy" at bounding box center [353, 181] width 83 height 24
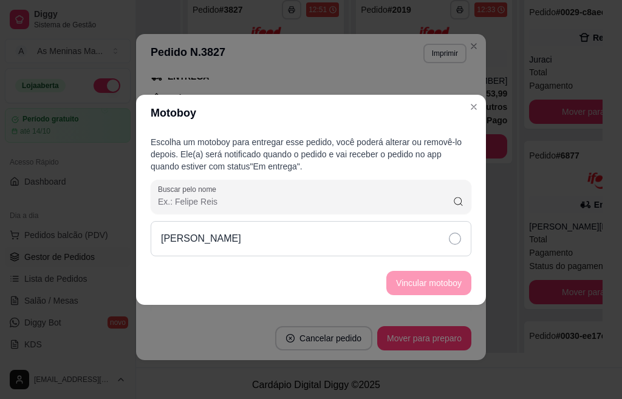
click at [456, 234] on icon at bounding box center [455, 239] width 12 height 12
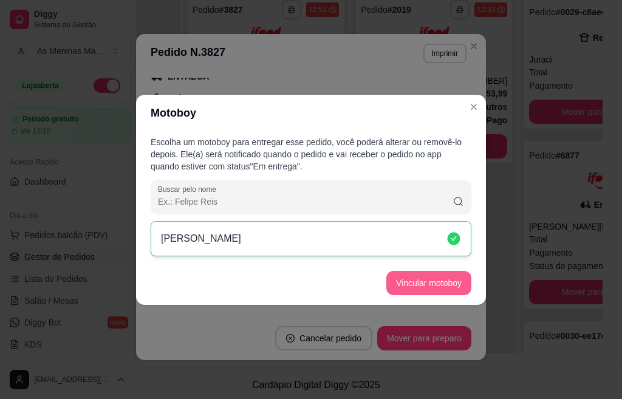
click at [453, 278] on button "Vincular motoboy" at bounding box center [428, 283] width 85 height 24
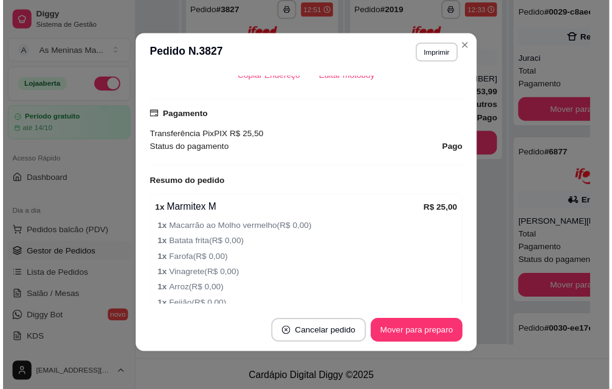
scroll to position [476, 0]
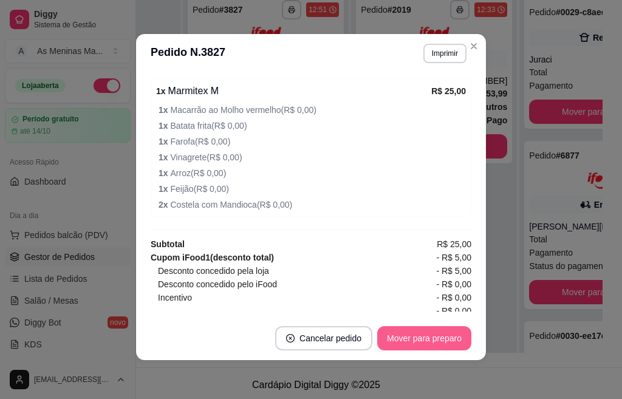
click at [426, 338] on button "Mover para preparo" at bounding box center [424, 338] width 94 height 24
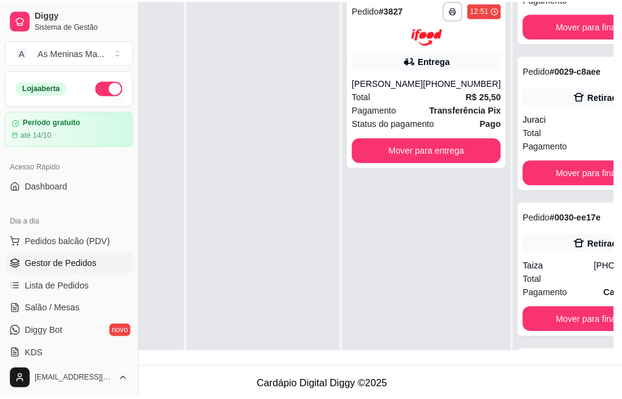
scroll to position [294, 0]
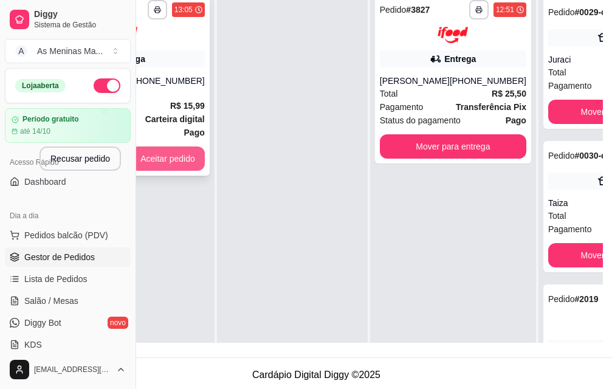
click at [180, 153] on button "Aceitar pedido" at bounding box center [168, 158] width 74 height 24
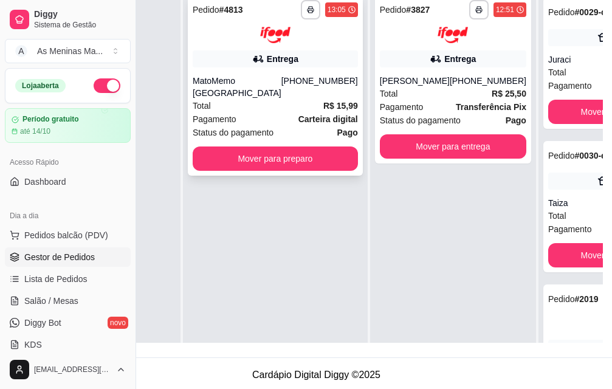
click at [213, 112] on span "Pagamento" at bounding box center [215, 118] width 44 height 13
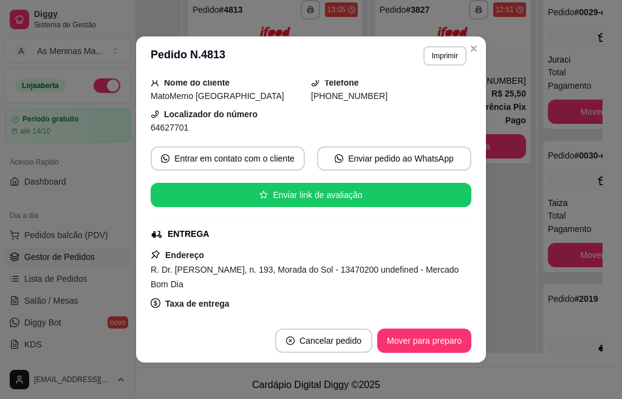
scroll to position [182, 0]
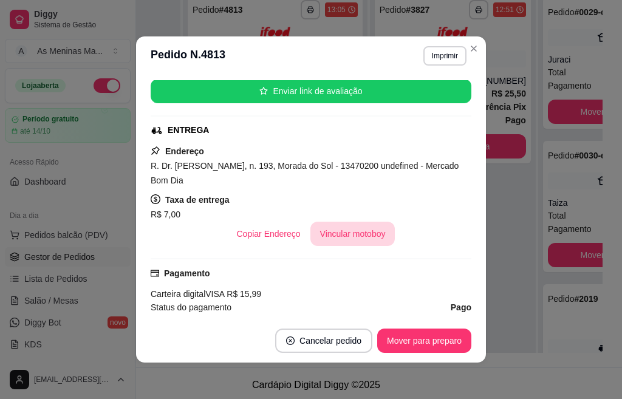
click at [341, 231] on button "Vincular motoboy" at bounding box center [352, 234] width 85 height 24
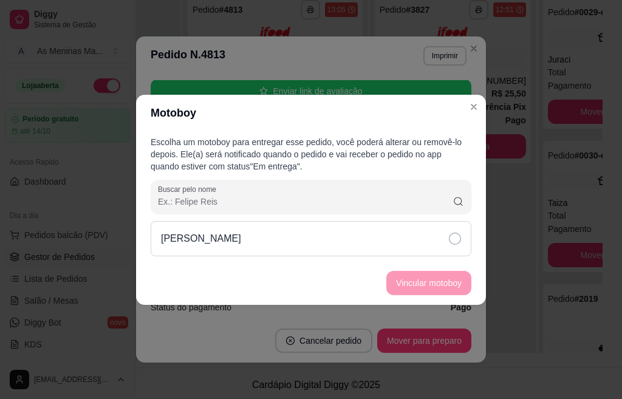
click at [459, 240] on icon at bounding box center [455, 239] width 12 height 12
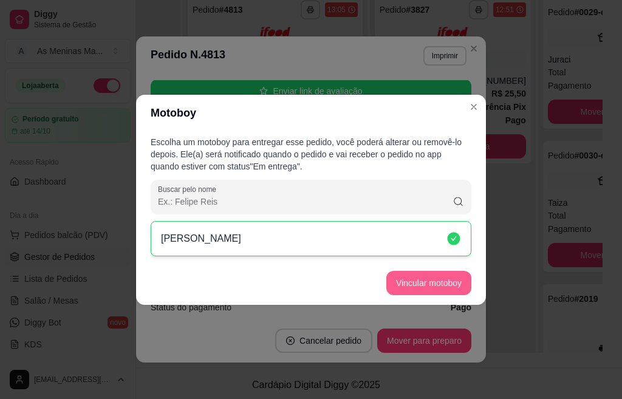
click at [442, 288] on button "Vincular motoboy" at bounding box center [428, 283] width 85 height 24
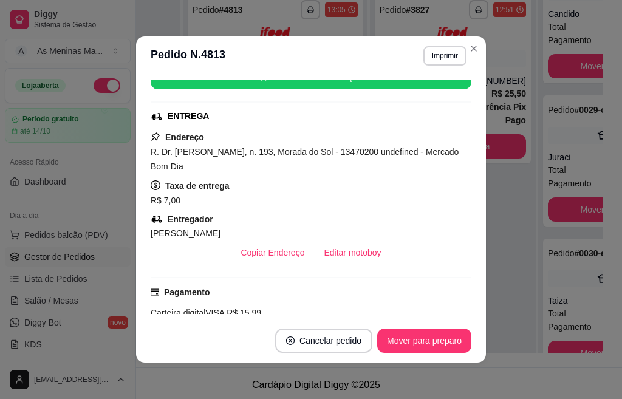
scroll to position [243, 0]
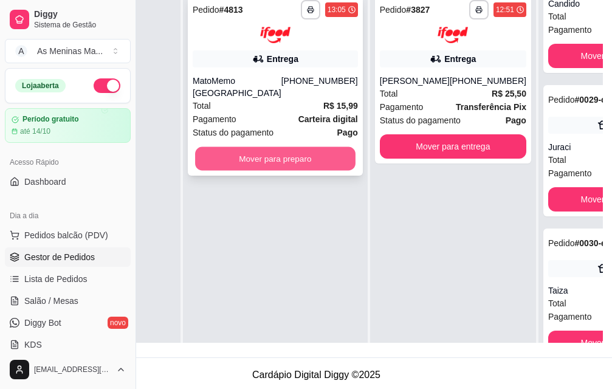
click at [275, 149] on button "Mover para preparo" at bounding box center [275, 158] width 160 height 24
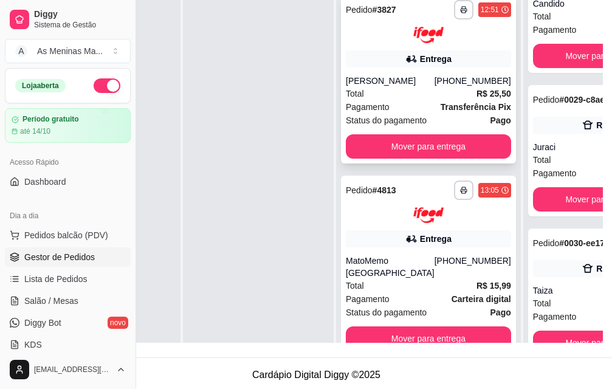
click at [362, 97] on span "Total" at bounding box center [355, 93] width 18 height 13
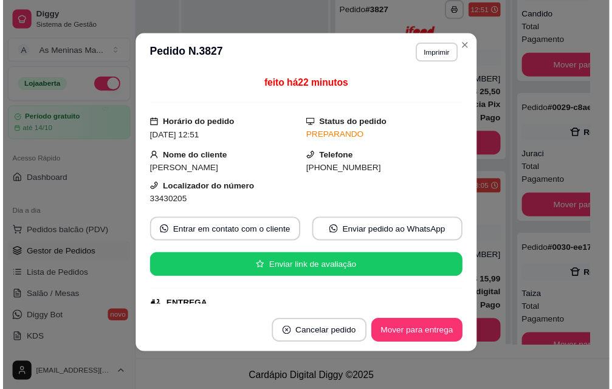
scroll to position [0, 0]
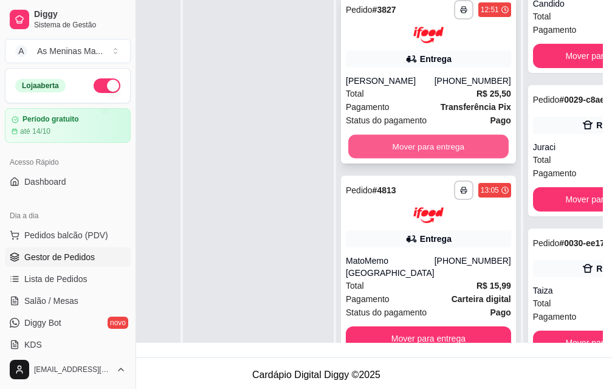
click at [465, 147] on button "Mover para entrega" at bounding box center [428, 146] width 160 height 24
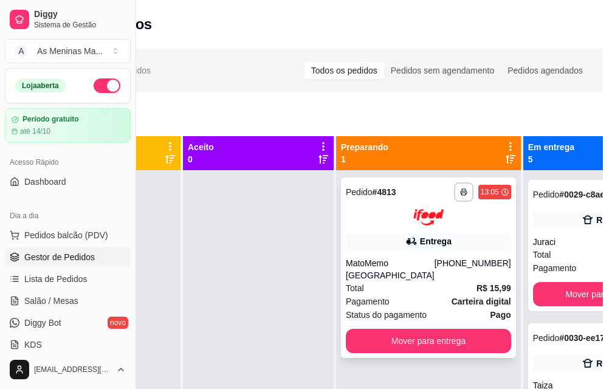
click at [363, 253] on div "**********" at bounding box center [428, 267] width 175 height 180
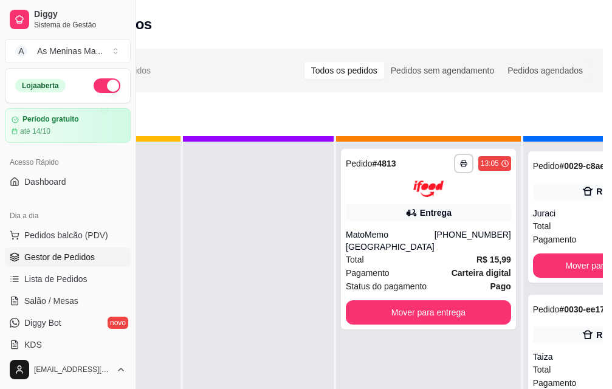
scroll to position [44, 0]
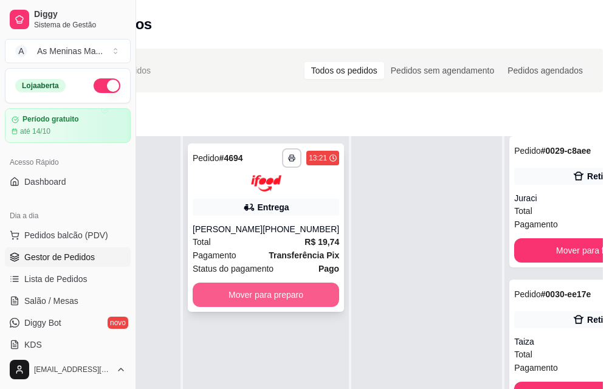
click at [235, 296] on button "Mover para preparo" at bounding box center [266, 295] width 146 height 24
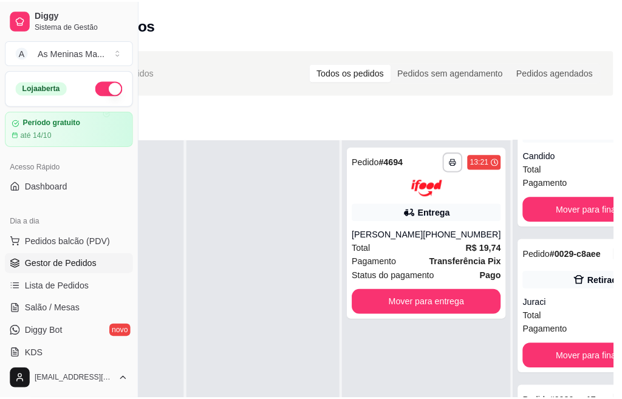
scroll to position [238, 0]
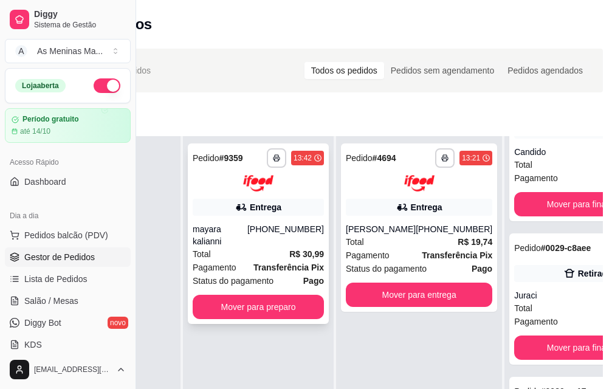
click at [263, 247] on div "Total R$ 30,99" at bounding box center [258, 253] width 131 height 13
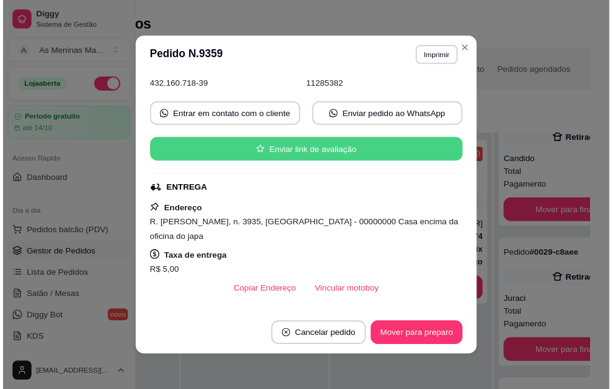
scroll to position [182, 0]
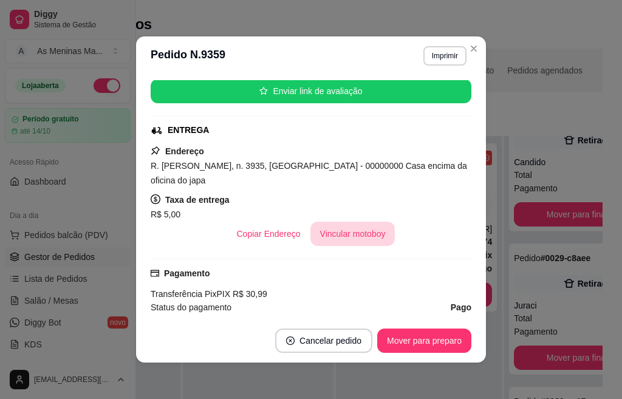
click at [341, 234] on button "Vincular motoboy" at bounding box center [352, 234] width 85 height 24
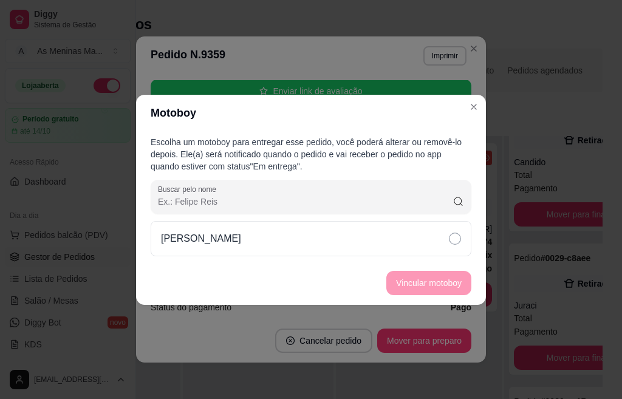
drag, startPoint x: 453, startPoint y: 236, endPoint x: 444, endPoint y: 265, distance: 30.0
click at [454, 237] on icon at bounding box center [455, 239] width 12 height 12
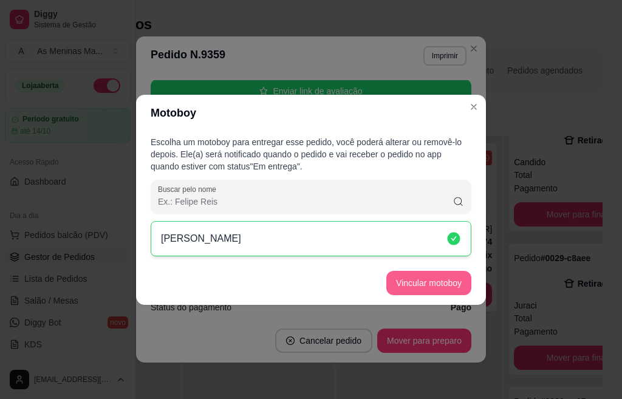
click at [431, 285] on button "Vincular motoboy" at bounding box center [428, 283] width 85 height 24
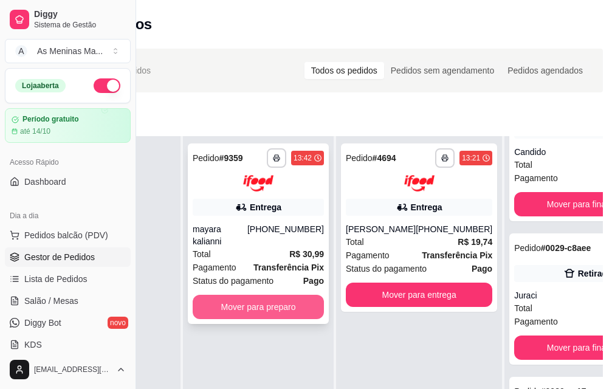
click at [275, 295] on button "Mover para preparo" at bounding box center [258, 307] width 131 height 24
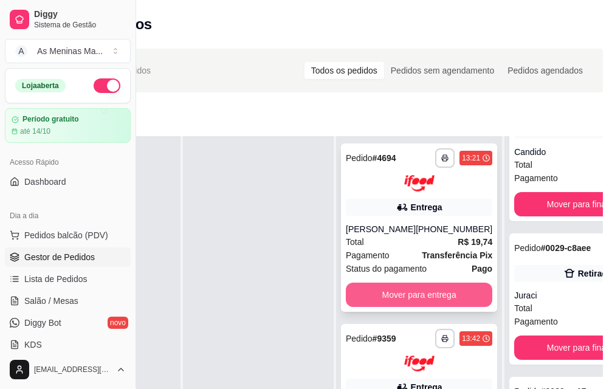
click at [380, 305] on button "Mover para entrega" at bounding box center [419, 295] width 146 height 24
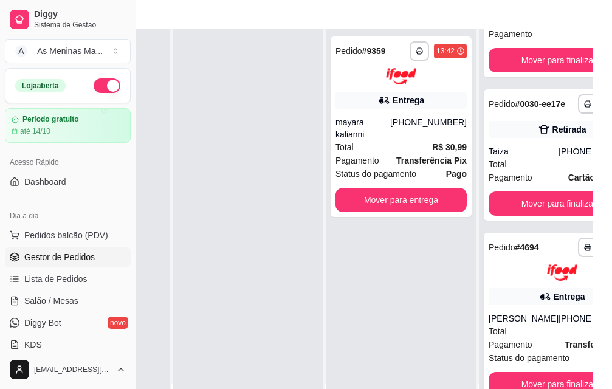
scroll to position [196, 136]
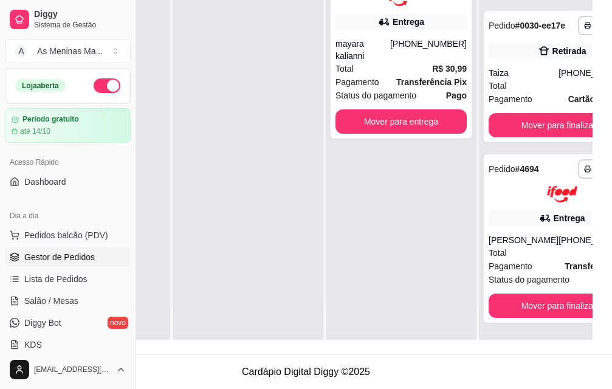
drag, startPoint x: 436, startPoint y: 342, endPoint x: 441, endPoint y: 334, distance: 10.1
click at [441, 335] on div "**********" at bounding box center [306, 105] width 612 height 498
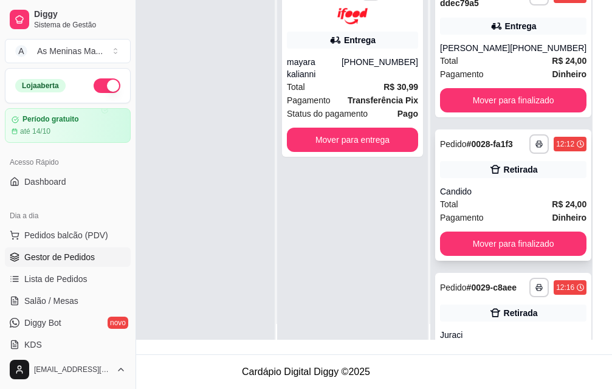
scroll to position [0, 49]
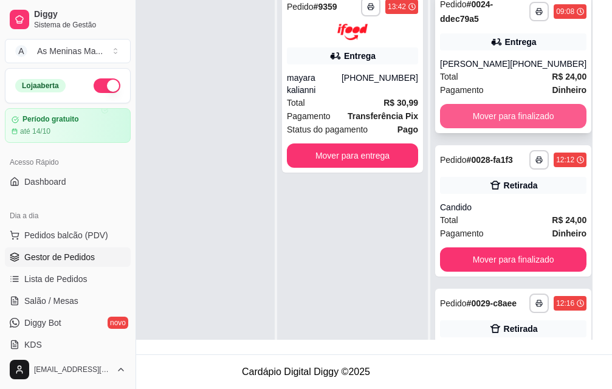
click at [497, 121] on button "Mover para finalizado" at bounding box center [513, 116] width 146 height 24
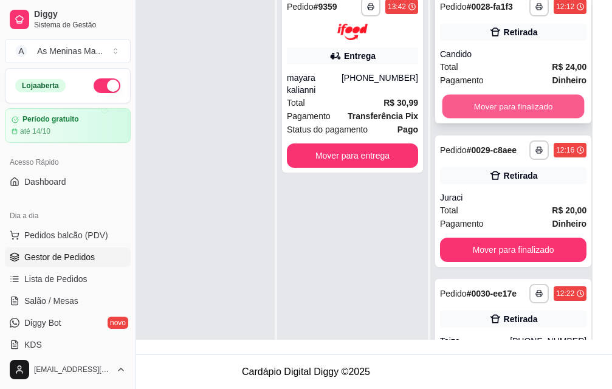
click at [489, 105] on button "Mover para finalizado" at bounding box center [513, 107] width 142 height 24
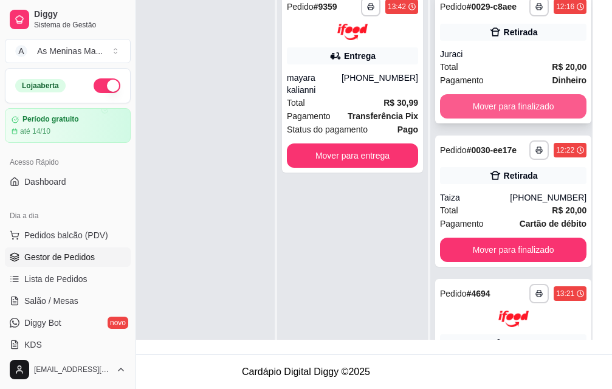
click at [489, 107] on button "Mover para finalizado" at bounding box center [513, 106] width 146 height 24
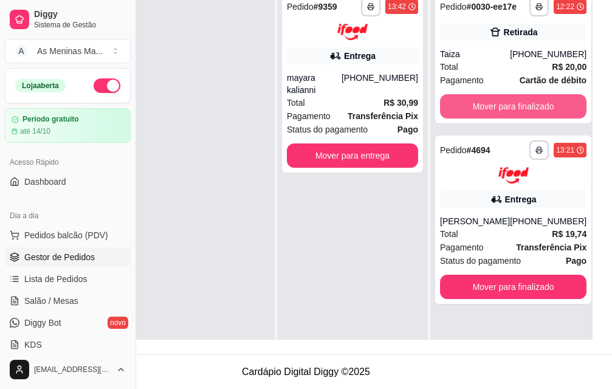
click at [489, 107] on button "Mover para finalizado" at bounding box center [513, 106] width 146 height 24
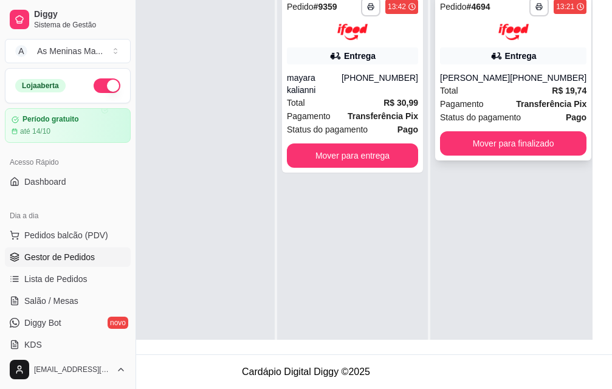
click at [495, 77] on div "[PERSON_NAME]" at bounding box center [475, 78] width 70 height 12
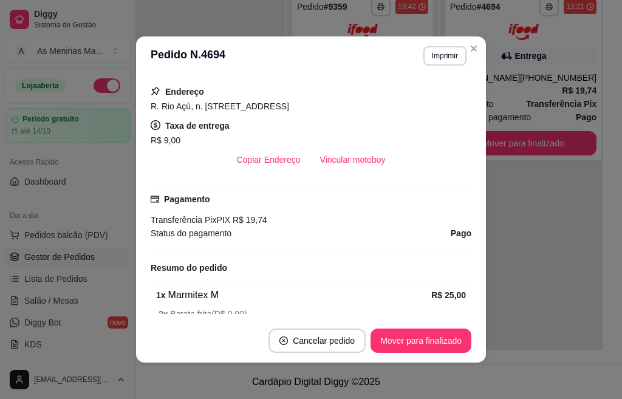
scroll to position [243, 0]
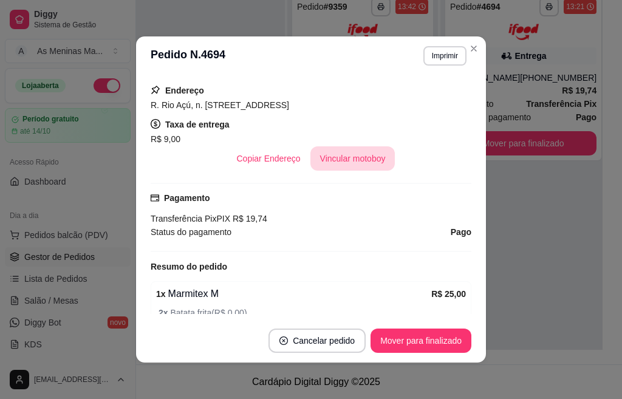
click at [337, 159] on button "Vincular motoboy" at bounding box center [352, 158] width 85 height 24
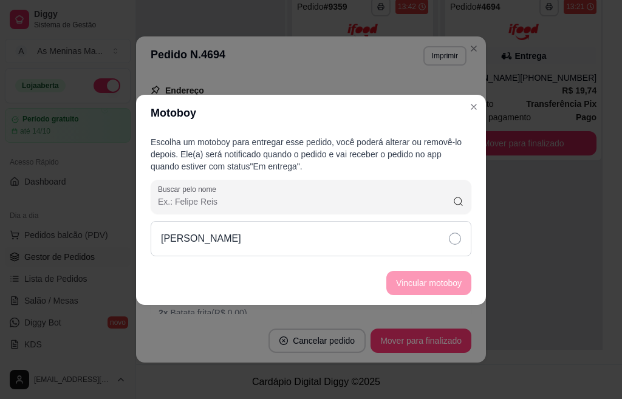
click at [441, 240] on div "[PERSON_NAME]" at bounding box center [311, 238] width 321 height 35
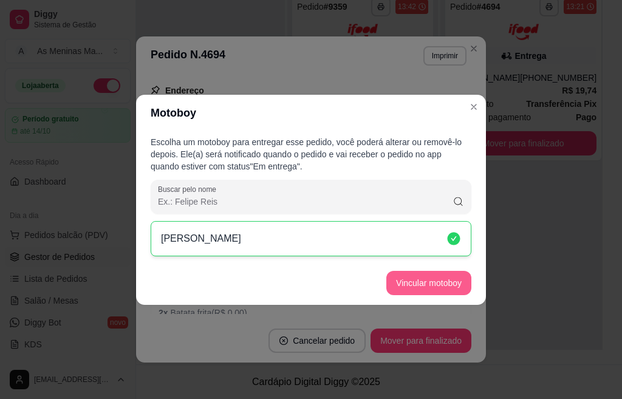
click at [437, 286] on button "Vincular motoboy" at bounding box center [428, 283] width 85 height 24
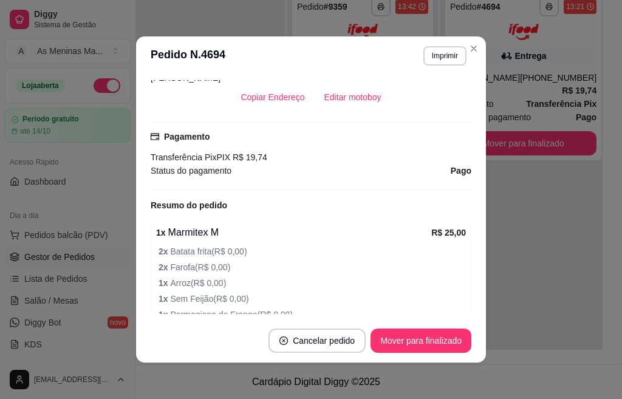
scroll to position [304, 0]
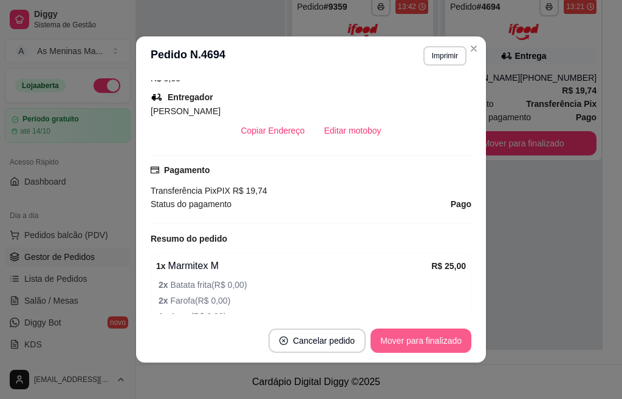
click at [392, 340] on button "Mover para finalizado" at bounding box center [421, 341] width 101 height 24
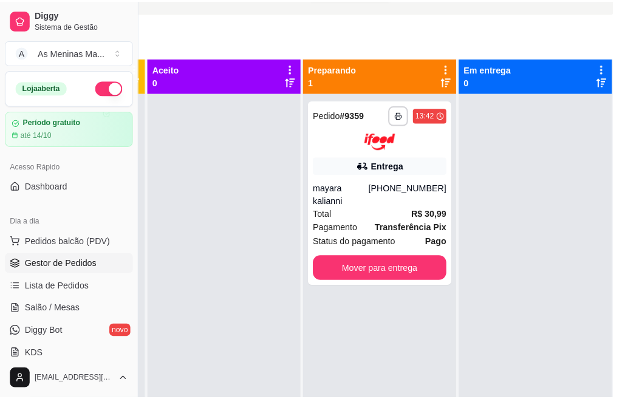
scroll to position [64, 126]
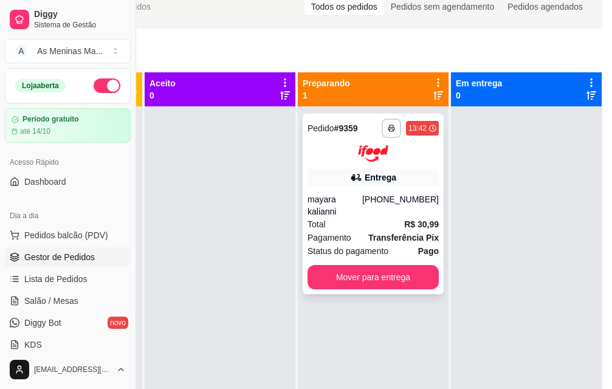
click at [349, 193] on div "mayara kalianni" at bounding box center [334, 205] width 55 height 24
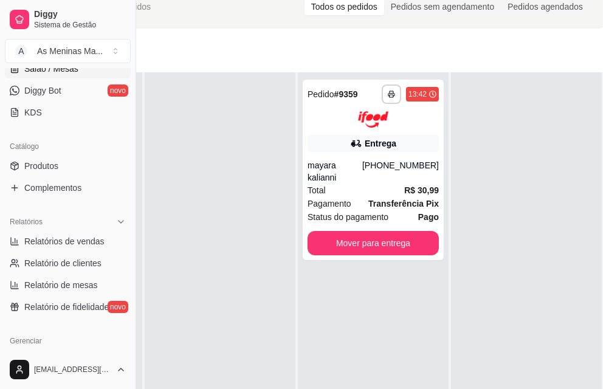
scroll to position [243, 0]
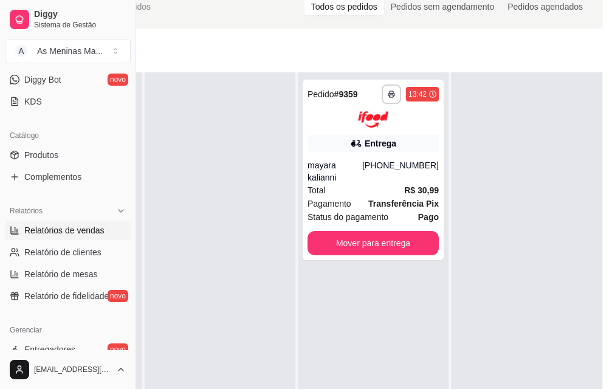
click at [84, 237] on link "Relatórios de vendas" at bounding box center [68, 230] width 126 height 19
select select "ALL"
select select "0"
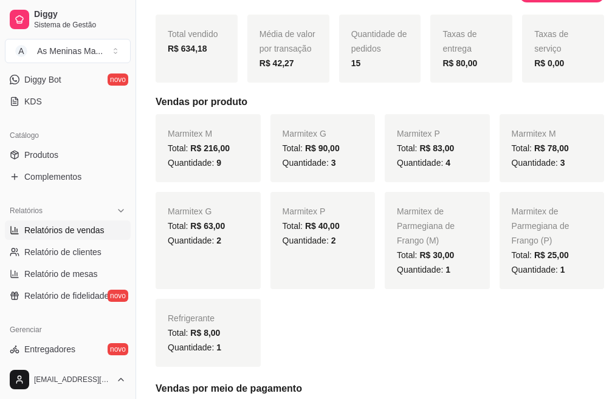
scroll to position [182, 0]
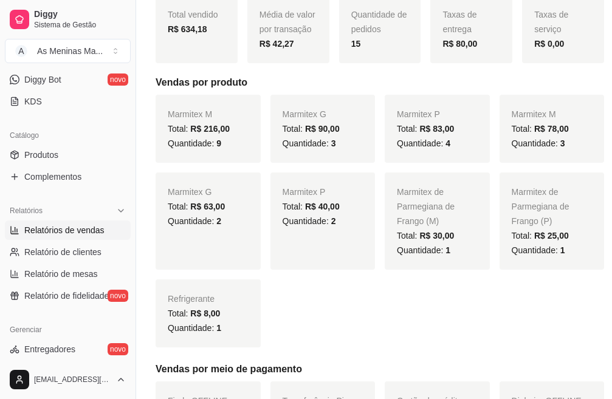
click at [266, 321] on div "Marmitex M Total: R$ 216,00 Quantidade: 9 Marmitex G Total: R$ 90,00 Quantidade…" at bounding box center [380, 221] width 448 height 253
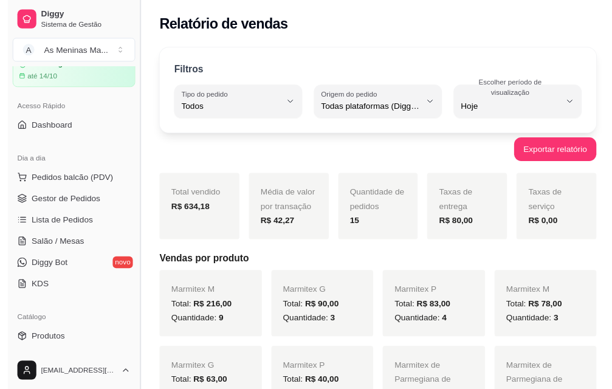
scroll to position [61, 0]
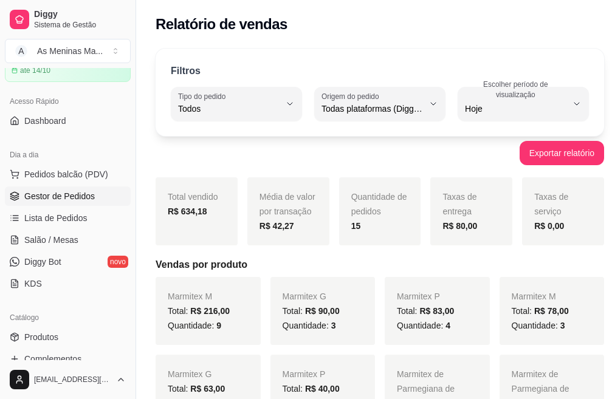
click at [53, 200] on span "Gestor de Pedidos" at bounding box center [59, 196] width 70 height 12
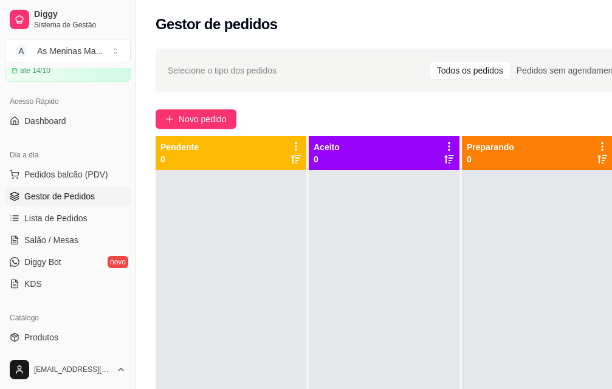
scroll to position [0, 136]
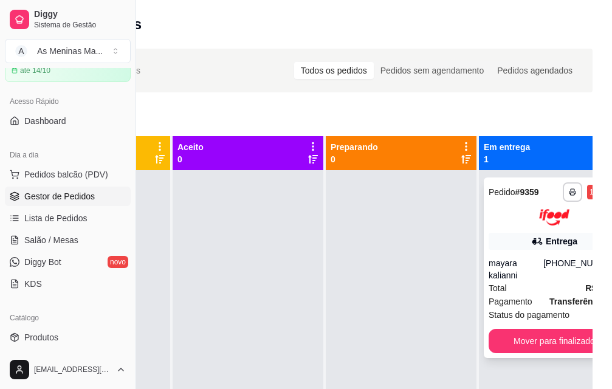
click at [504, 264] on div "mayara kalianni" at bounding box center [516, 269] width 55 height 24
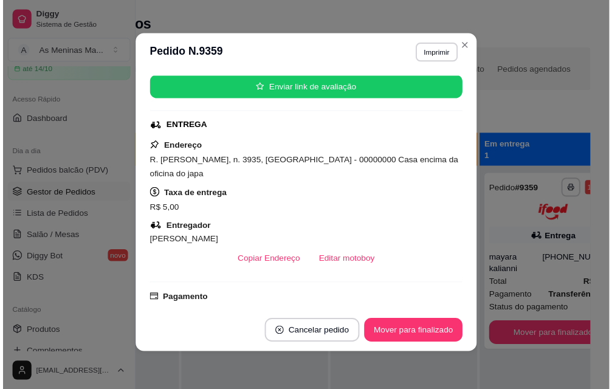
scroll to position [0, 0]
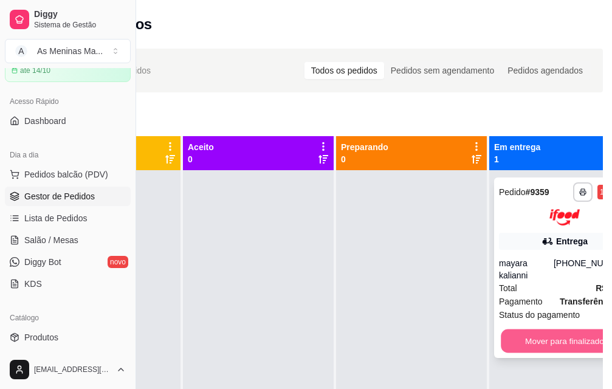
click at [514, 332] on button "Mover para finalizado" at bounding box center [565, 341] width 128 height 24
